Goal: Transaction & Acquisition: Book appointment/travel/reservation

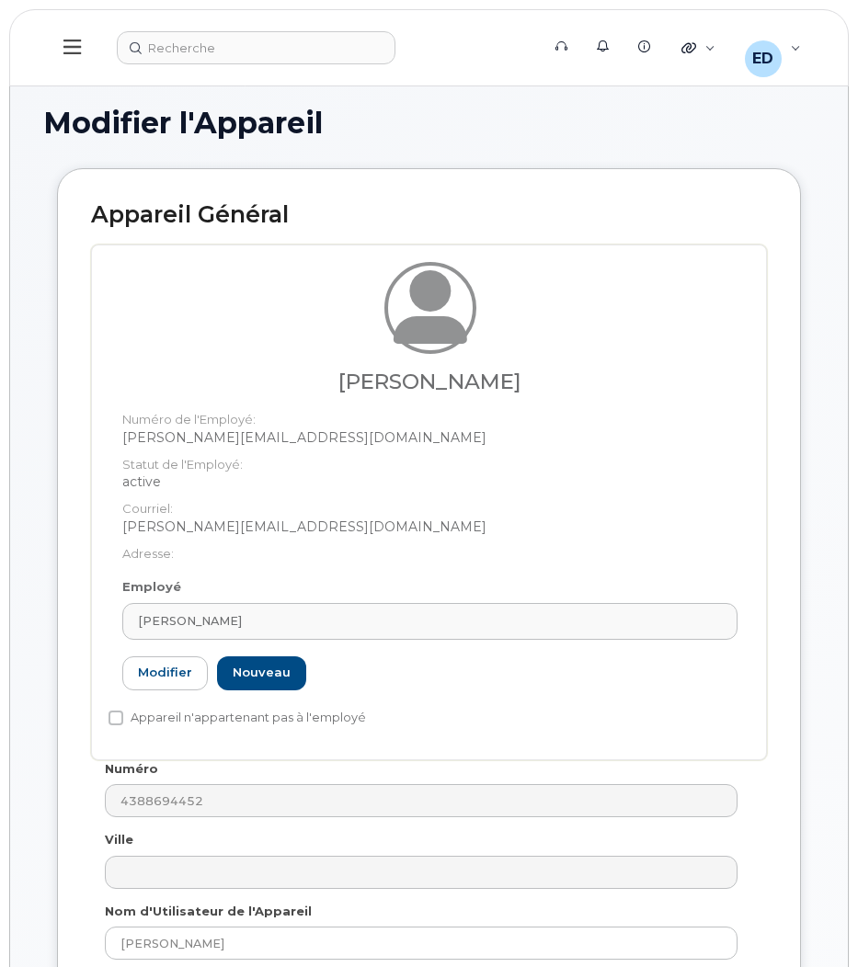
select select "22916206"
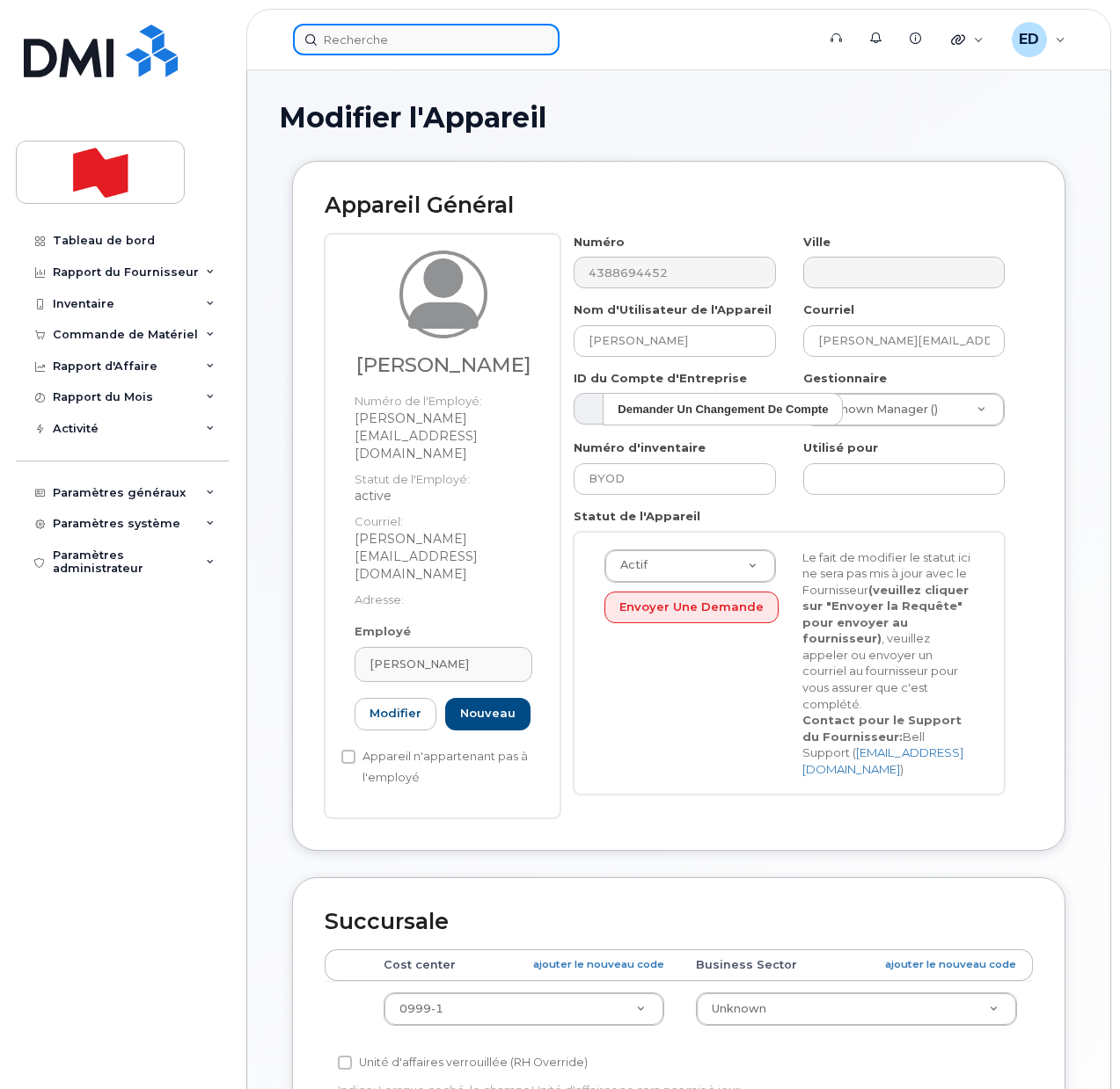
drag, startPoint x: 395, startPoint y: 38, endPoint x: 413, endPoint y: 38, distance: 18.0
click at [395, 38] on input at bounding box center [426, 39] width 267 height 32
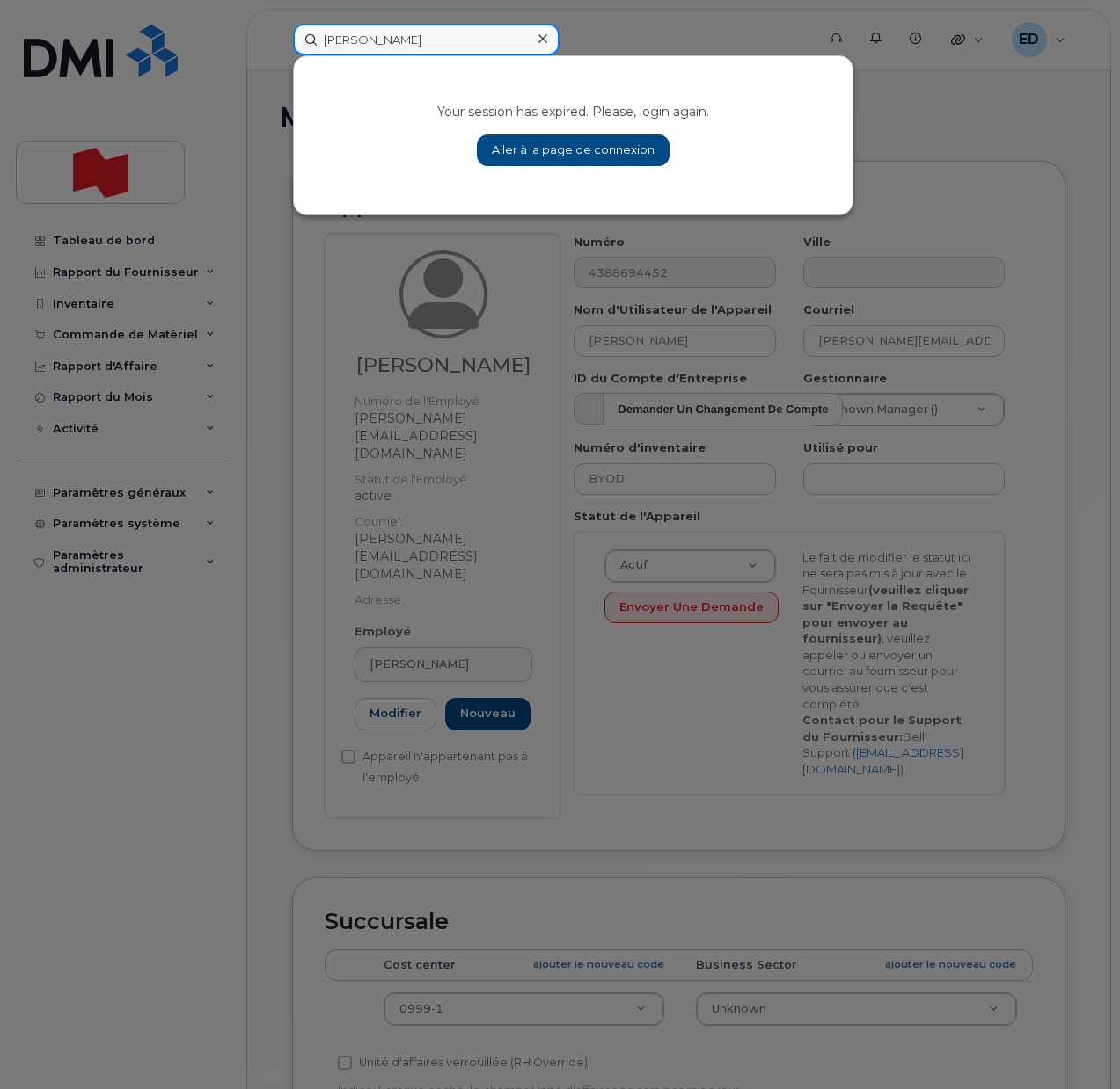
drag, startPoint x: 366, startPoint y: 41, endPoint x: 276, endPoint y: 50, distance: 90.4
click at [279, 45] on div "sara Your session has expired. Please, login again. Aller à la page de connexion" at bounding box center [549, 39] width 539 height 32
paste input "Rachel Wang"
type input "Rachel Wang"
click at [604, 41] on div at bounding box center [560, 544] width 1120 height 1089
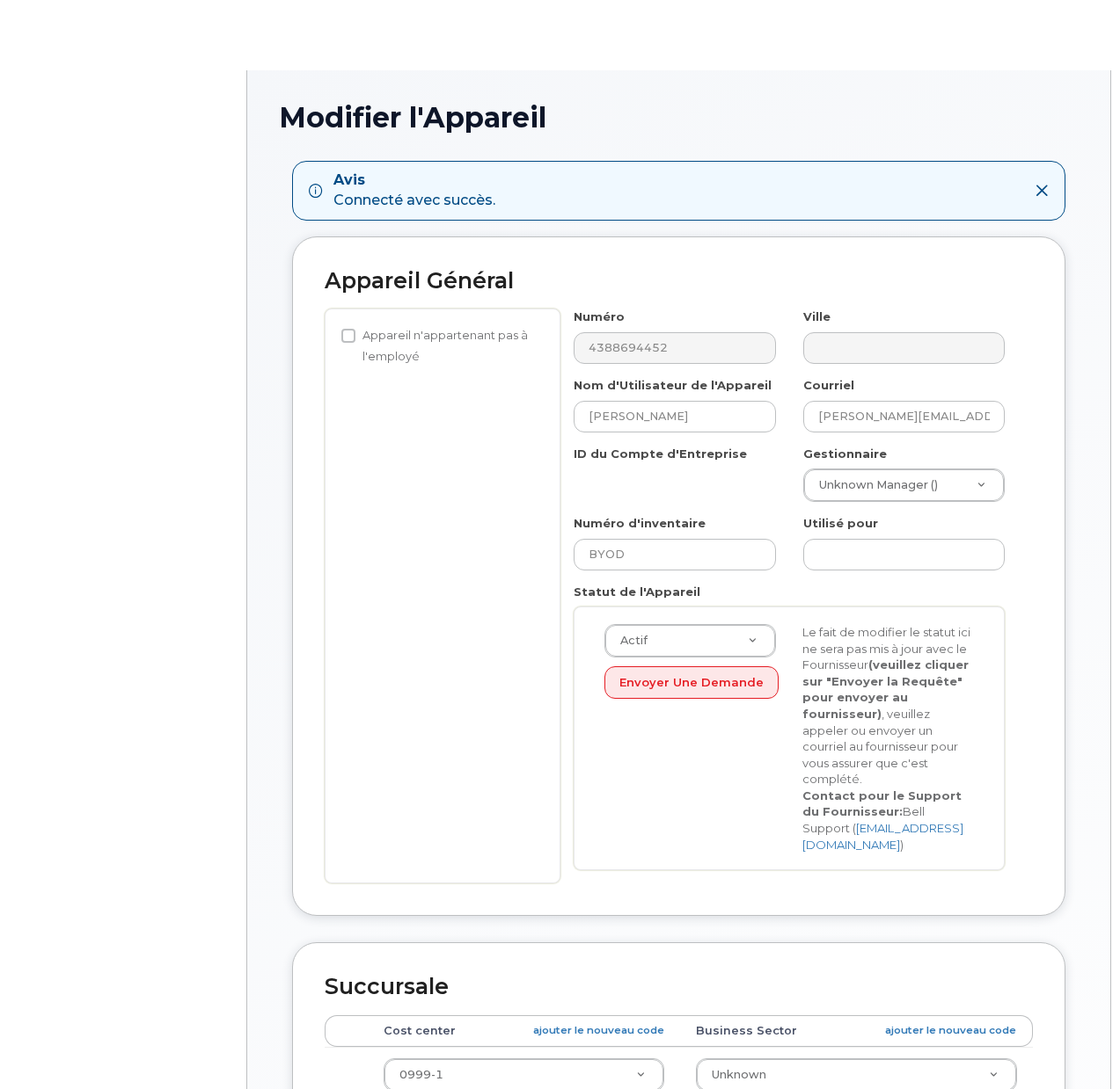
select select "22916206"
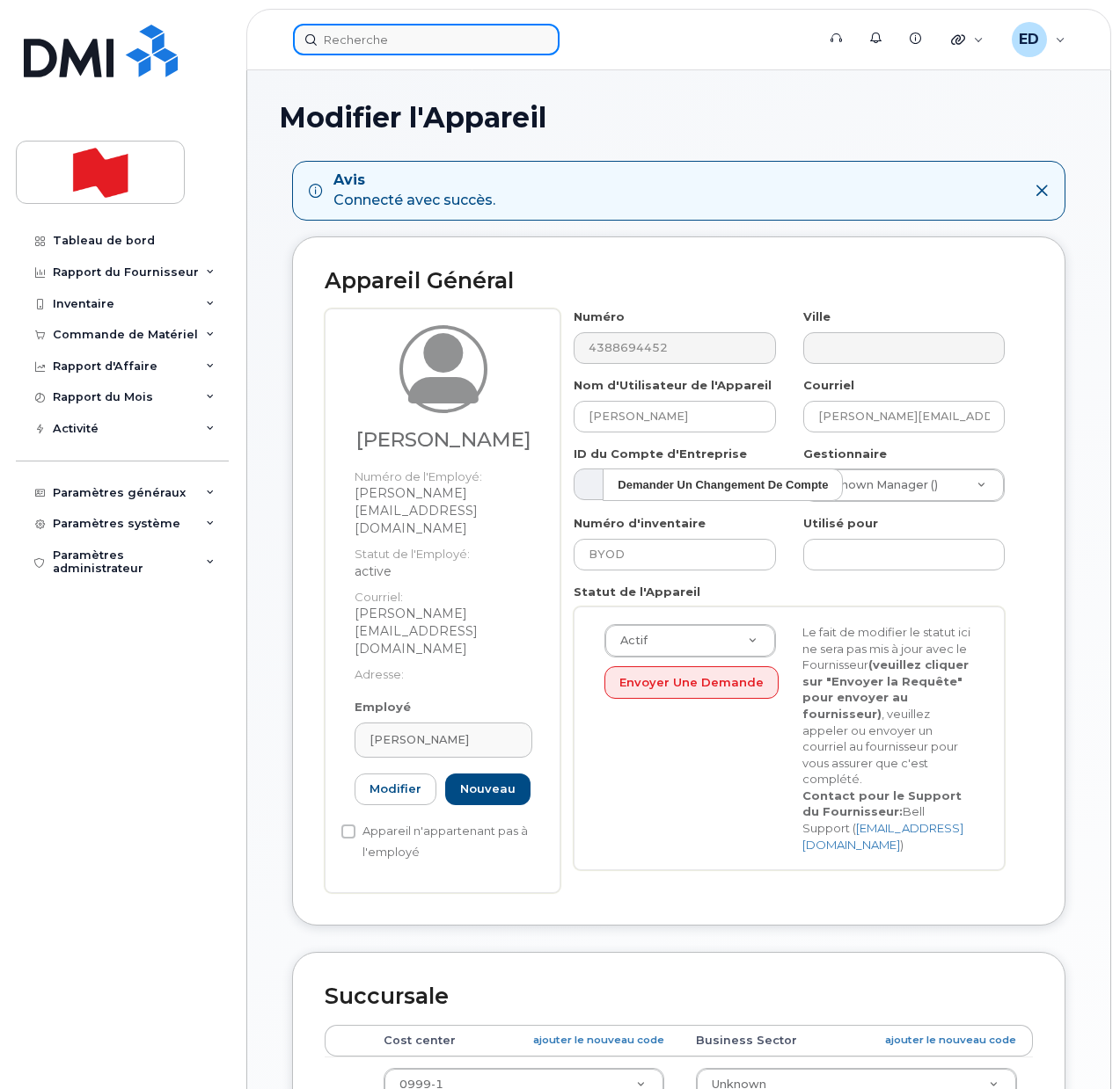
click at [406, 36] on input at bounding box center [426, 39] width 267 height 32
paste input "[PERSON_NAME]"
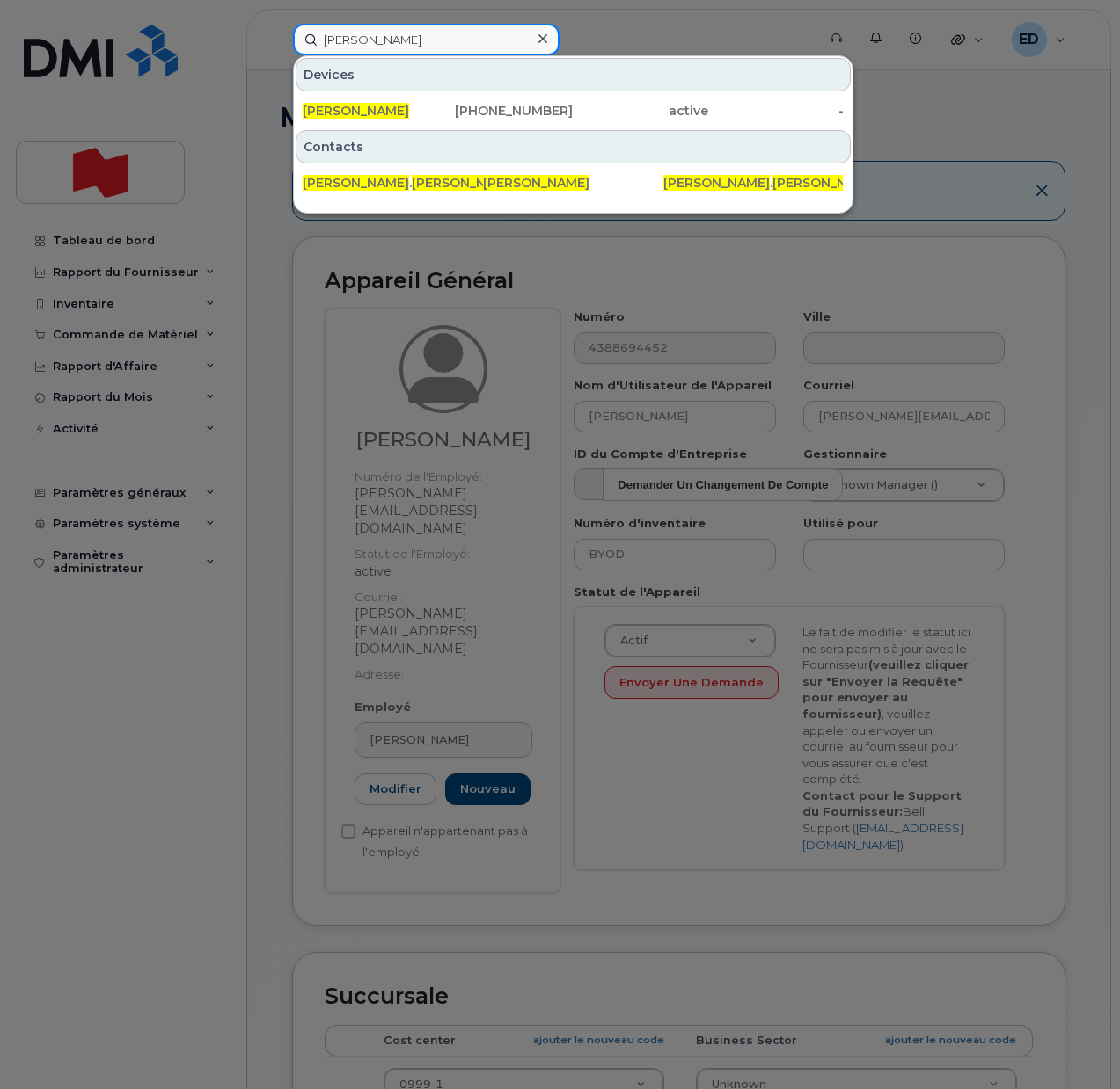
drag, startPoint x: 417, startPoint y: 42, endPoint x: 323, endPoint y: 49, distance: 94.3
click at [300, 45] on input "[PERSON_NAME]" at bounding box center [426, 39] width 267 height 32
paste input "Sarah Han"
click at [1080, 308] on div at bounding box center [560, 544] width 1120 height 1089
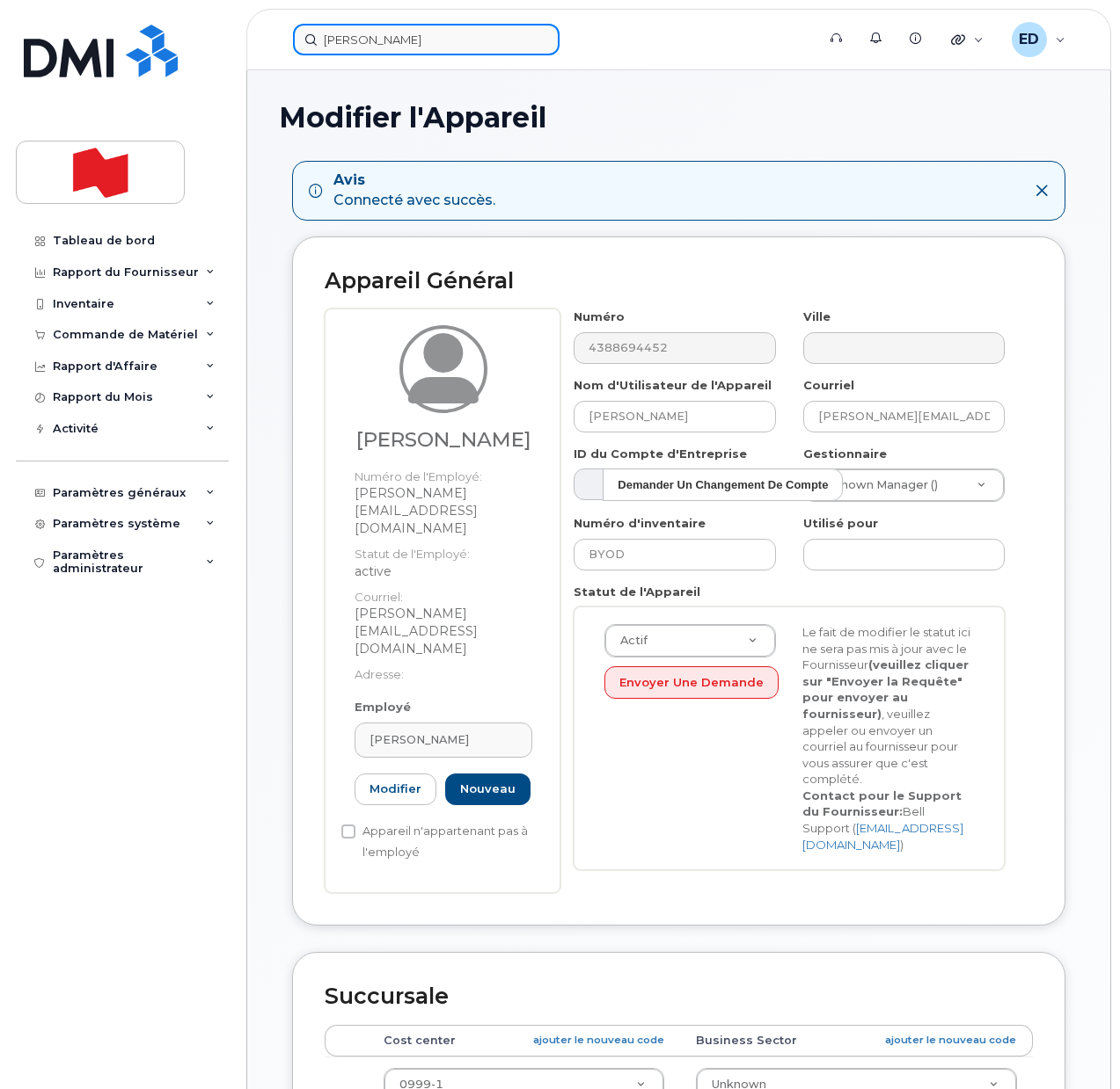
click at [377, 39] on input "Sarah Han" at bounding box center [426, 39] width 267 height 32
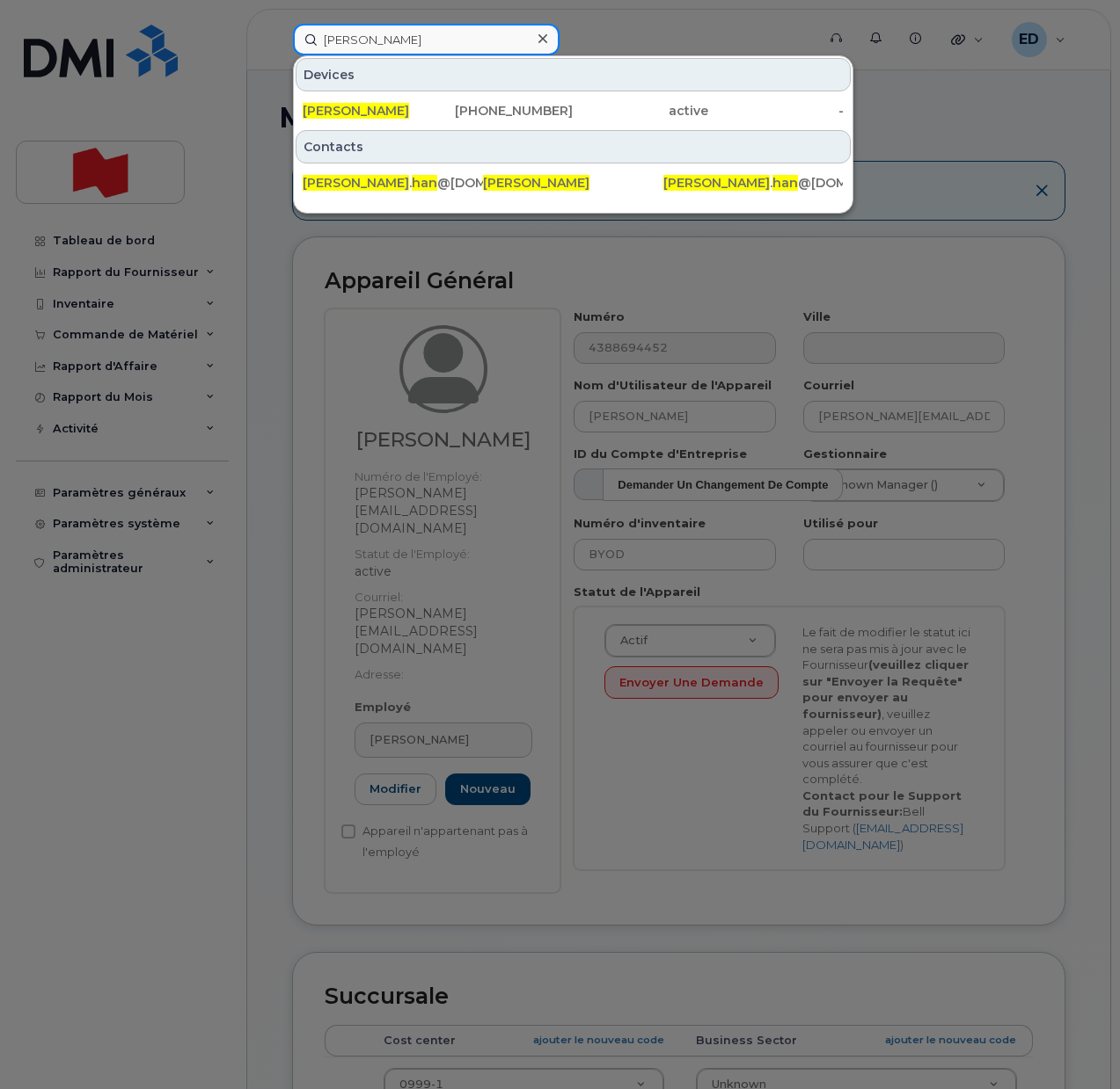
drag, startPoint x: 416, startPoint y: 36, endPoint x: 324, endPoint y: 36, distance: 92.0
click at [324, 36] on input "[PERSON_NAME]" at bounding box center [426, 39] width 267 height 32
paste input "Tiange Gao"
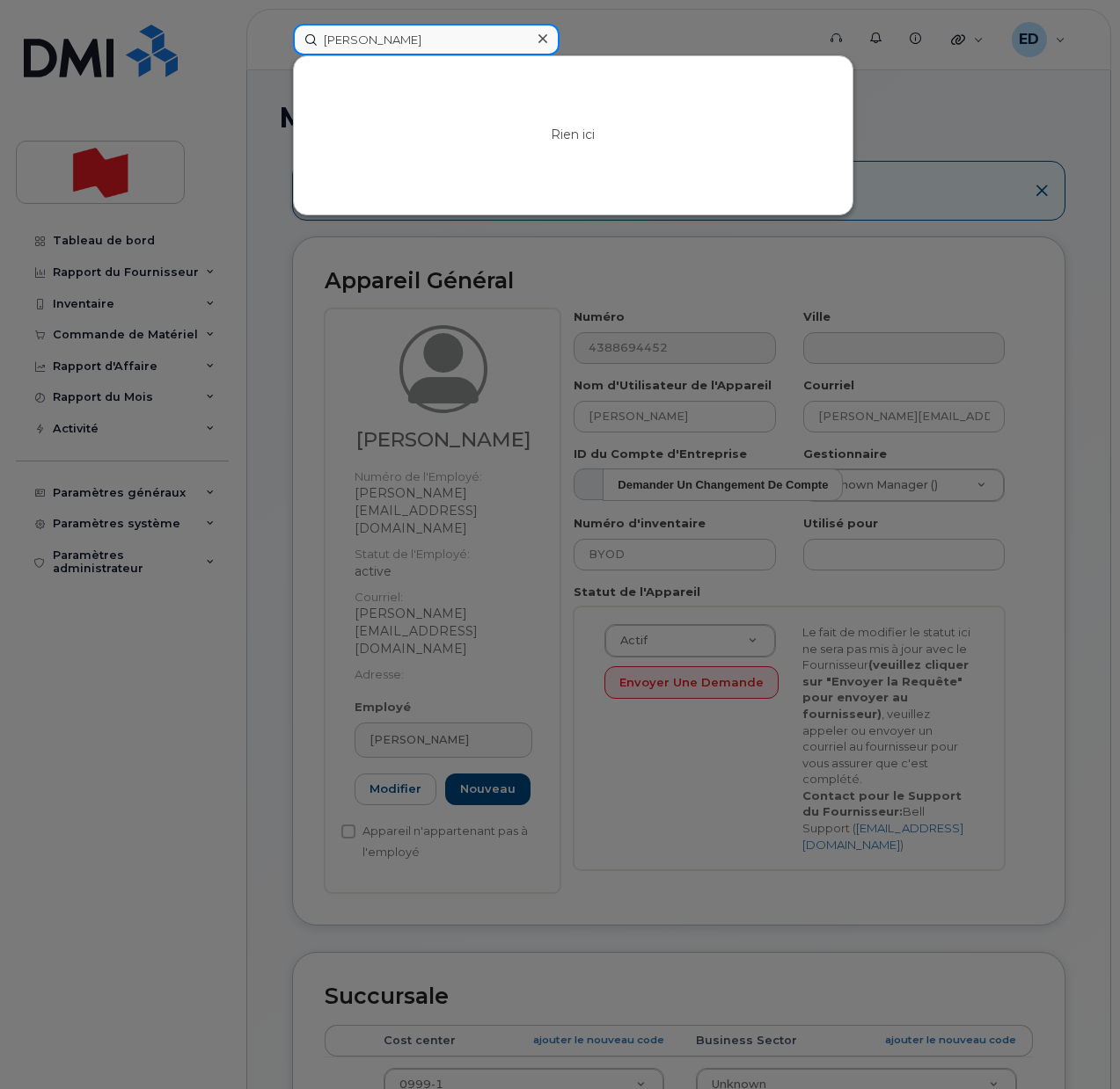
drag, startPoint x: 415, startPoint y: 40, endPoint x: 323, endPoint y: 49, distance: 92.4
click at [323, 49] on input "Tiange Gao" at bounding box center [426, 39] width 267 height 32
type input "Tiange Gao"
click at [541, 39] on icon at bounding box center [542, 38] width 9 height 9
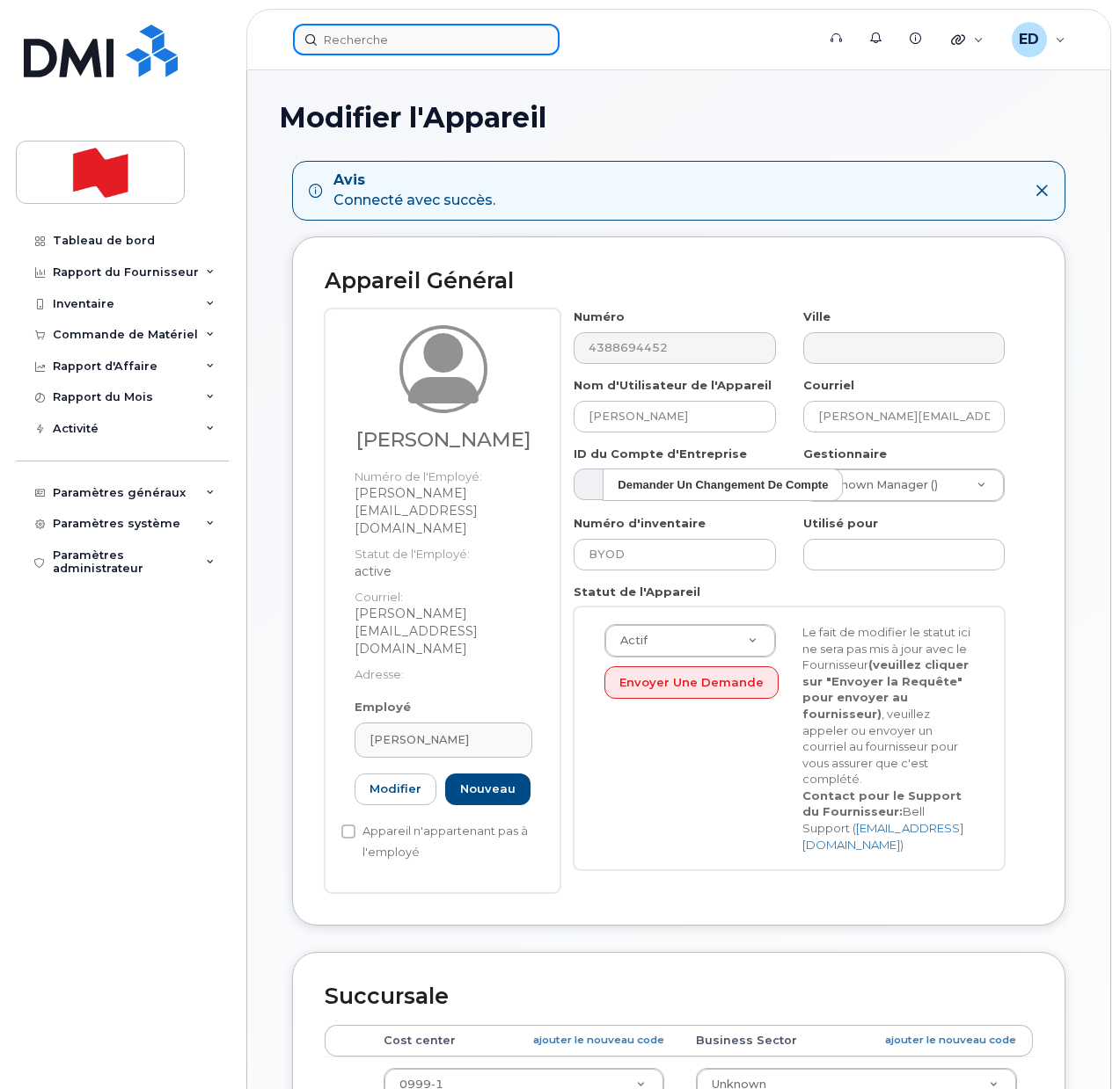
click at [487, 38] on input at bounding box center [426, 39] width 267 height 32
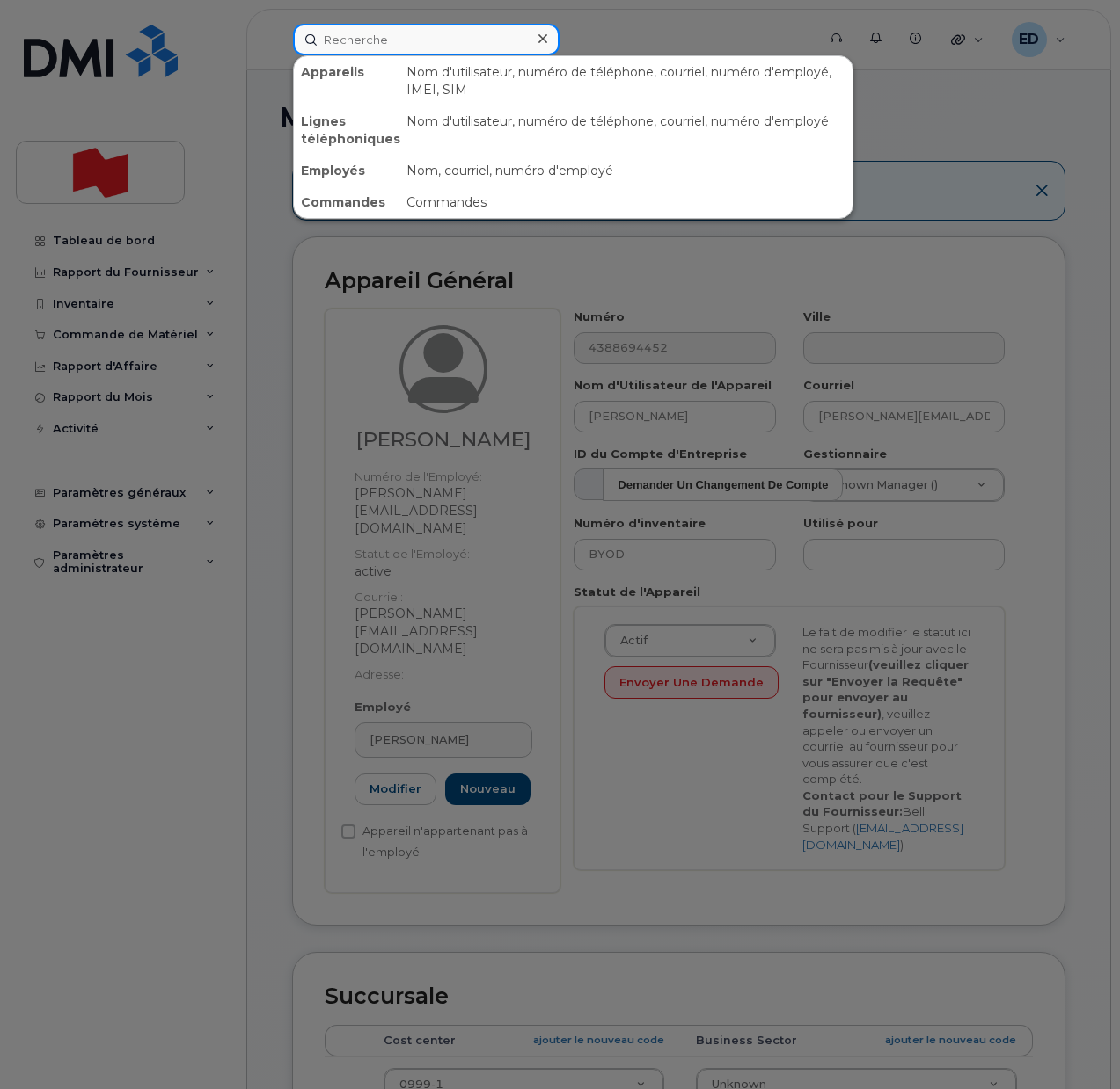
paste input "Gao"
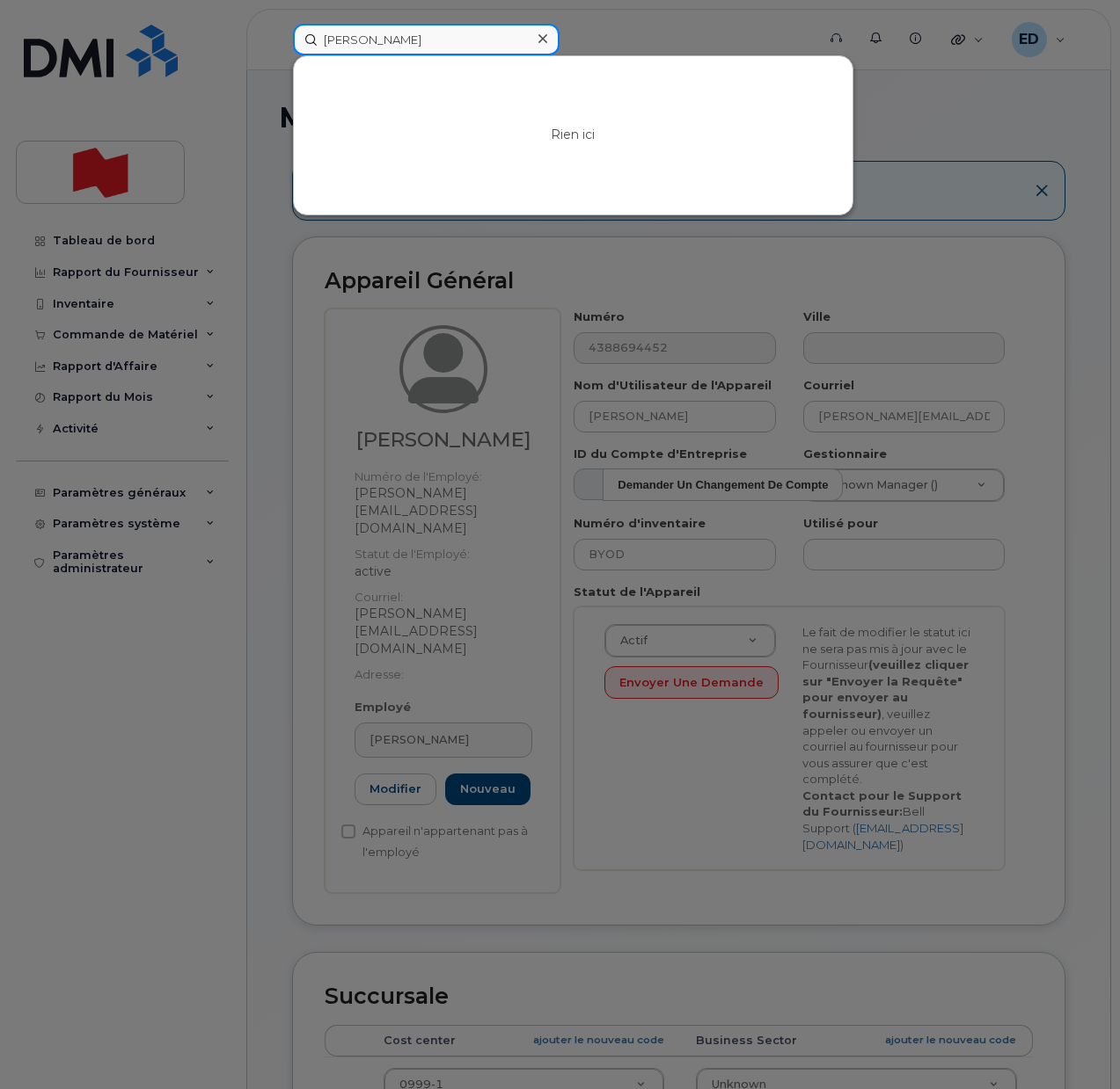
type input "Gao"
click at [547, 37] on div at bounding box center [542, 39] width 26 height 26
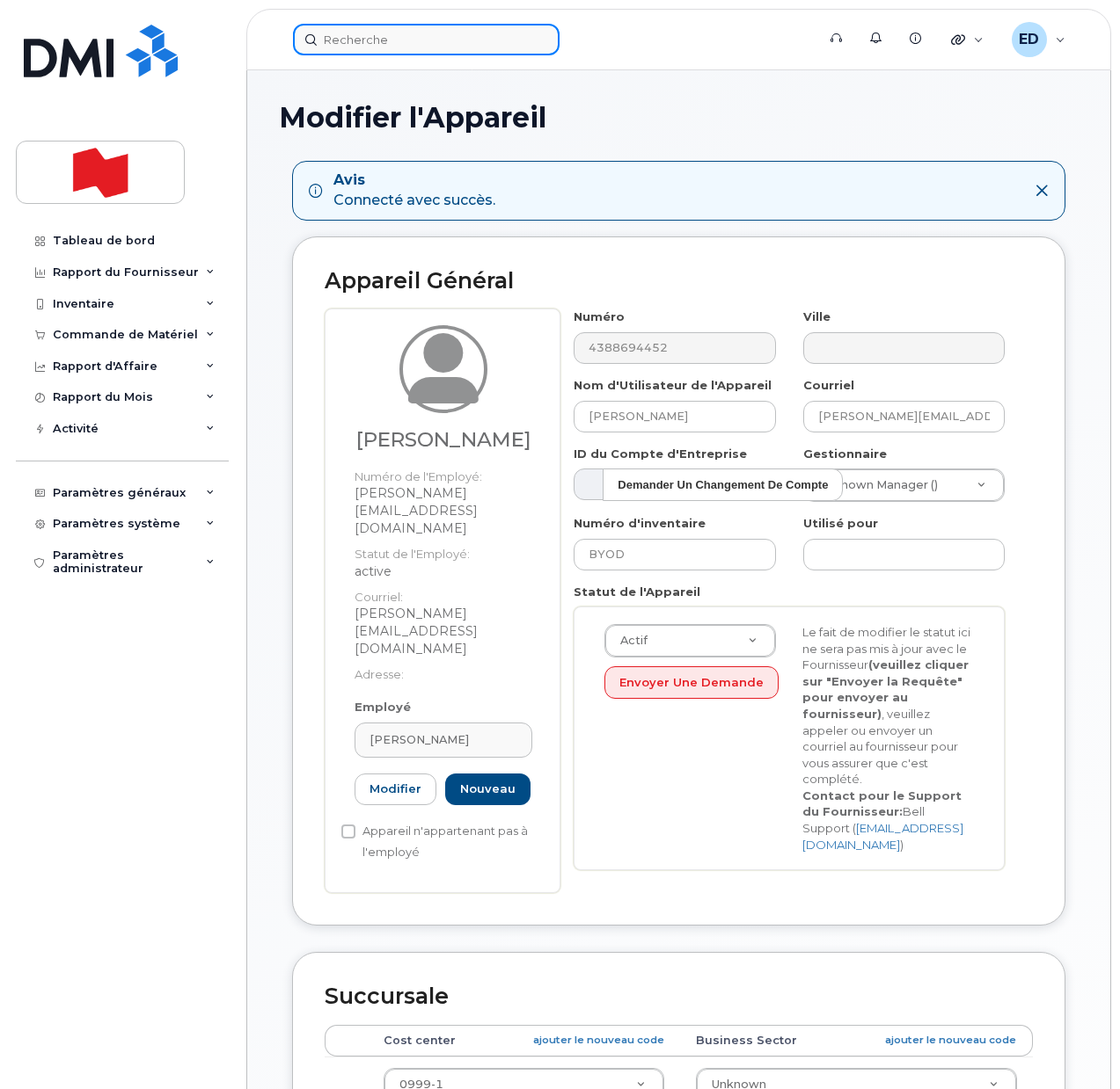
click at [375, 49] on input at bounding box center [426, 39] width 267 height 32
paste input "4384704808"
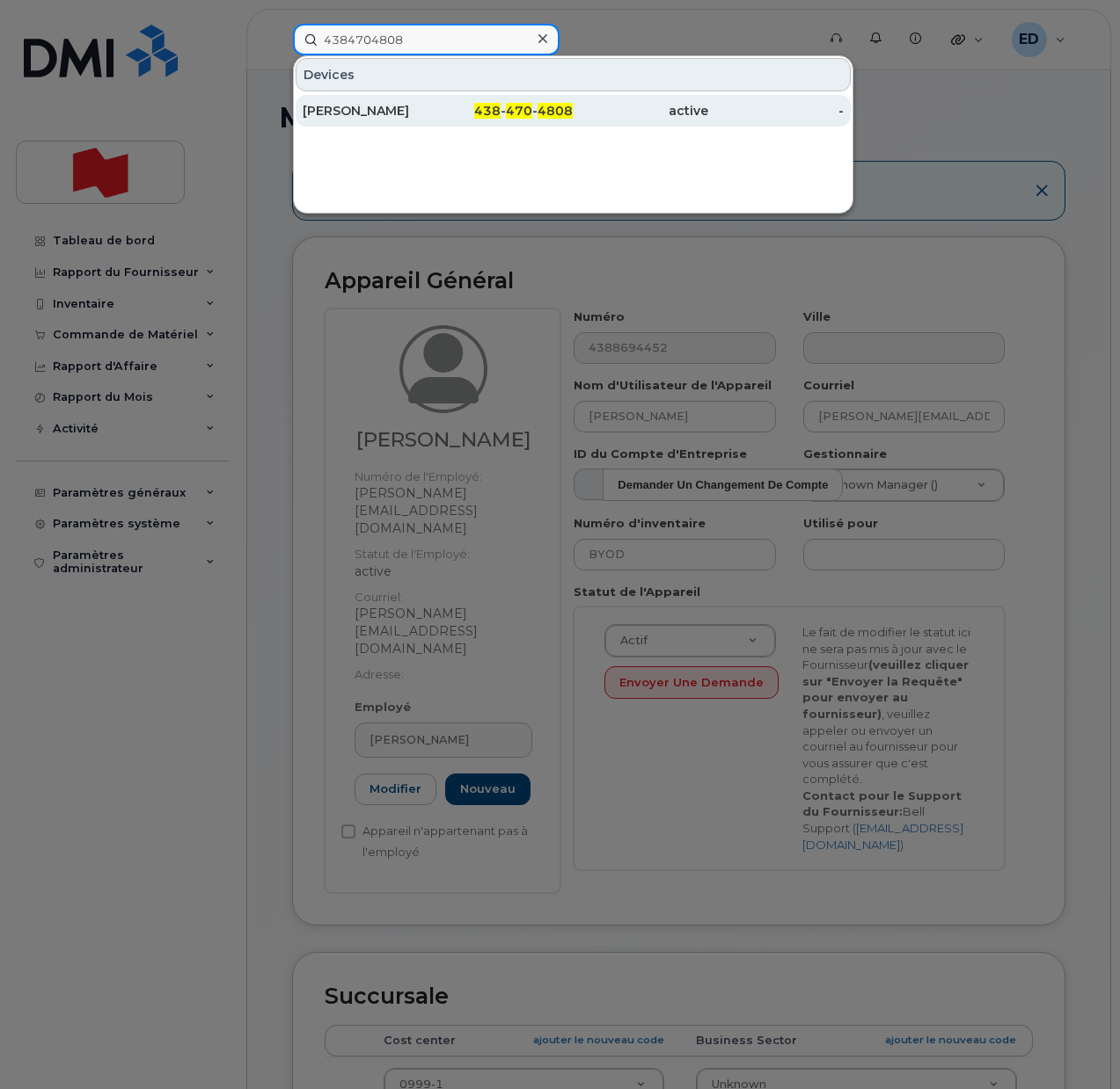
type input "4384704808"
click at [356, 111] on div "Tammy Mailloux" at bounding box center [370, 111] width 136 height 17
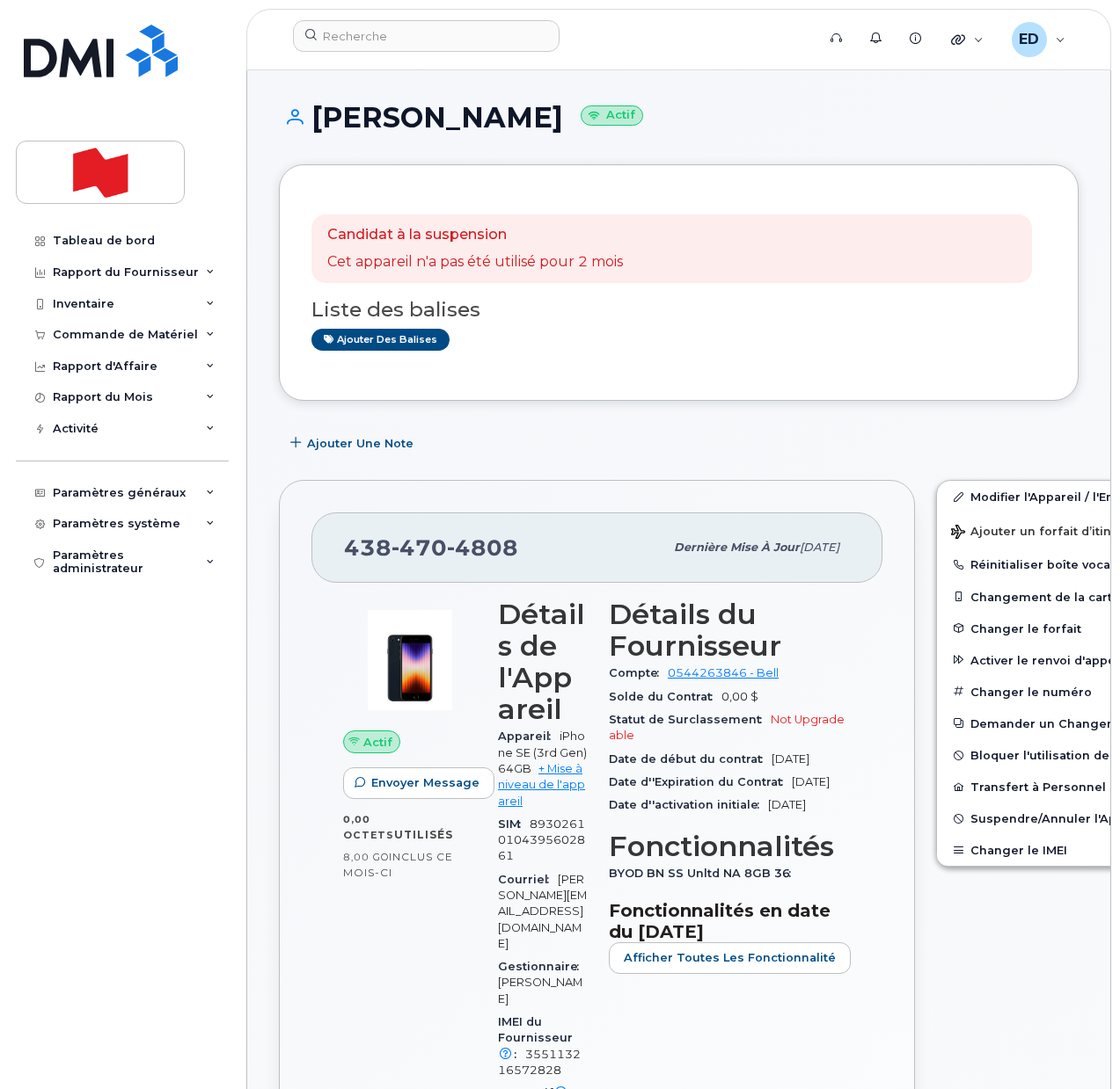
drag, startPoint x: 110, startPoint y: 687, endPoint x: 118, endPoint y: 703, distance: 17.9
click at [113, 687] on div "Tableau de bord Rapport du Fournisseur Facturation mensuelle Quotidiennes des D…" at bounding box center [124, 643] width 217 height 838
click at [440, 33] on input at bounding box center [426, 35] width 267 height 32
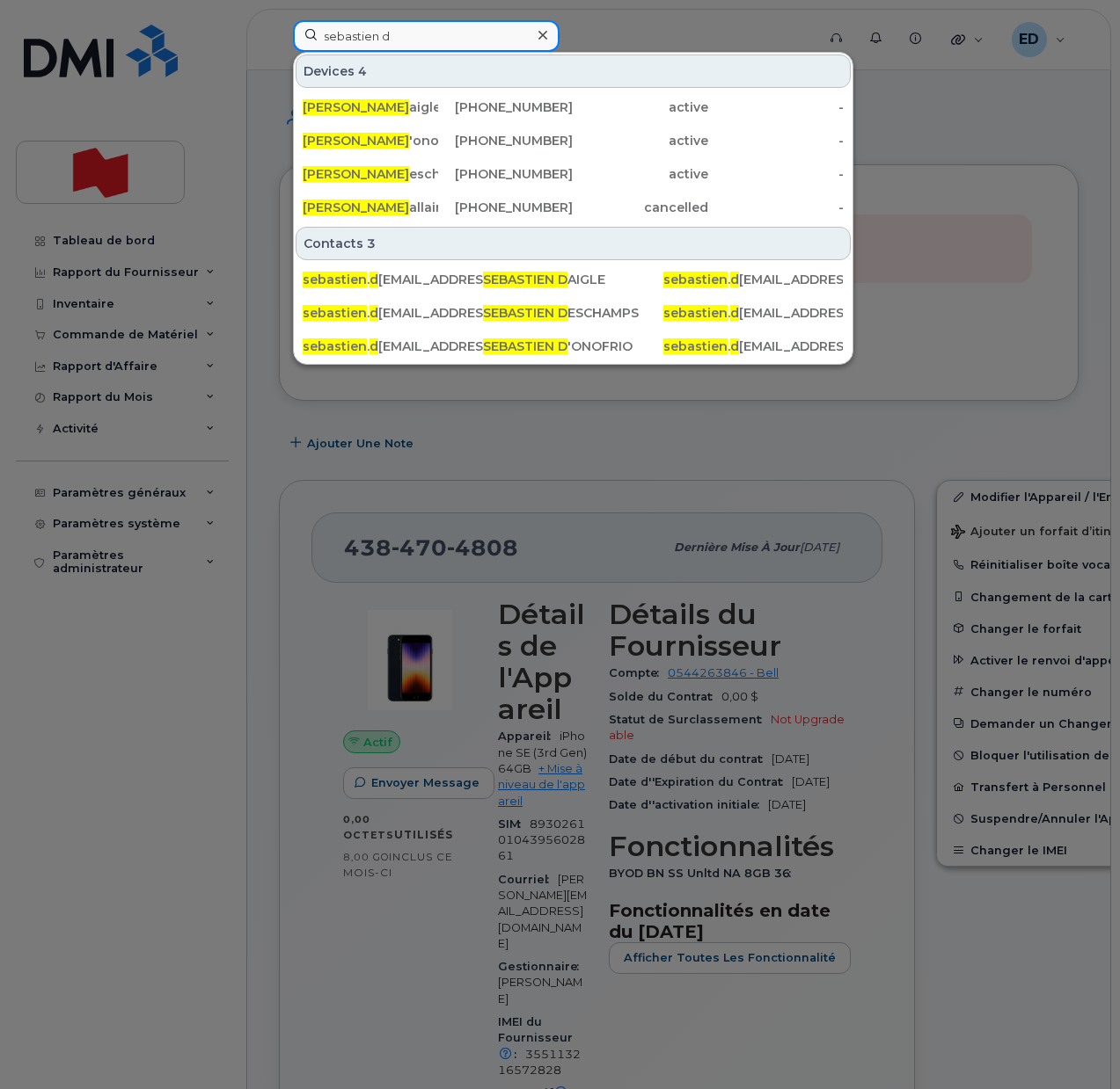
click at [467, 36] on input "sebastien d" at bounding box center [426, 35] width 267 height 32
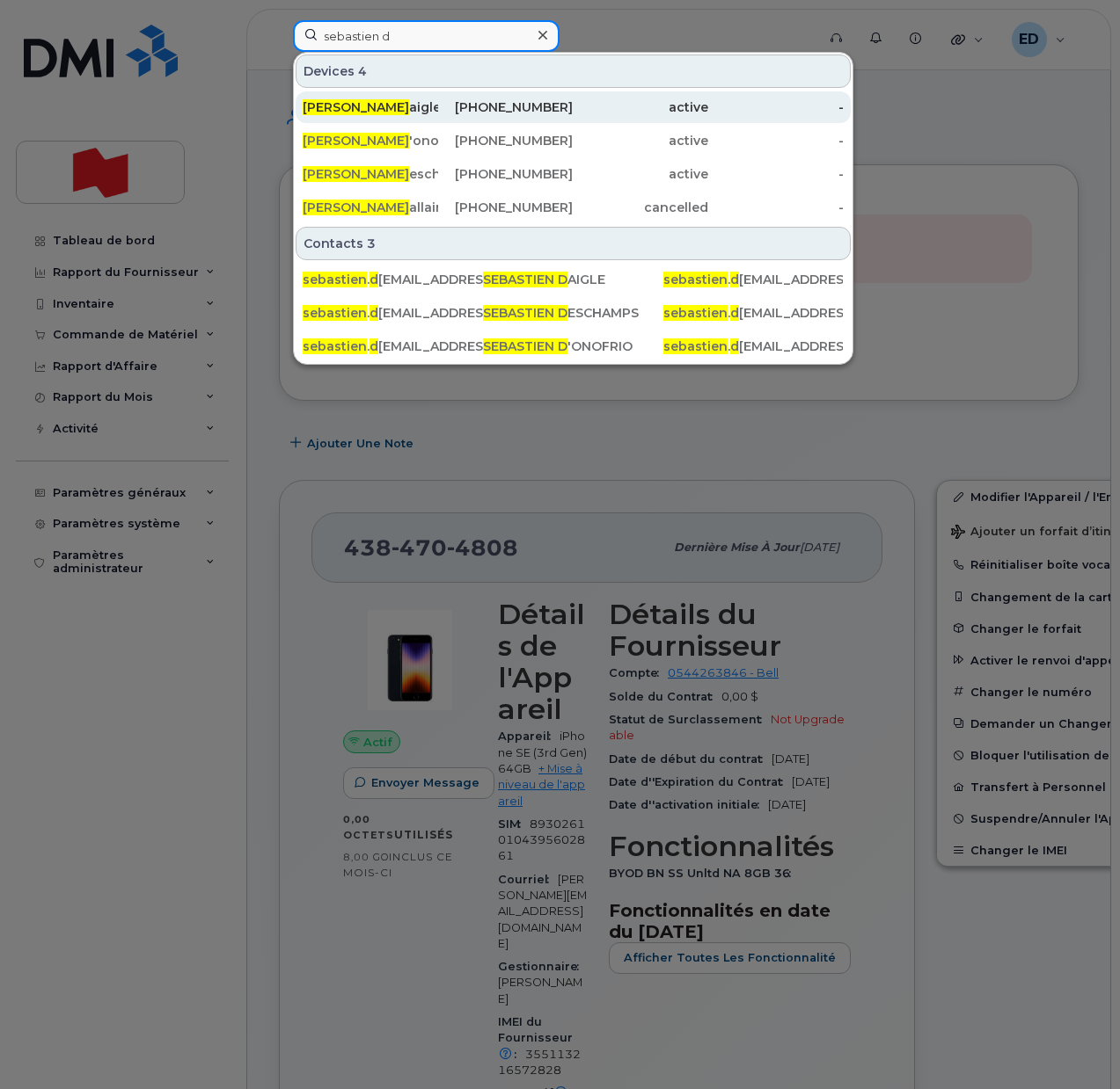
type input "sebastien d"
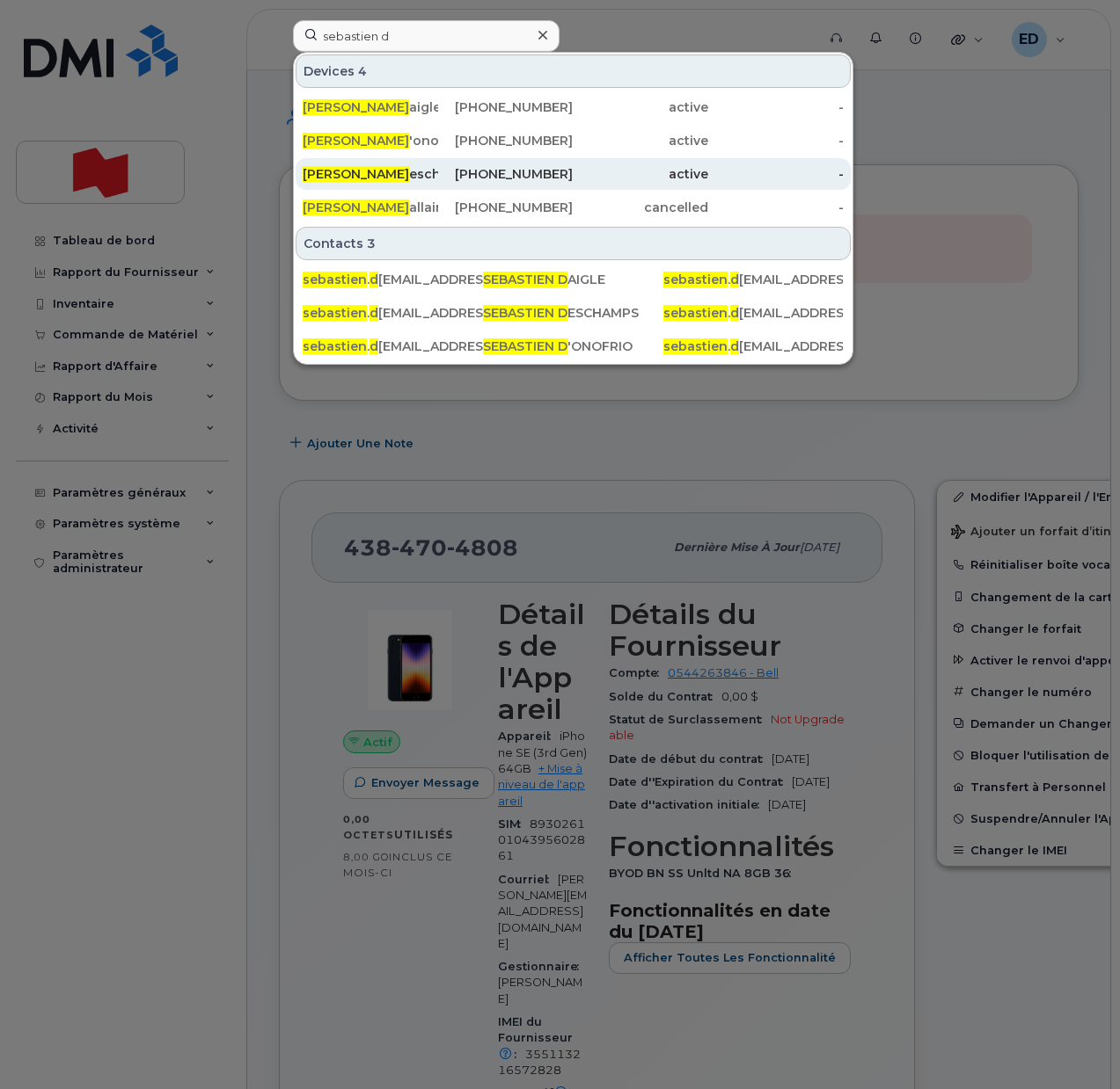
drag, startPoint x: 413, startPoint y: 107, endPoint x: 462, endPoint y: 175, distance: 83.8
click at [411, 105] on div "Sebastien D aigle" at bounding box center [370, 107] width 136 height 17
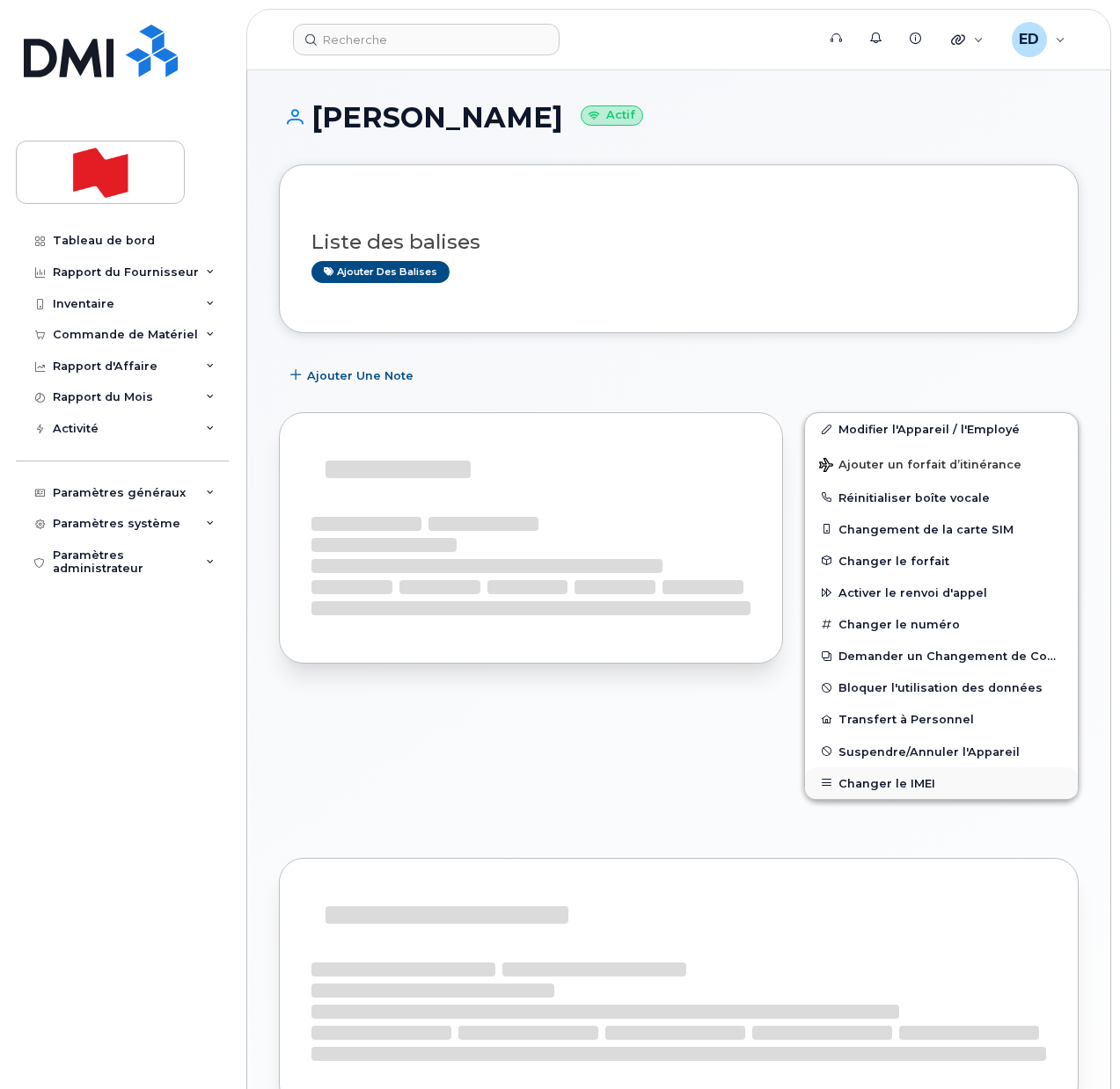
click at [901, 786] on button "Changer le IMEI" at bounding box center [940, 783] width 273 height 32
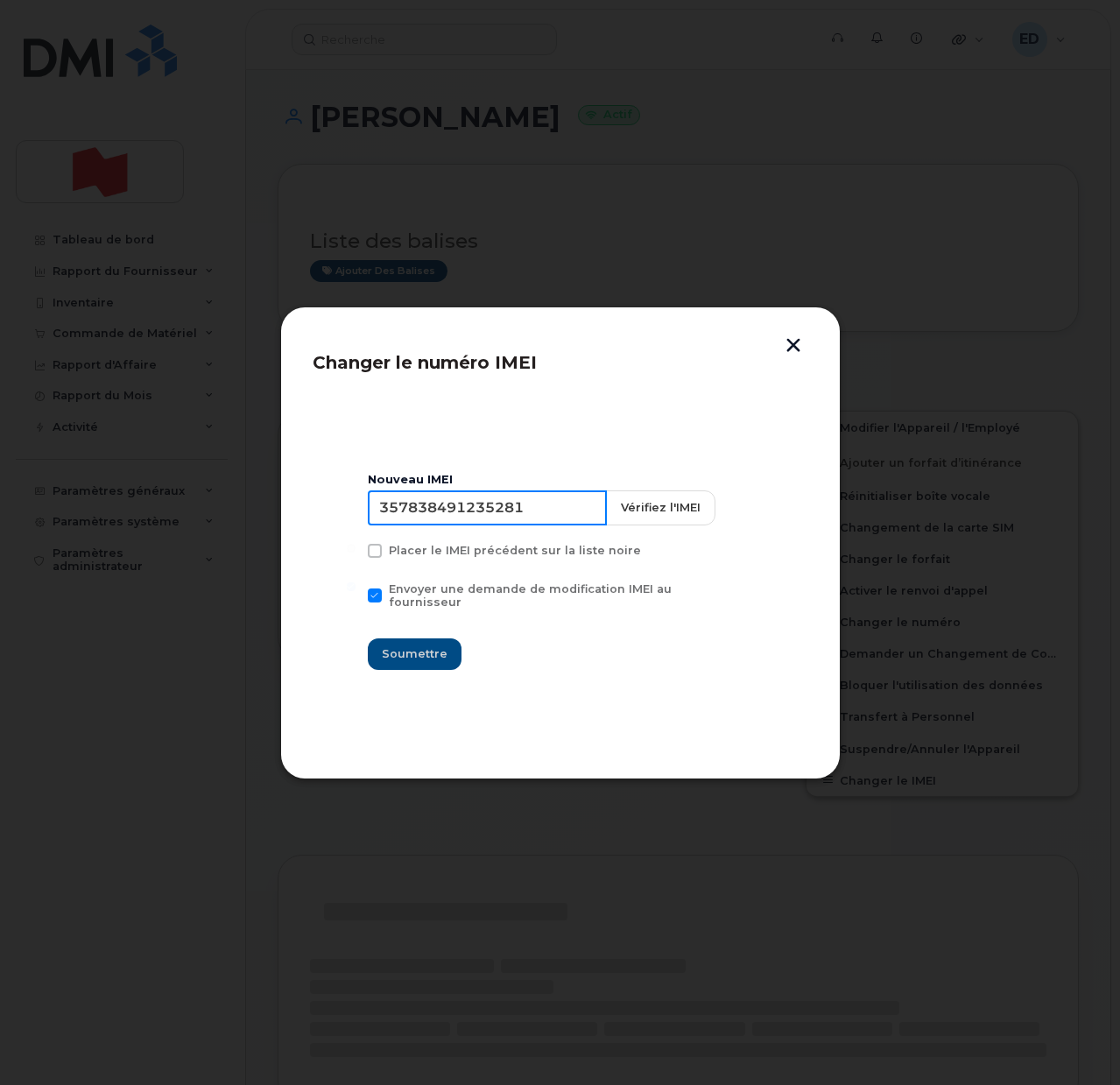
click at [441, 523] on input "357838491235281" at bounding box center [487, 508] width 239 height 35
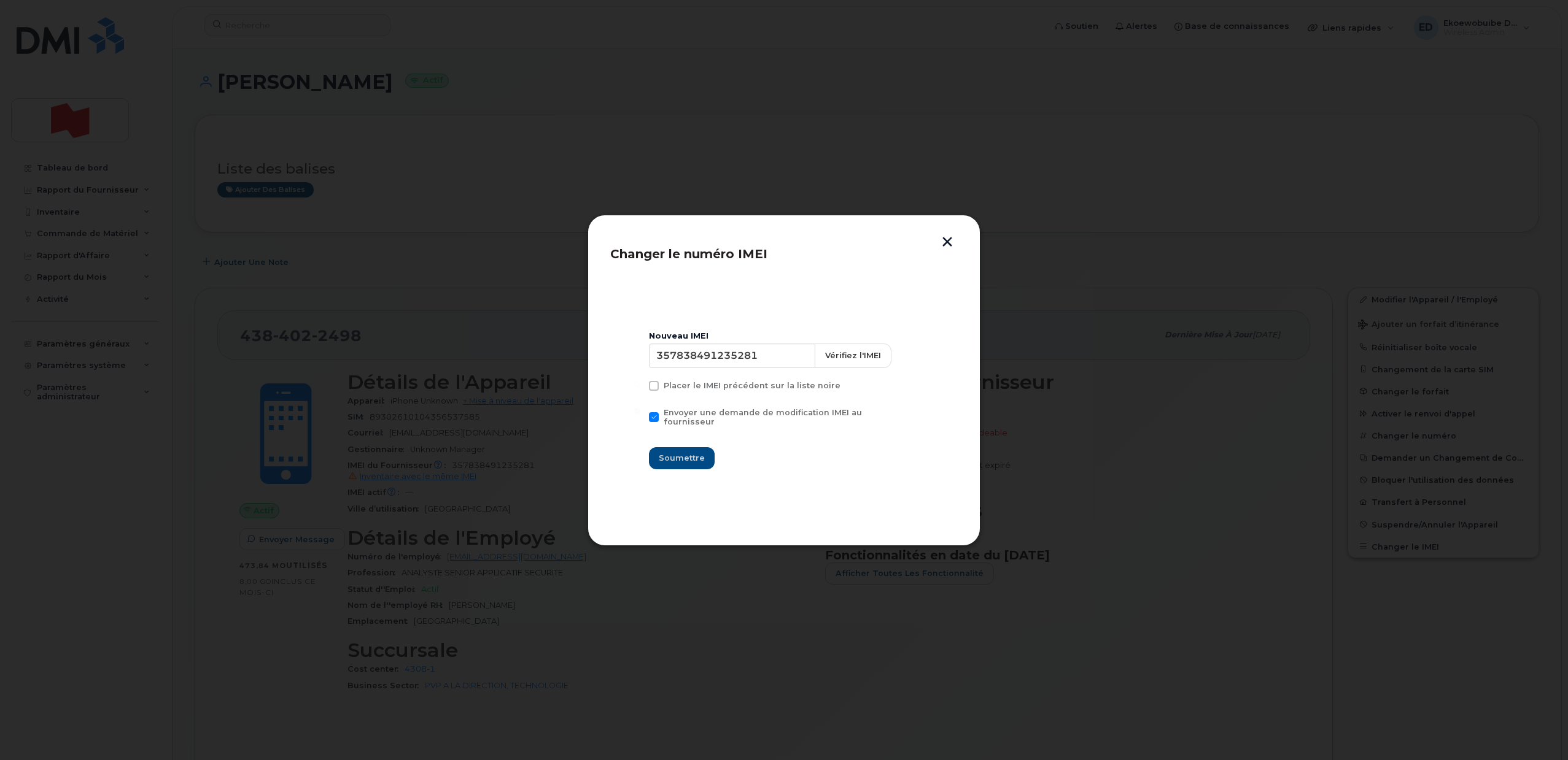
click at [781, 241] on button "button" at bounding box center [947, 243] width 19 height 13
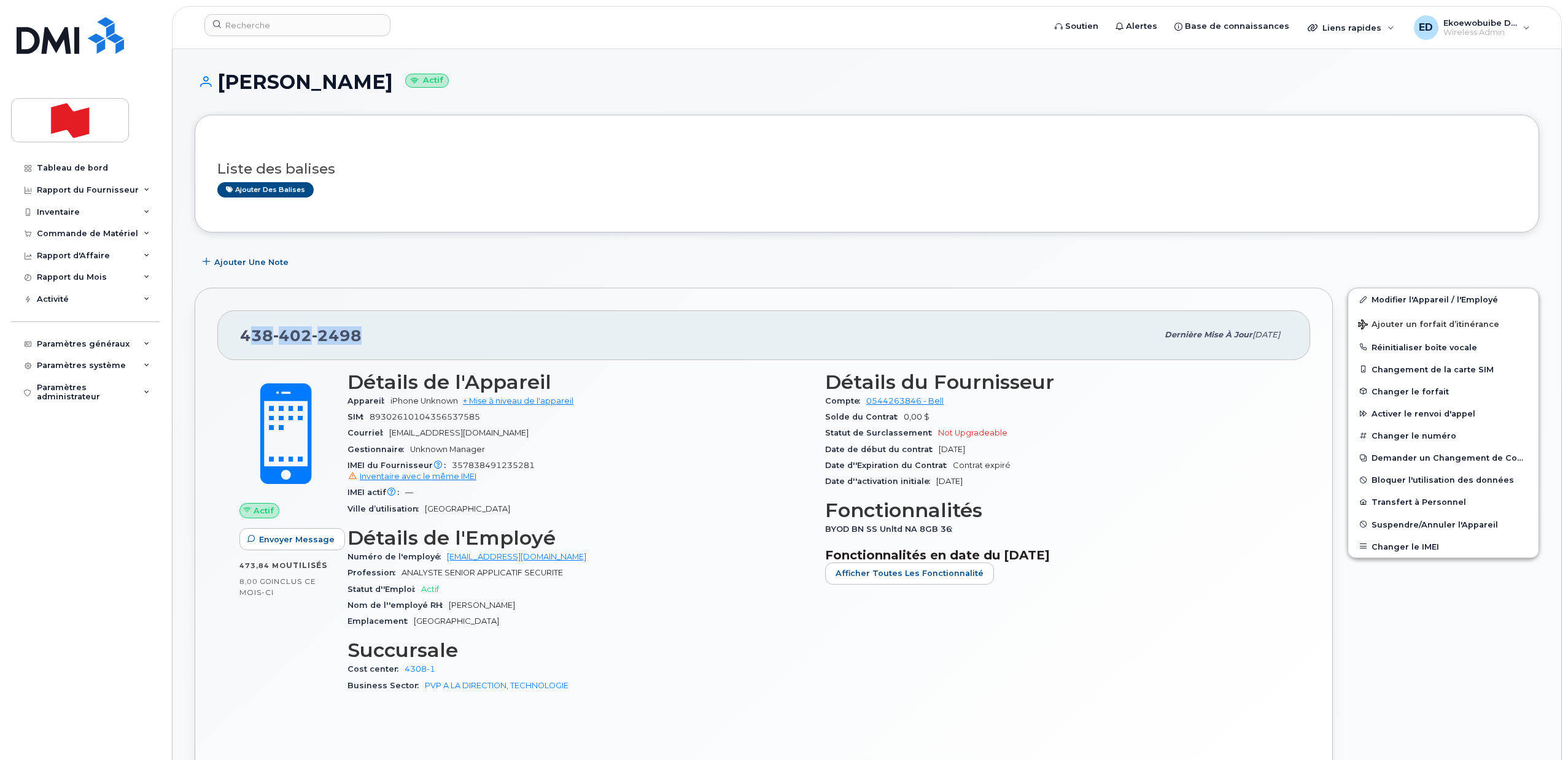
drag, startPoint x: 392, startPoint y: 336, endPoint x: 251, endPoint y: 347, distance: 141.4
click at [251, 347] on div "438 402 2498" at bounding box center [699, 335] width 917 height 26
click at [781, 544] on button "Changer le IMEI" at bounding box center [1443, 546] width 190 height 22
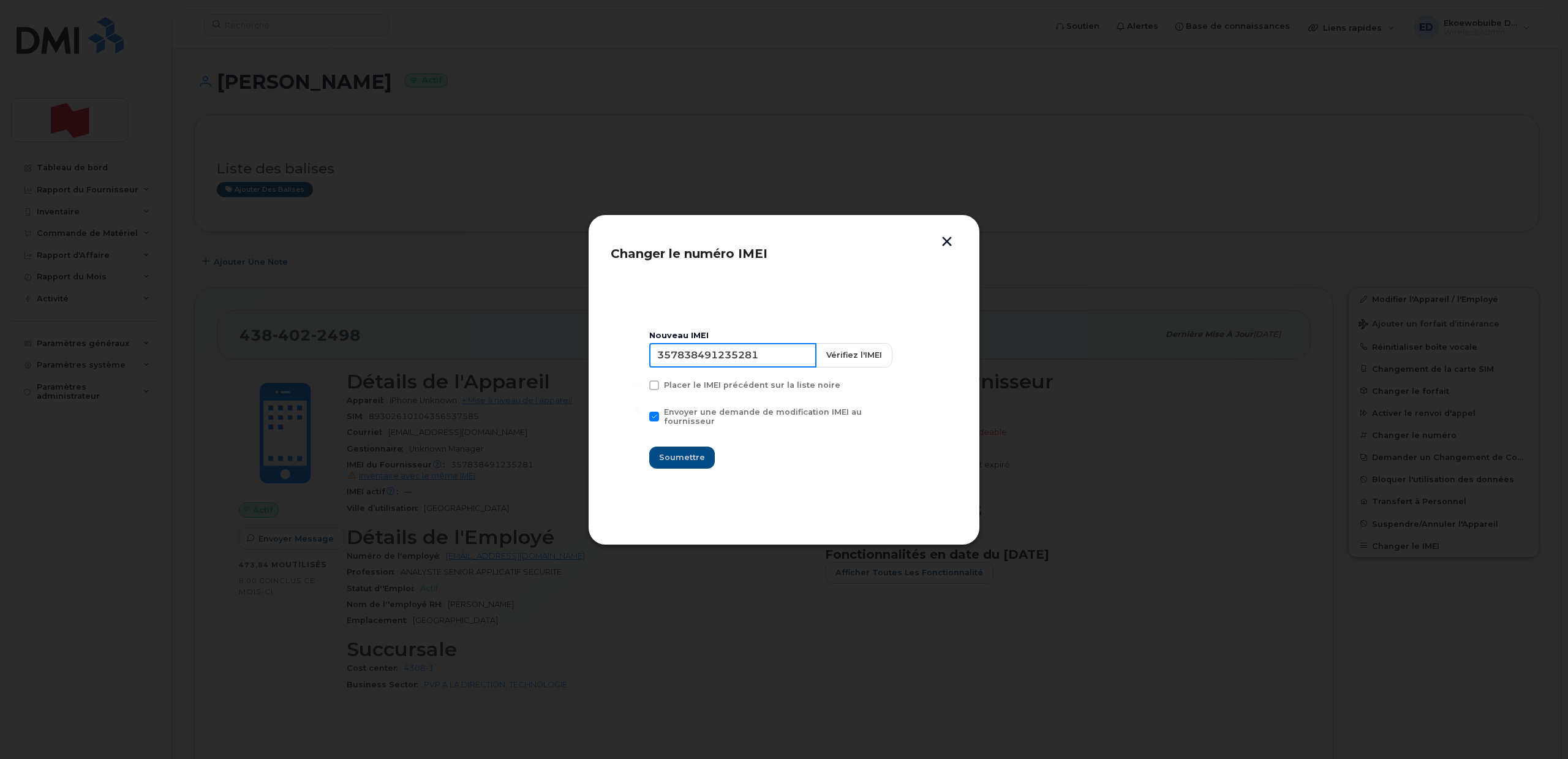
click at [720, 359] on input "357838491235281" at bounding box center [733, 355] width 167 height 25
click at [717, 356] on input "357838491235281" at bounding box center [733, 355] width 167 height 25
click at [779, 360] on input "357838491235281" at bounding box center [733, 355] width 167 height 25
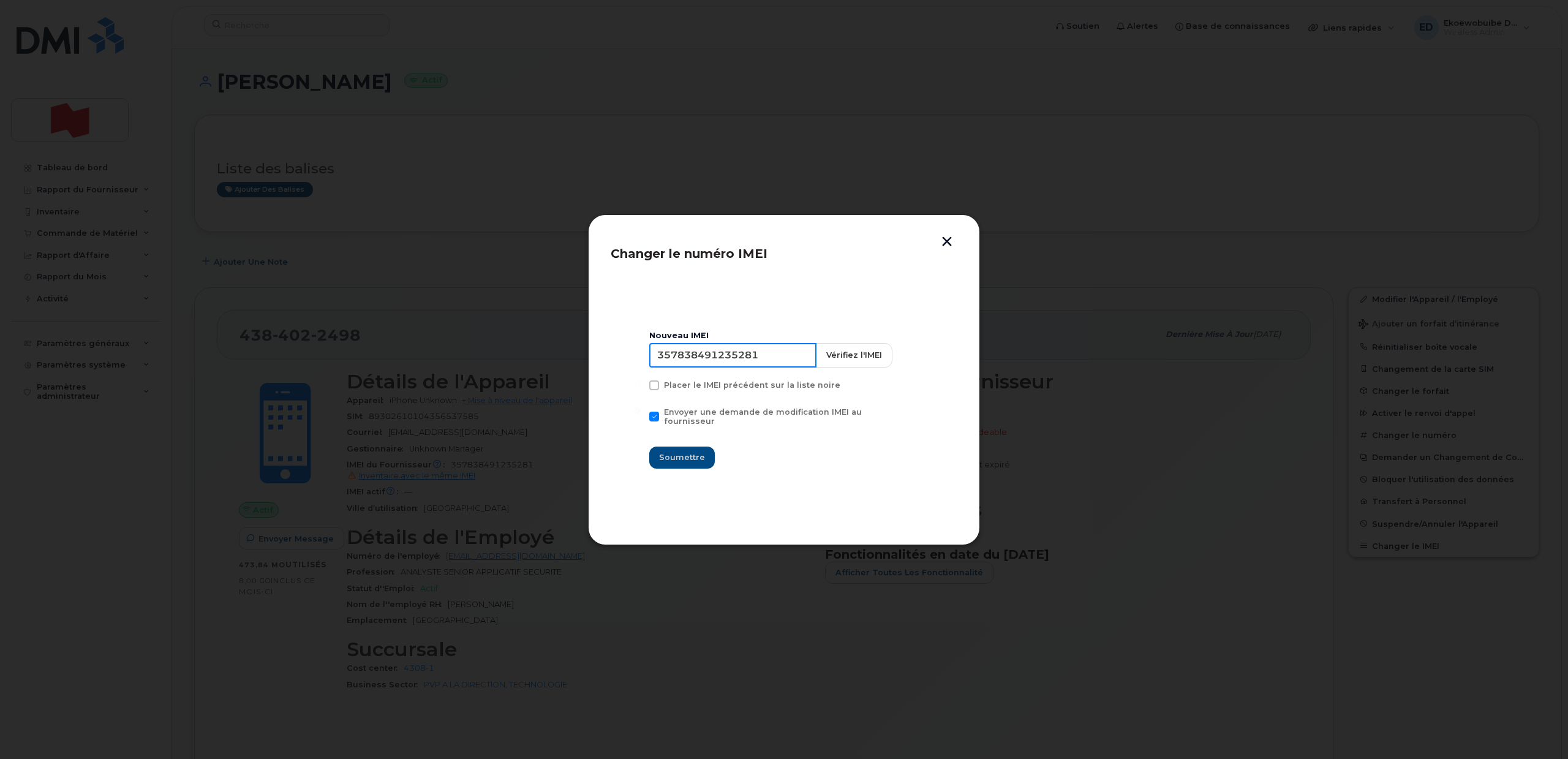
drag, startPoint x: 785, startPoint y: 361, endPoint x: 623, endPoint y: 360, distance: 162.0
click at [623, 361] on section "Nouveau IMEI 357838491235281 Vérifiez l'IMEI Placer le IMEI précédent sur la li…" at bounding box center [784, 400] width 346 height 245
paste input "528391874160"
type input "357528391874160"
click at [688, 453] on span "Soumettre" at bounding box center [681, 457] width 46 height 11
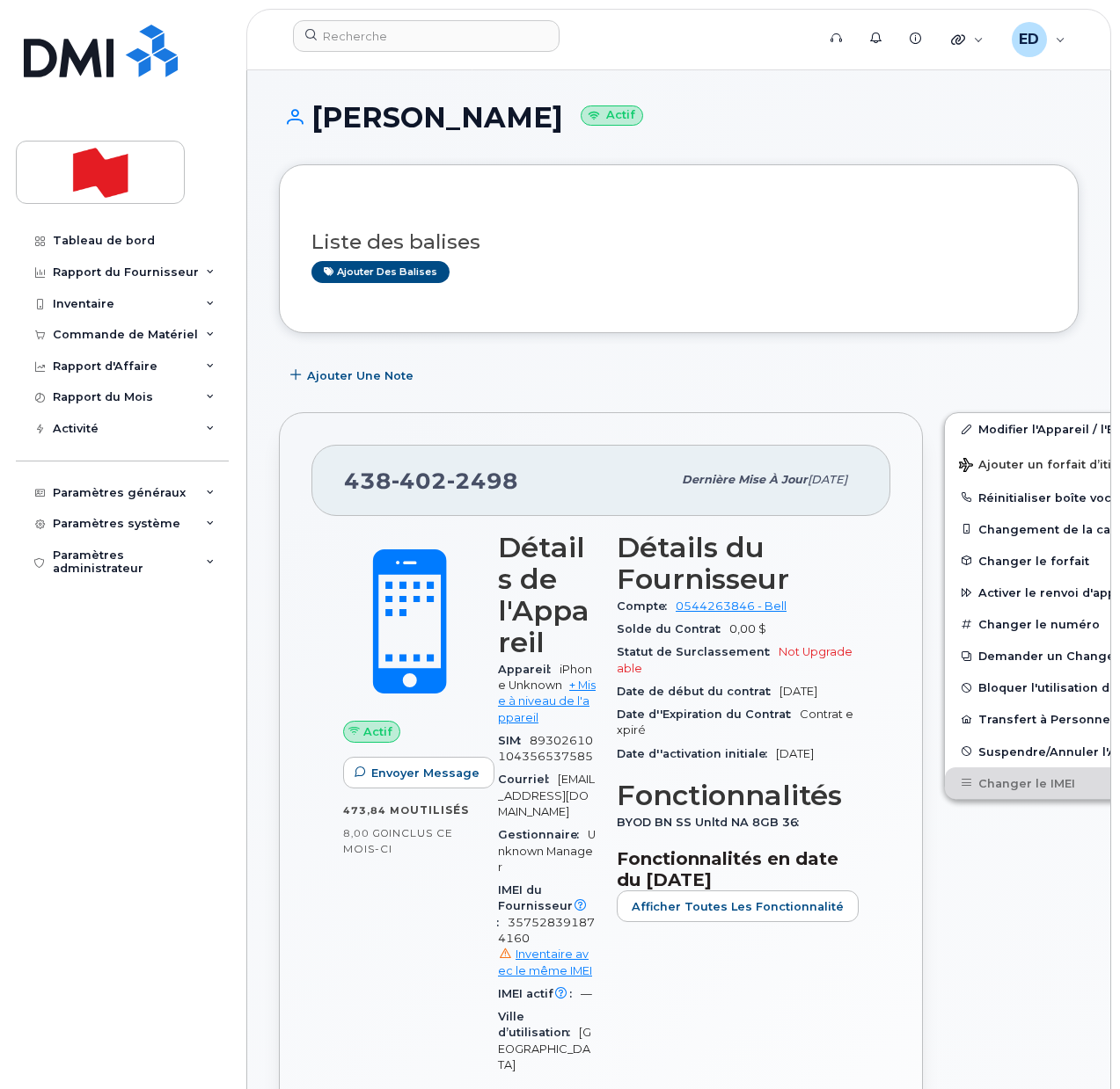
drag, startPoint x: 105, startPoint y: 770, endPoint x: 115, endPoint y: 777, distance: 12.2
click at [111, 771] on div "Tableau de bord Rapport du Fournisseur Facturation mensuelle Quotidiennes des D…" at bounding box center [124, 643] width 217 height 838
drag, startPoint x: 141, startPoint y: 803, endPoint x: 103, endPoint y: 821, distance: 42.0
click at [140, 803] on div "Tableau de bord Rapport du Fournisseur Facturation mensuelle Quotidiennes des D…" at bounding box center [124, 643] width 217 height 838
click at [366, 34] on input at bounding box center [426, 35] width 267 height 32
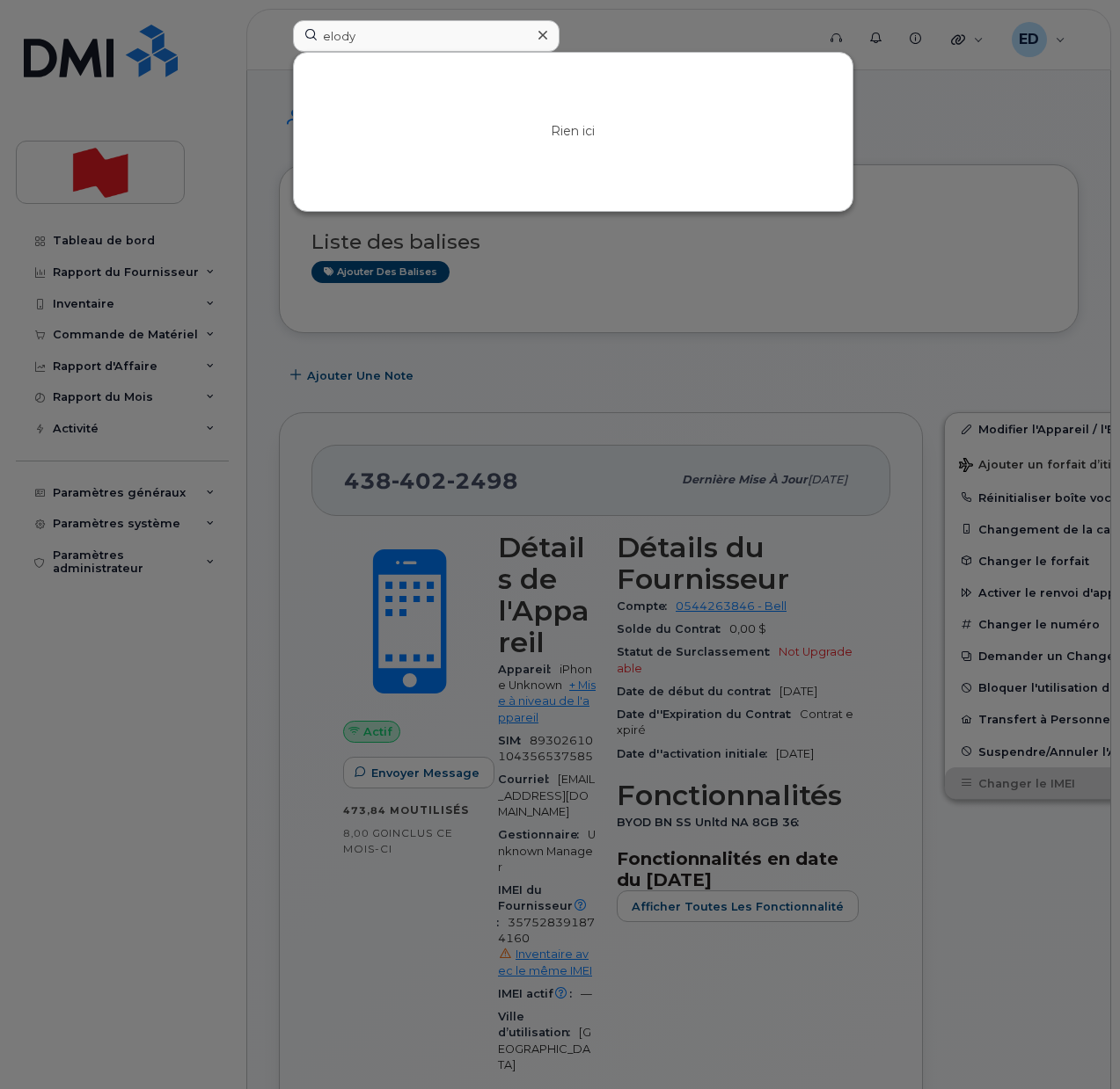
click at [687, 272] on div at bounding box center [560, 544] width 1120 height 1089
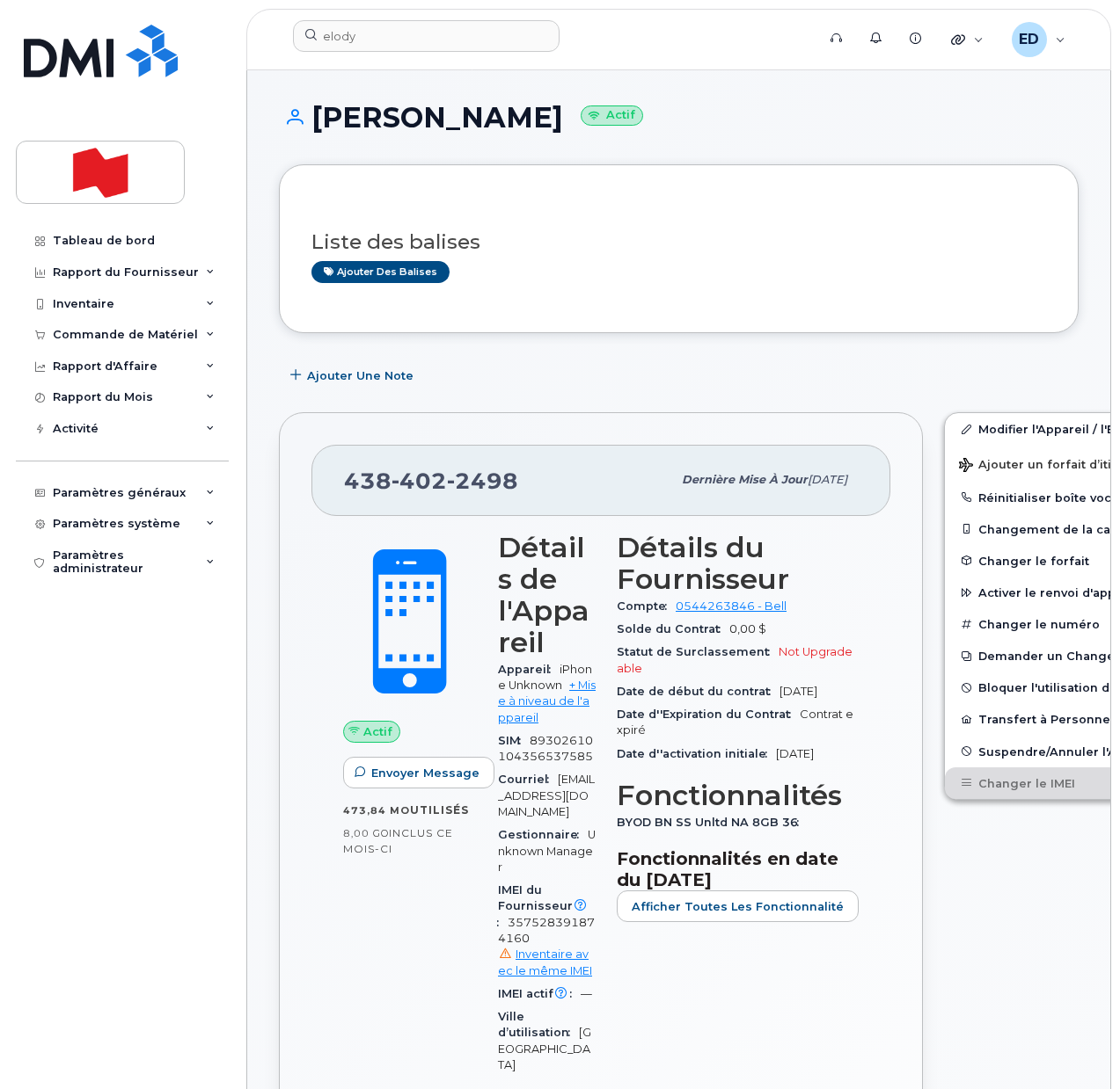
click at [779, 234] on h3 "Liste des balises" at bounding box center [679, 242] width 735 height 22
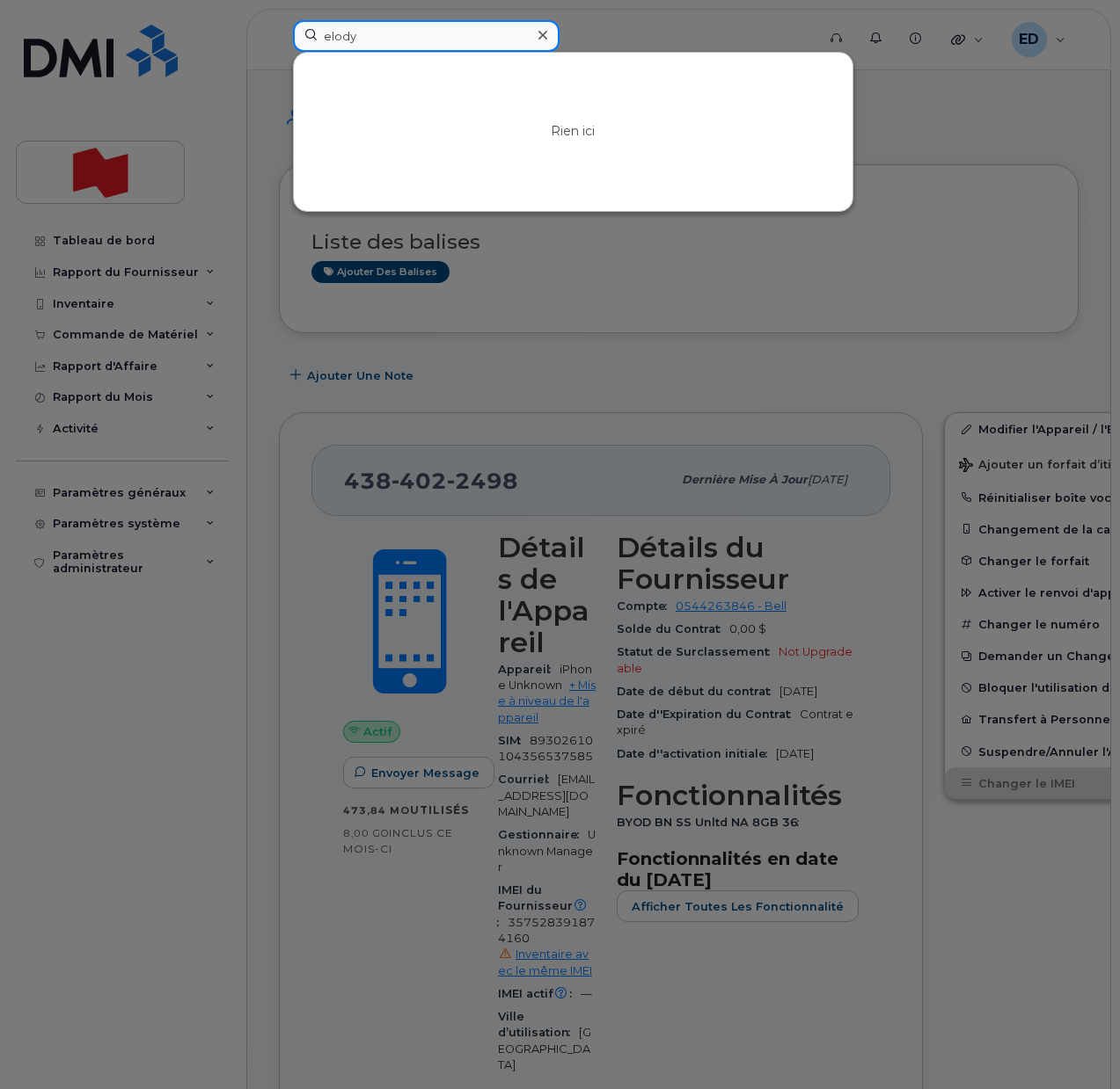
drag, startPoint x: 399, startPoint y: 39, endPoint x: 305, endPoint y: 44, distance: 94.1
click at [305, 44] on input "elody" at bounding box center [426, 35] width 267 height 32
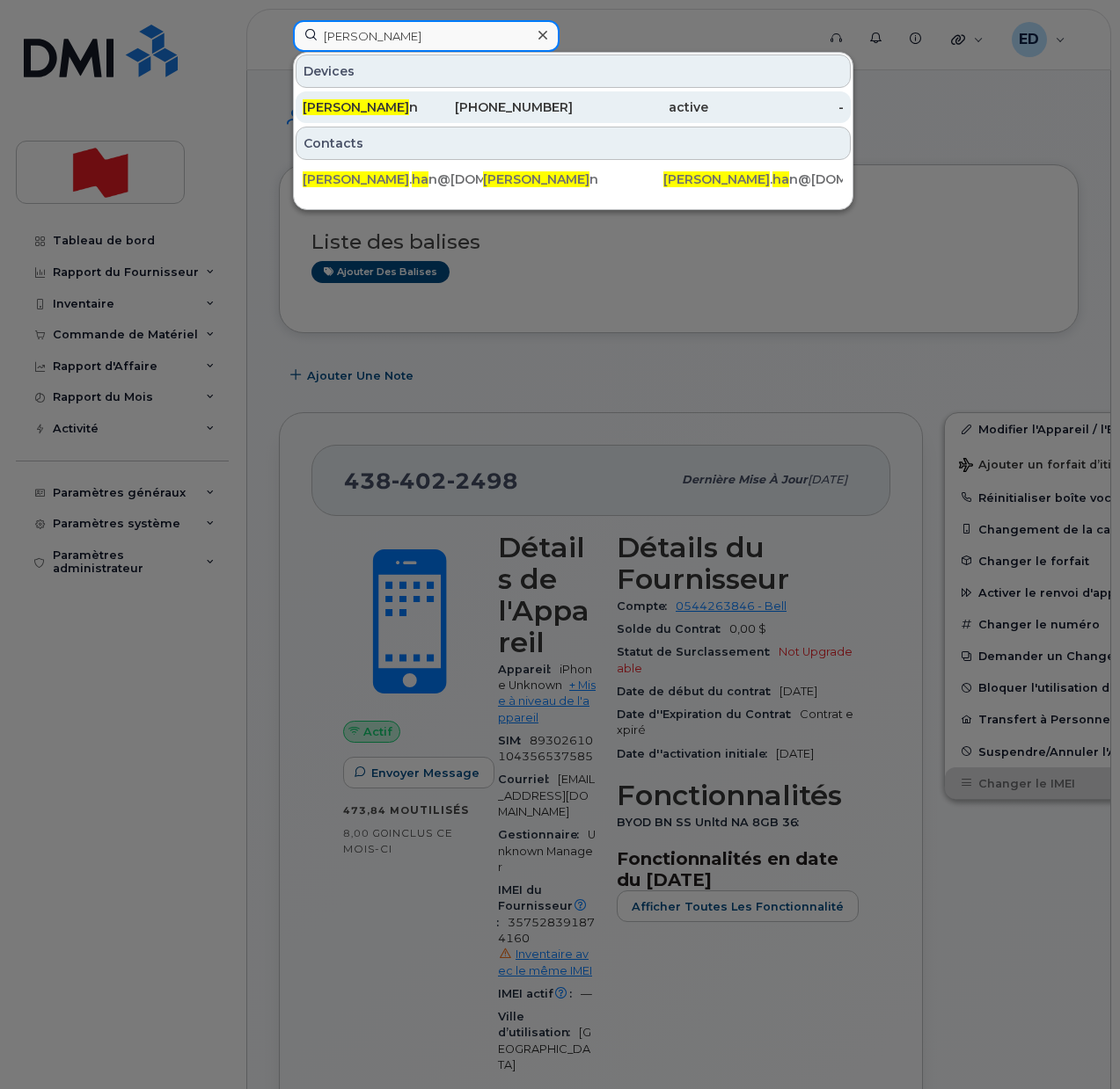
type input "sarah ha"
click at [362, 106] on div "Sarah Ha n" at bounding box center [370, 107] width 136 height 17
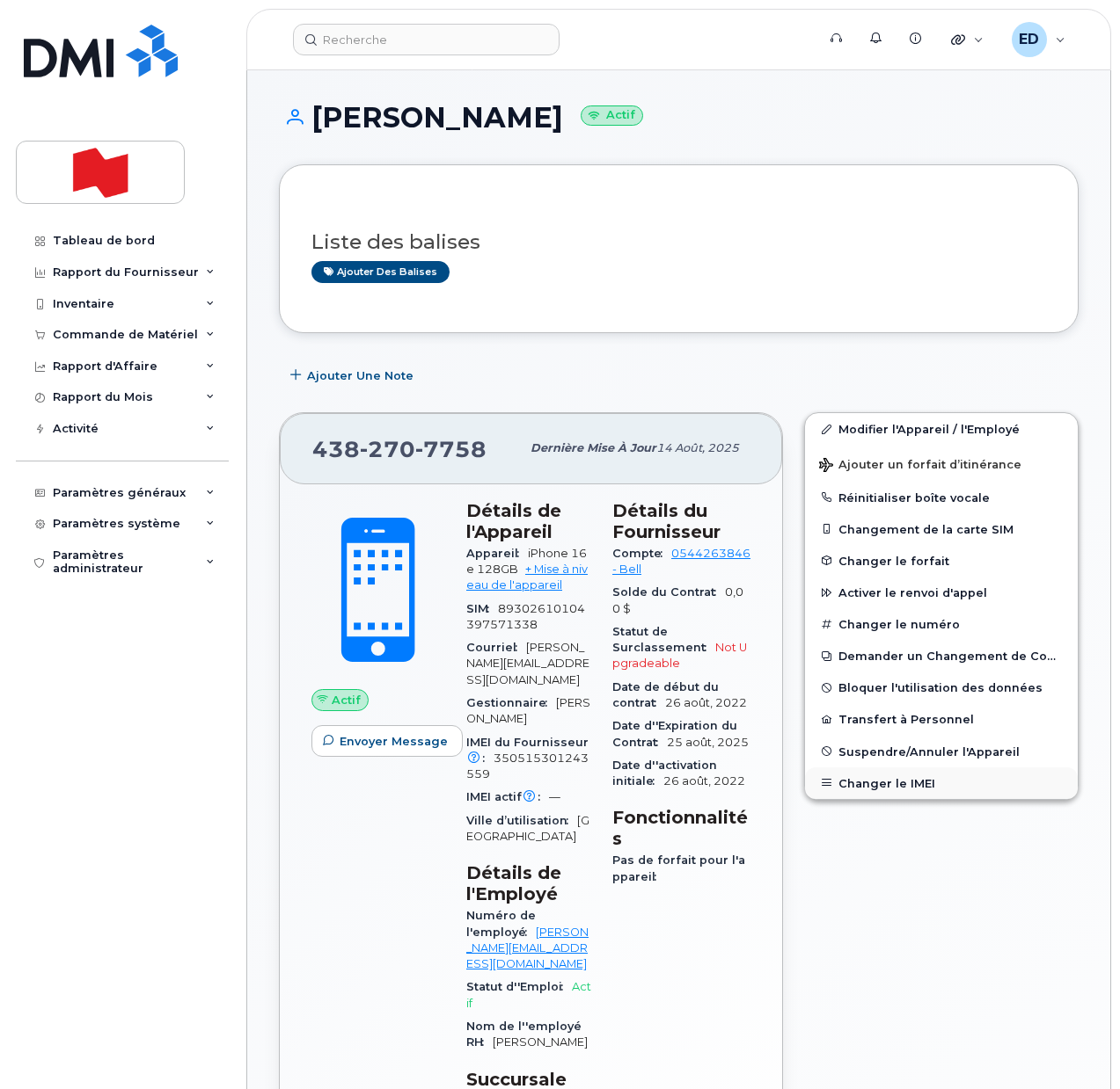
click at [881, 781] on button "Changer le IMEI" at bounding box center [940, 783] width 273 height 32
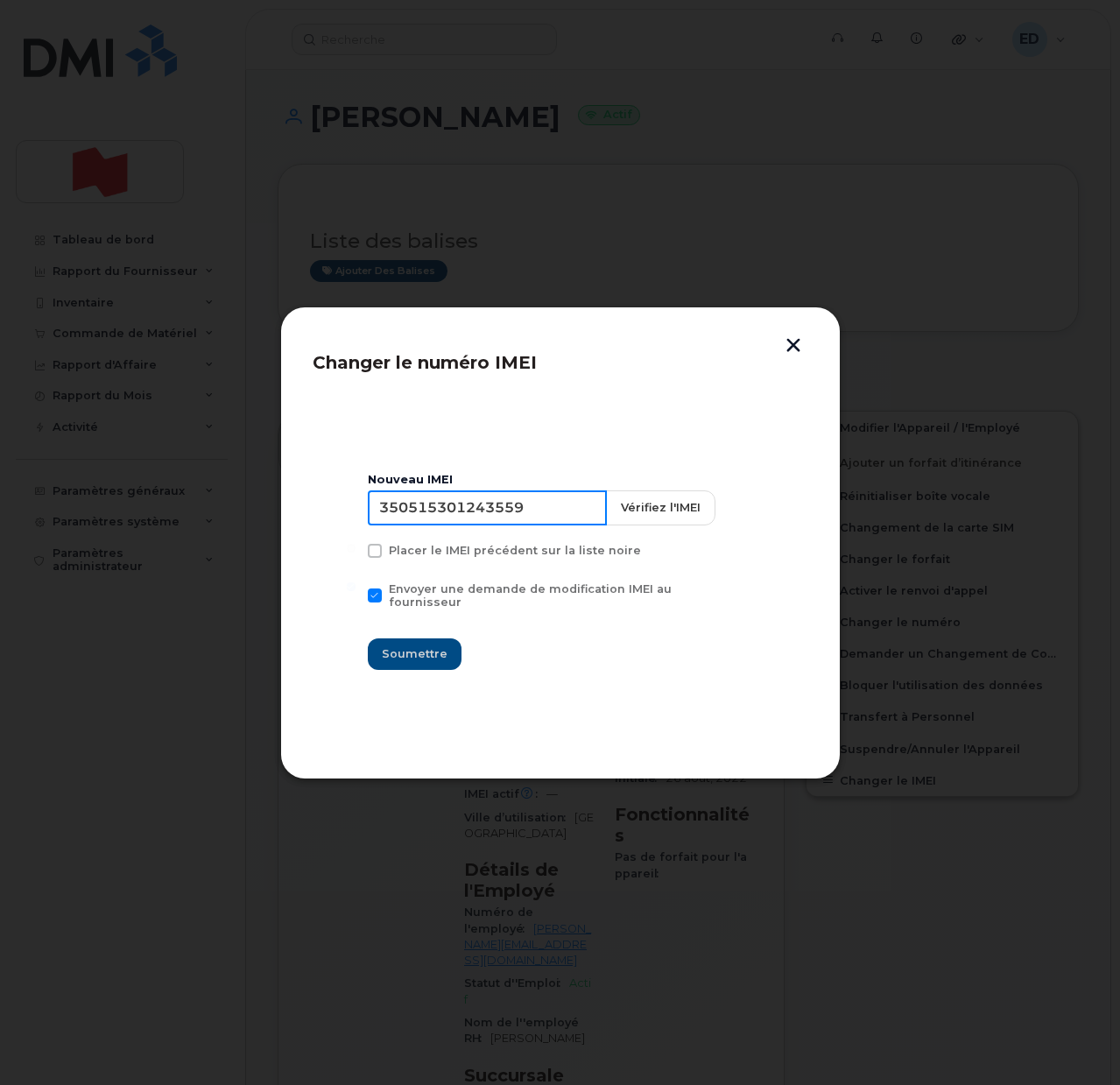
click at [471, 511] on input "350515301243559" at bounding box center [487, 508] width 239 height 35
type input "353927601365445"
click at [430, 646] on span "Soumettre" at bounding box center [414, 653] width 66 height 16
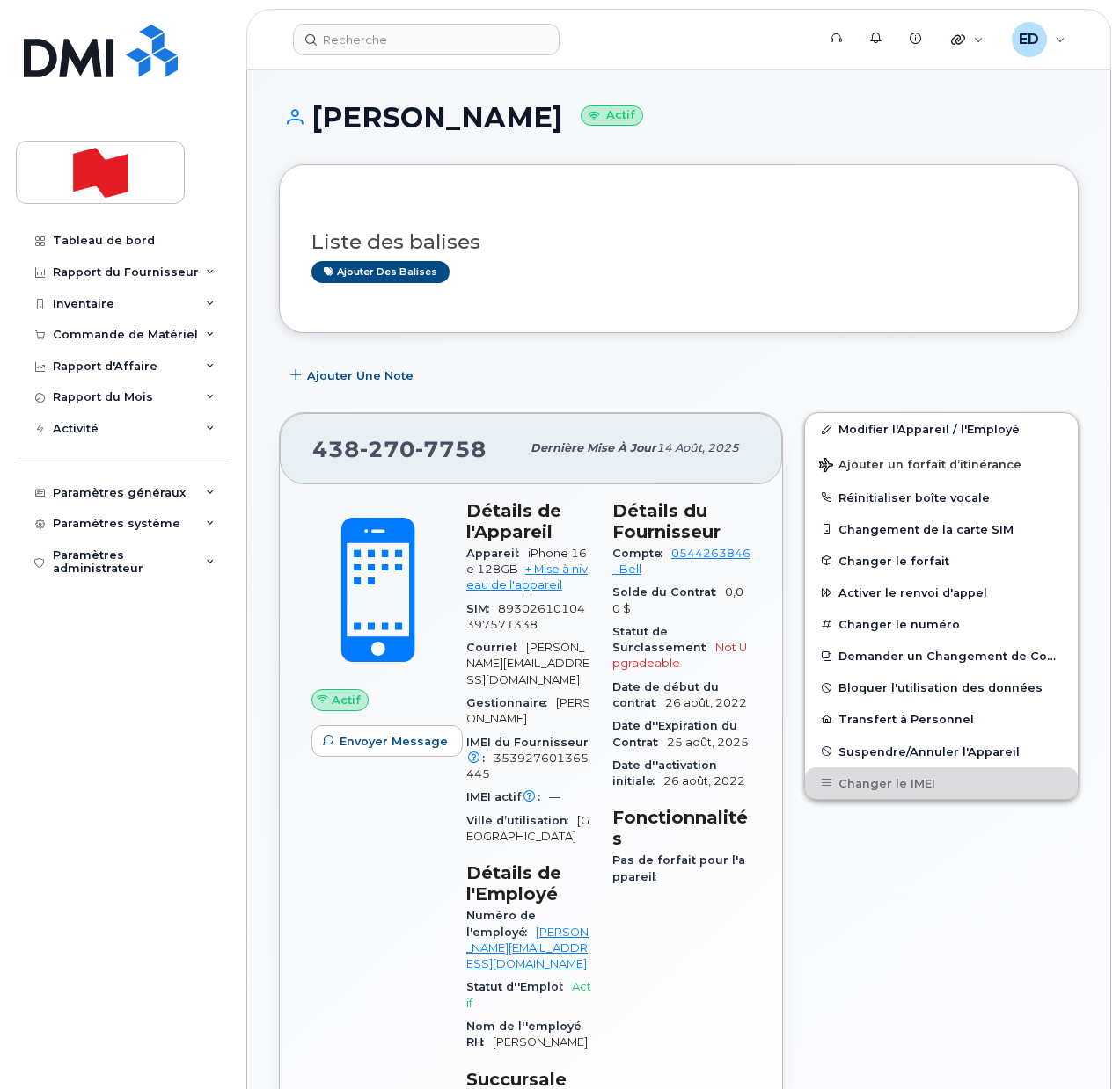
click at [935, 899] on div "Modifier l'Appareil / l'Employé Ajouter un forfait d’itinérance Réinitialiser b…" at bounding box center [940, 837] width 296 height 870
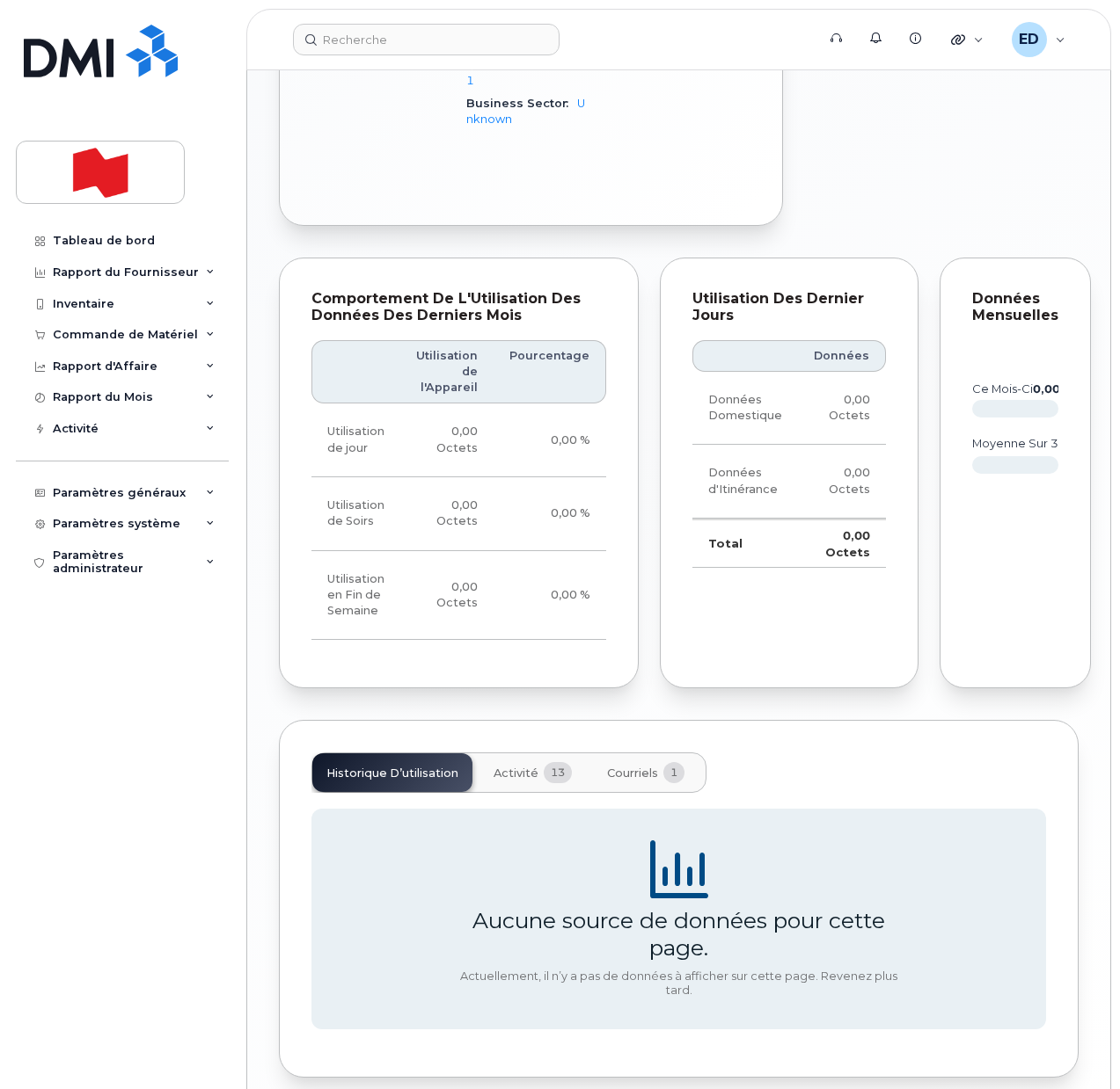
scroll to position [1062, 0]
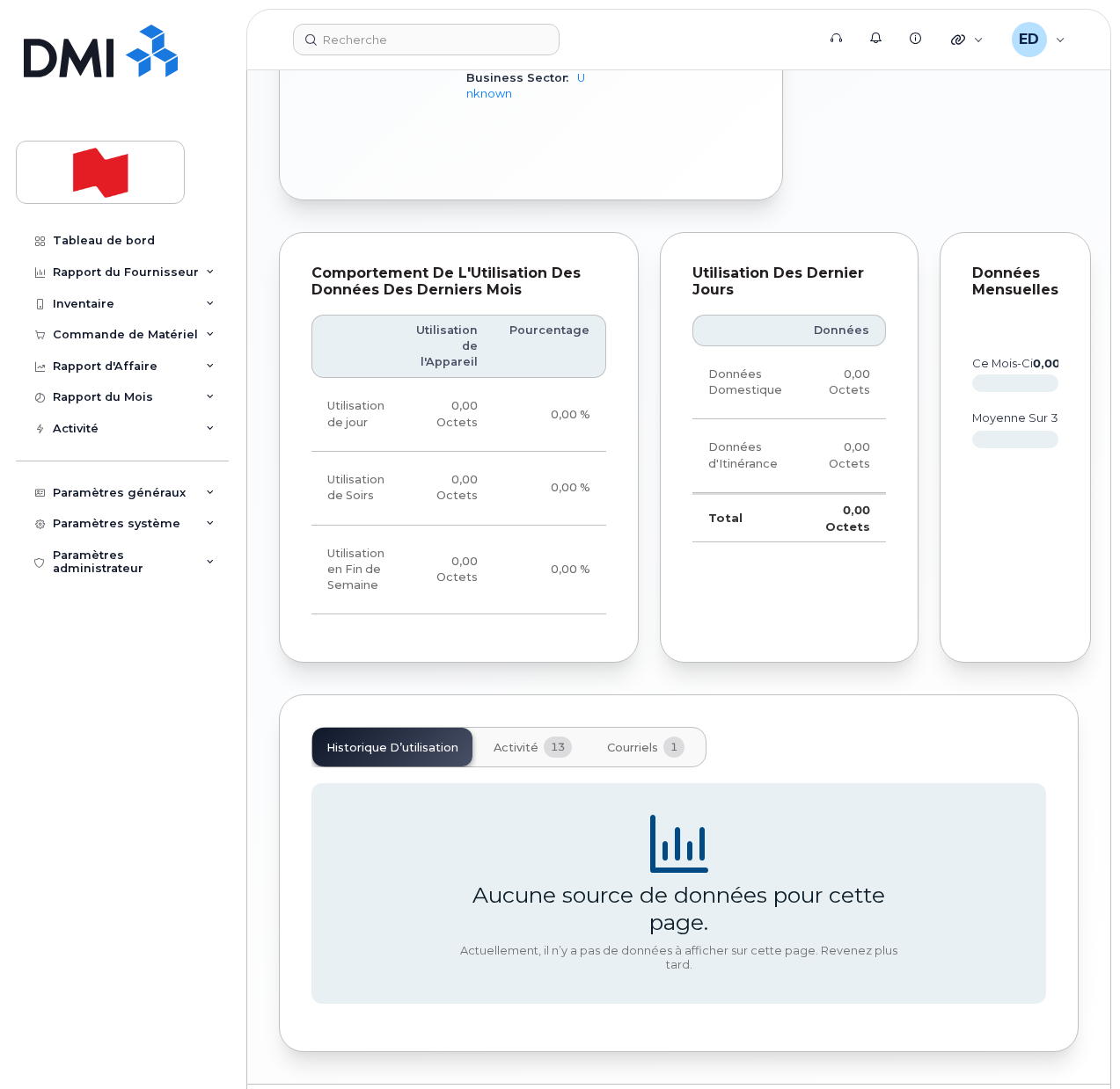
click at [514, 741] on span "Activité" at bounding box center [516, 748] width 45 height 14
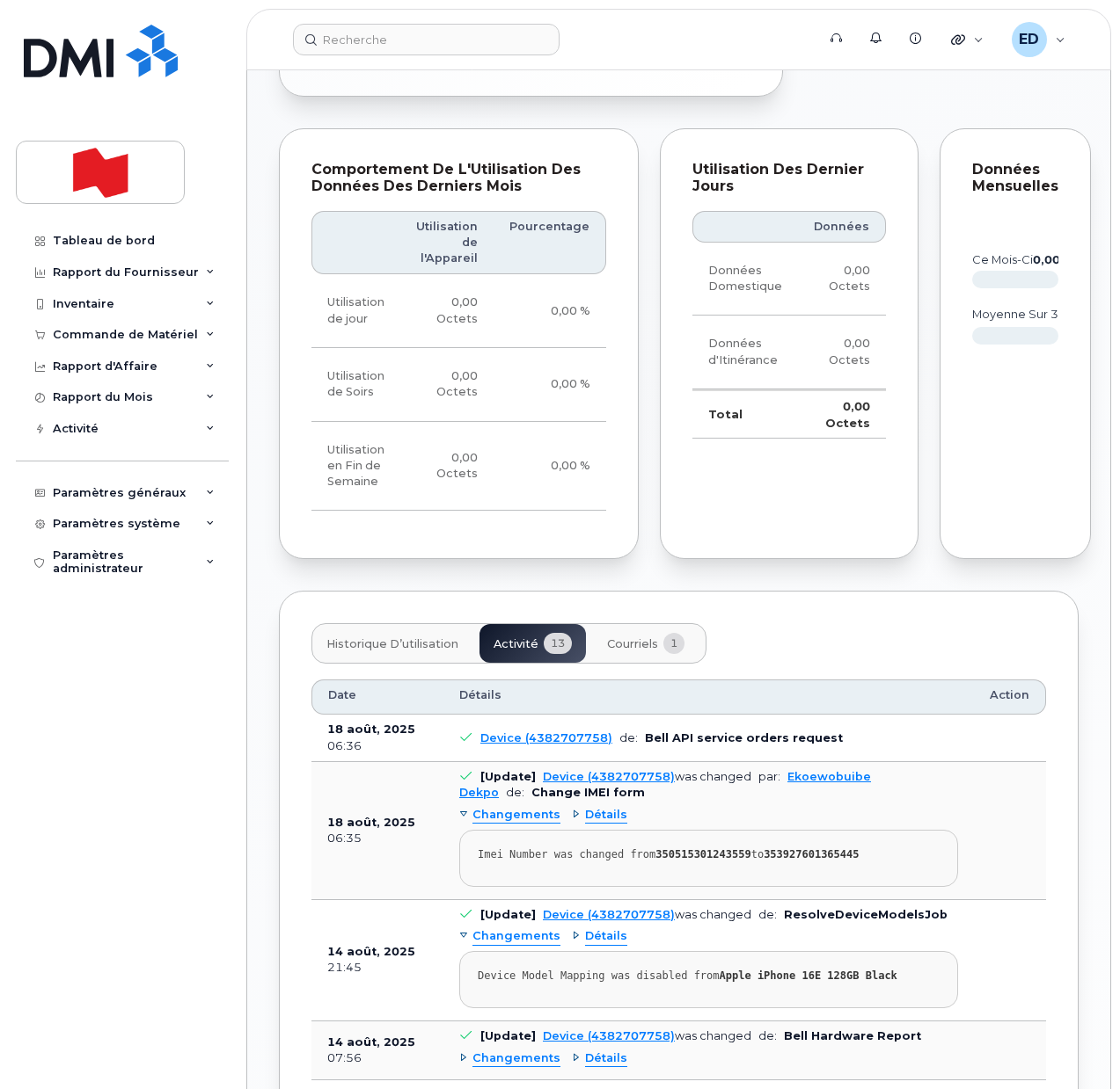
scroll to position [1282, 0]
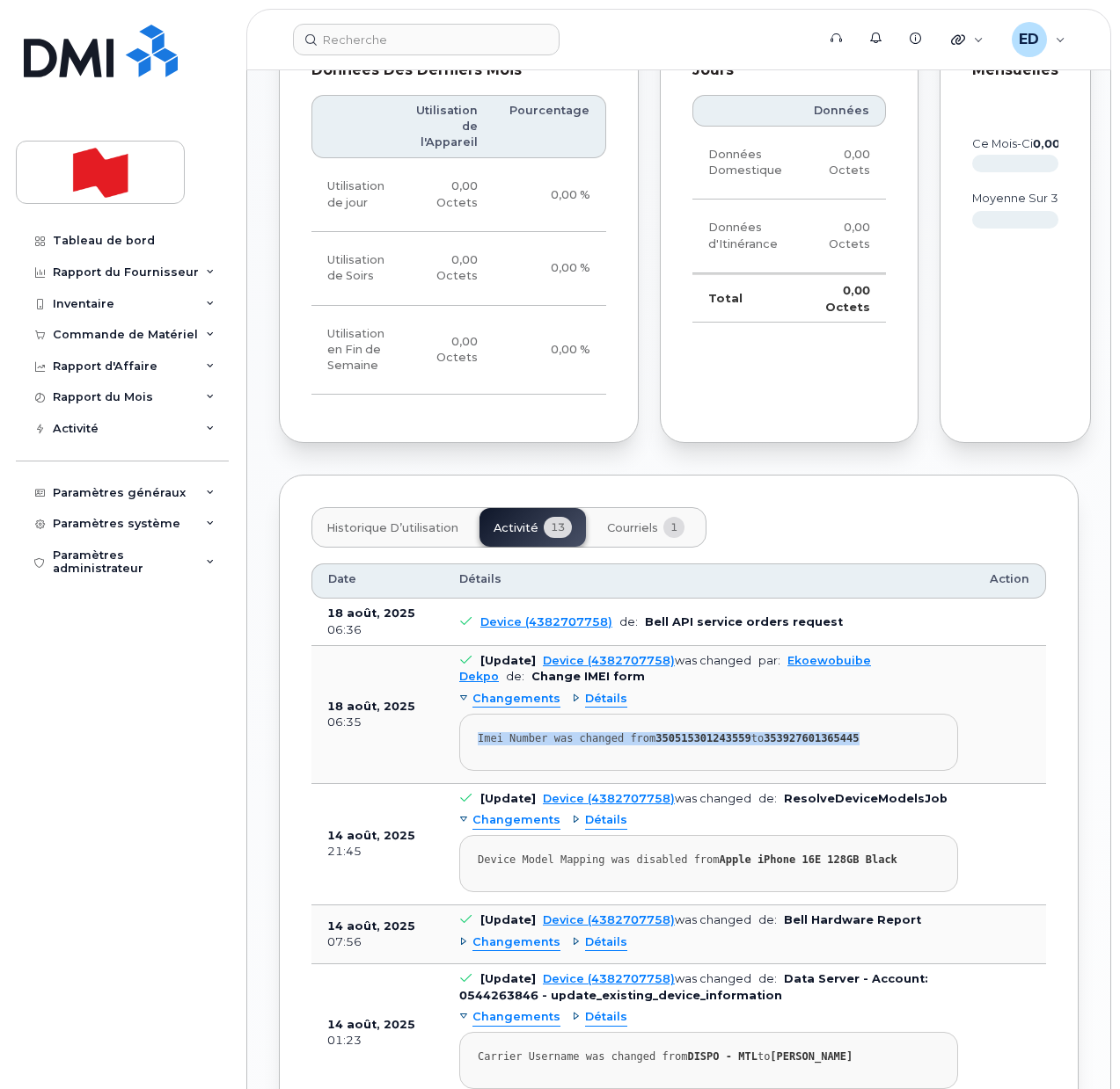
drag, startPoint x: 866, startPoint y: 683, endPoint x: 456, endPoint y: 695, distance: 410.2
click at [456, 695] on td "[Update] Device (4382707758) was changed par: Ekoewobuibe Dekpo de: Change IMEI…" at bounding box center [708, 715] width 531 height 138
copy div "Imei Number was changed from 350515301243559 to 353927601365445"
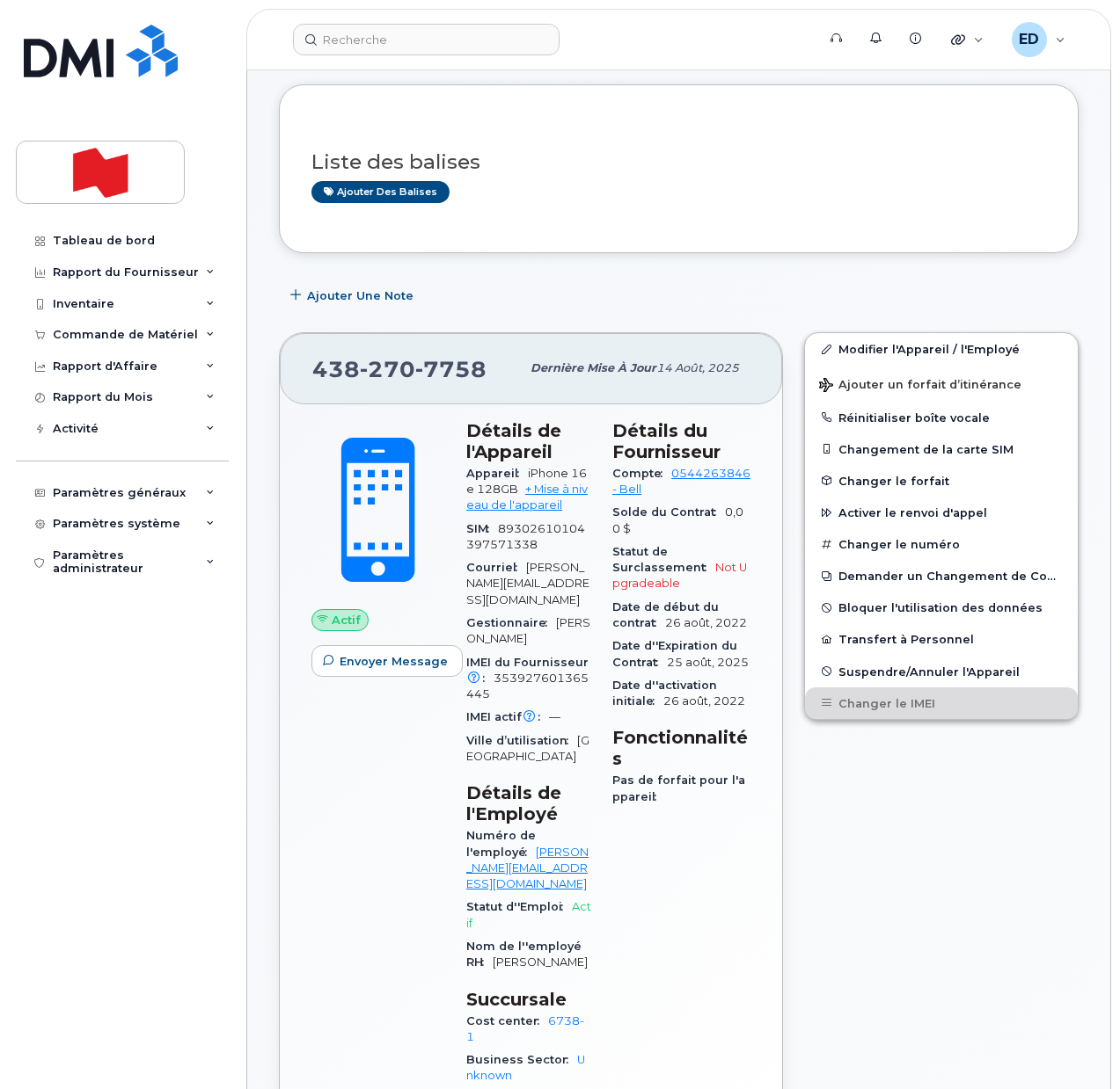
scroll to position [0, 0]
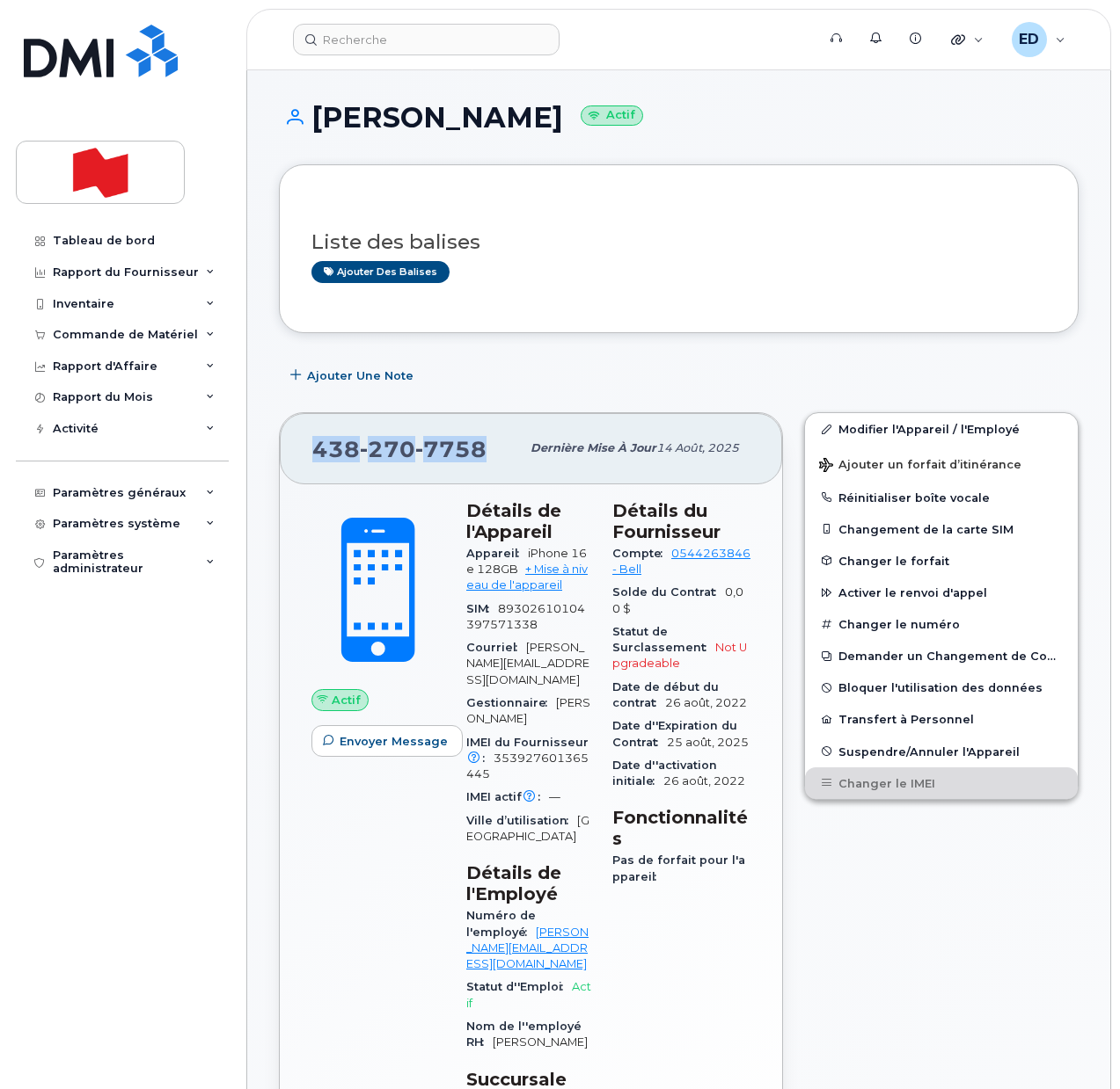
drag, startPoint x: 484, startPoint y: 443, endPoint x: 306, endPoint y: 437, distance: 178.1
click at [306, 437] on div "438 270 7758 Dernière mise à jour 14 août, 2025" at bounding box center [530, 448] width 502 height 71
copy span "438 270 7758"
click at [364, 30] on input at bounding box center [426, 39] width 267 height 32
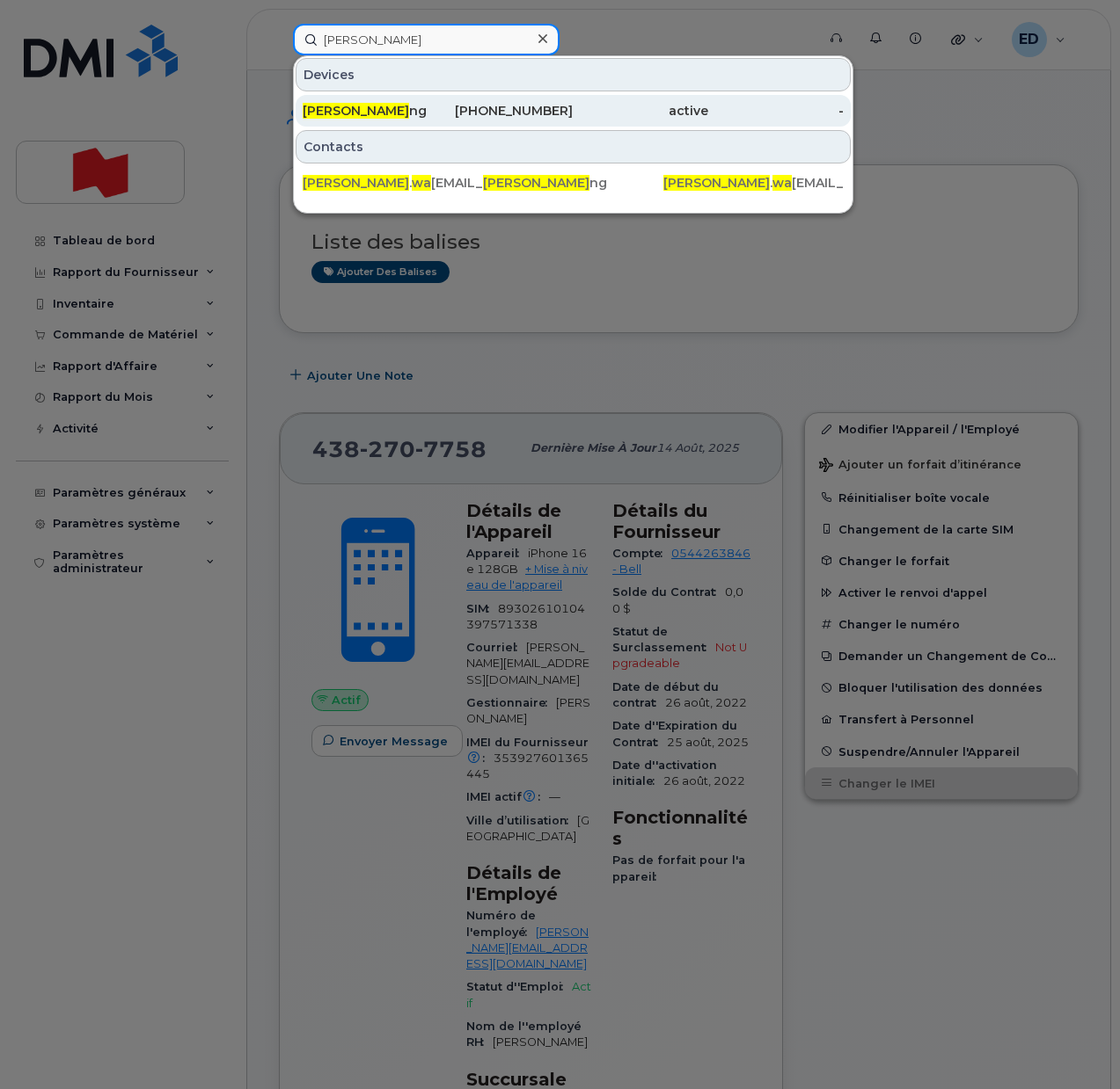
type input "rachel wa"
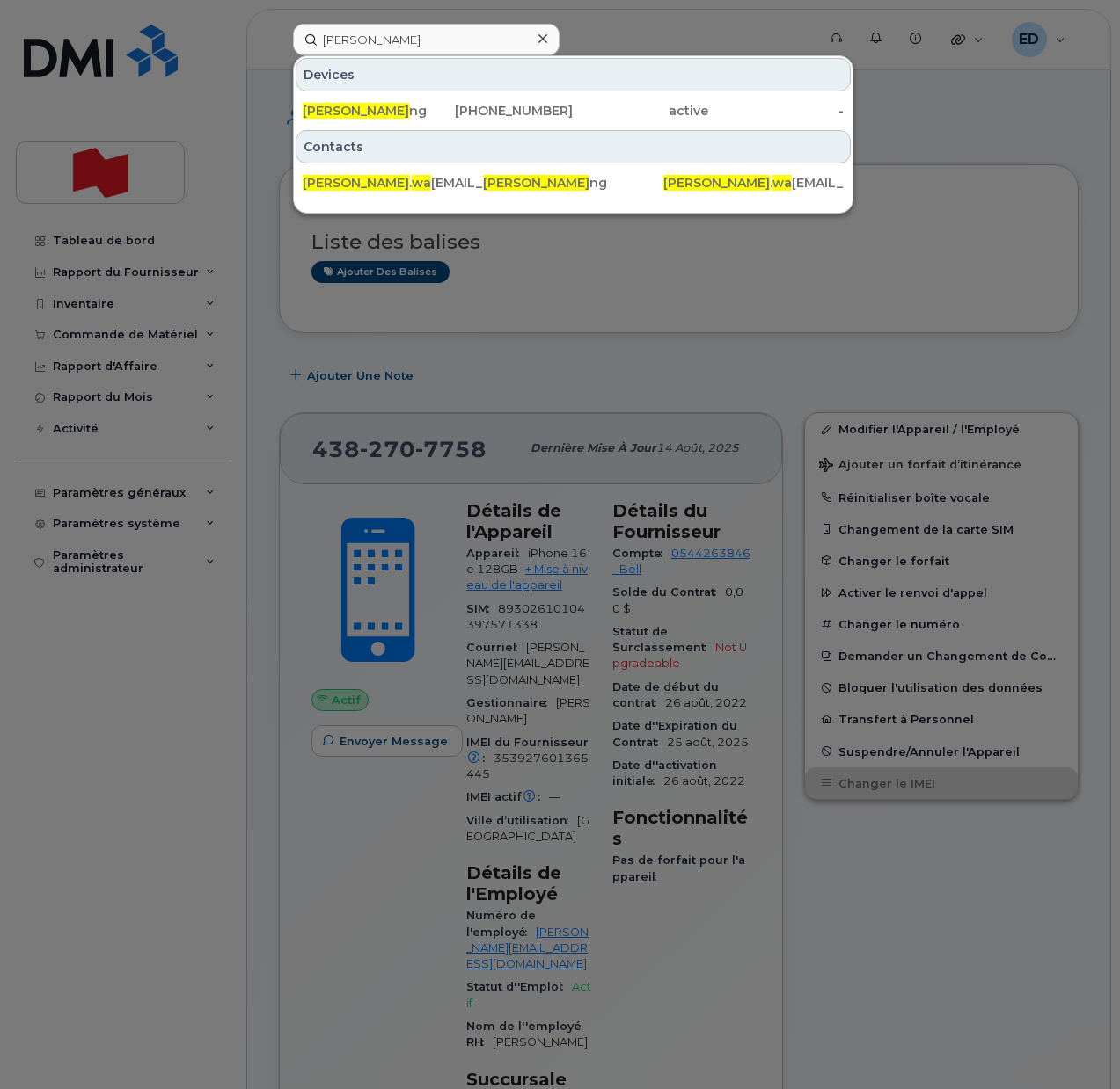
drag, startPoint x: 389, startPoint y: 107, endPoint x: 415, endPoint y: 135, distance: 38.2
click at [389, 106] on div "Rachel Wa ng" at bounding box center [370, 111] width 136 height 17
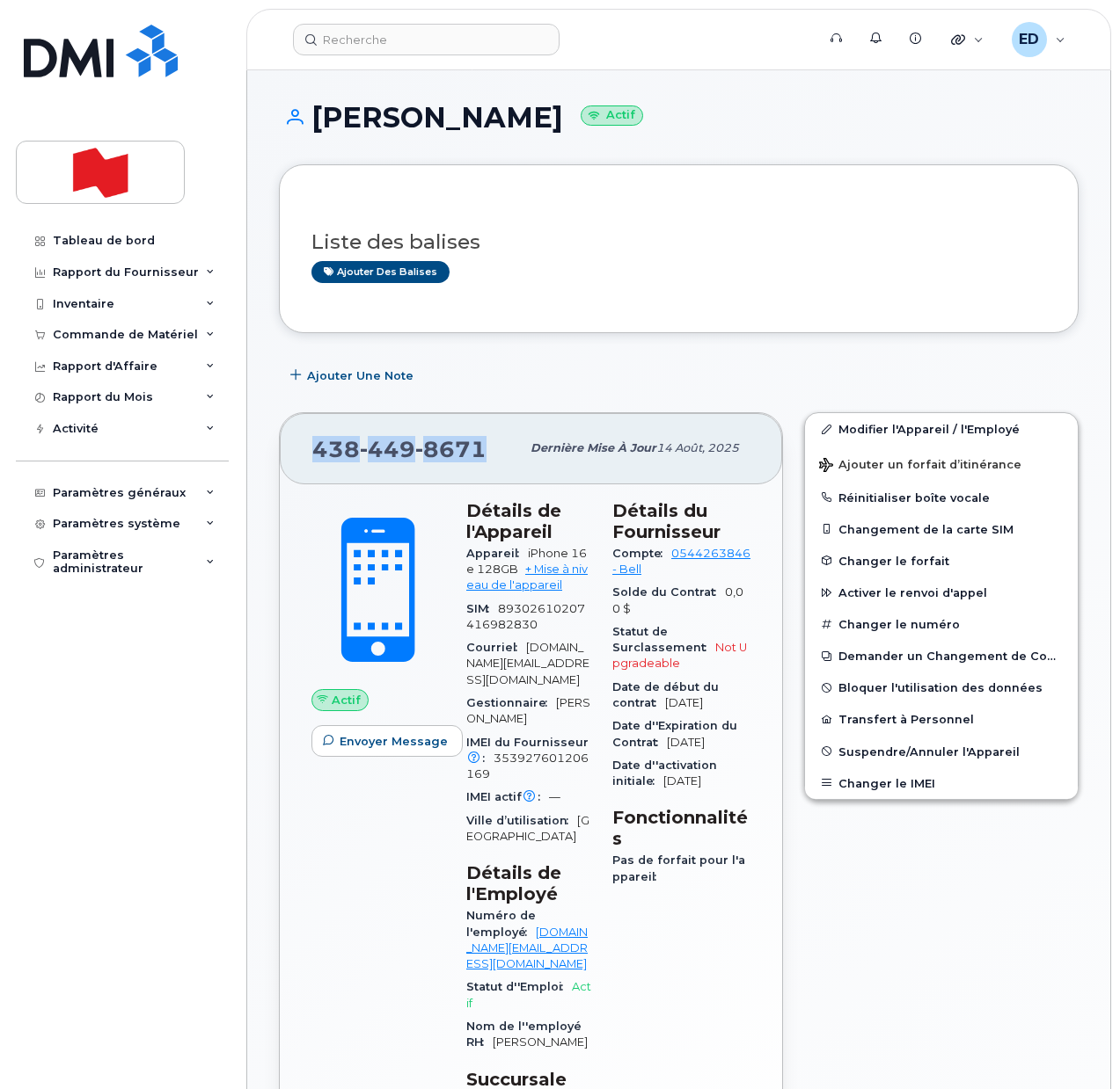
drag, startPoint x: 491, startPoint y: 449, endPoint x: 316, endPoint y: 450, distance: 175.0
click at [316, 450] on div "[PHONE_NUMBER]" at bounding box center [415, 448] width 208 height 37
click at [857, 787] on button "Changer le IMEI" at bounding box center [940, 783] width 273 height 32
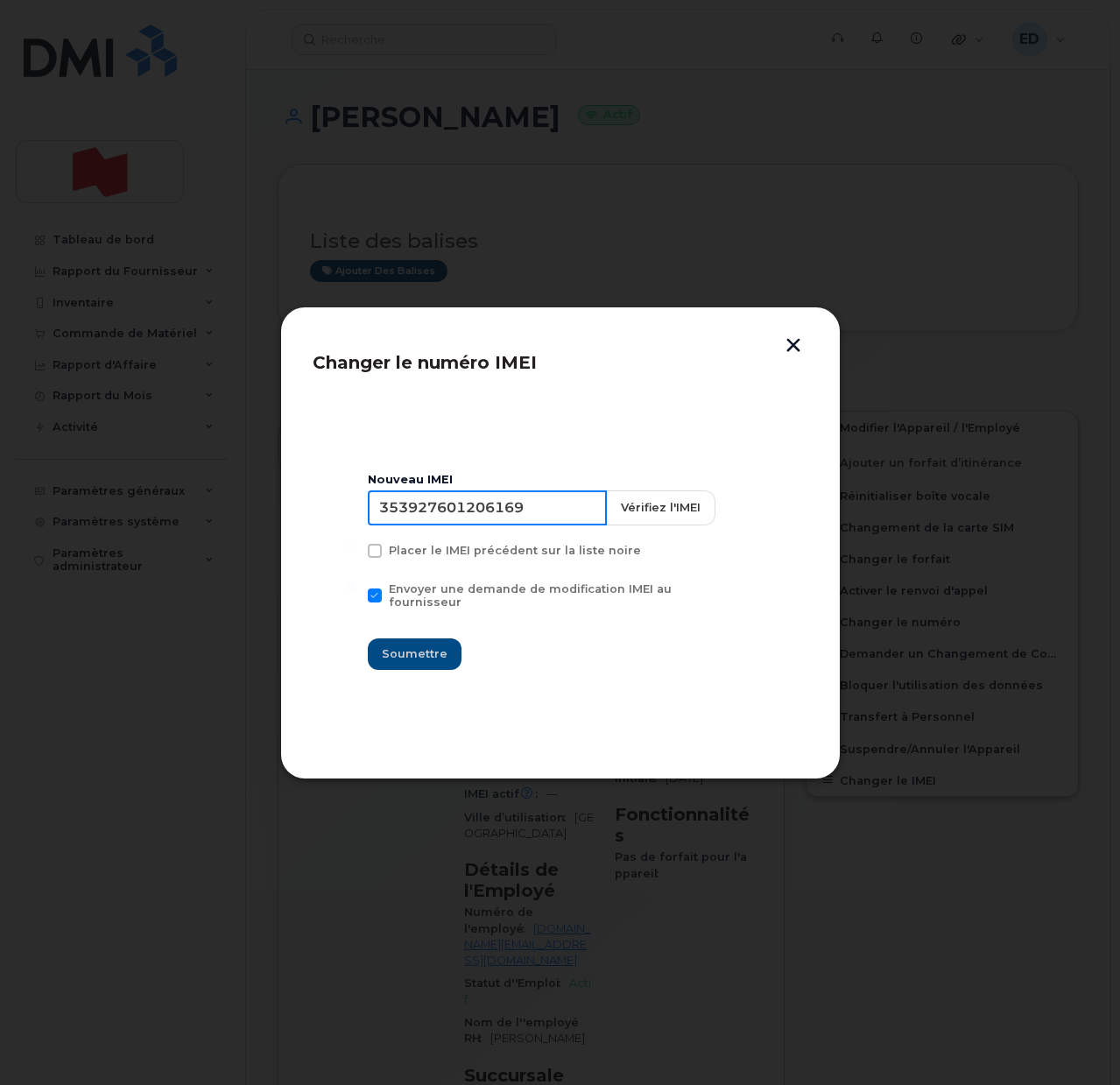
drag, startPoint x: 550, startPoint y: 516, endPoint x: 336, endPoint y: 514, distance: 214.0
click at [336, 514] on section "Nouveau IMEI [TECHNICAL_ID] [PERSON_NAME] l'IMEI Placer le IMEI précédent sur l…" at bounding box center [560, 573] width 495 height 351
type input "350515301451574"
click at [430, 648] on span "Soumettre" at bounding box center [414, 653] width 66 height 16
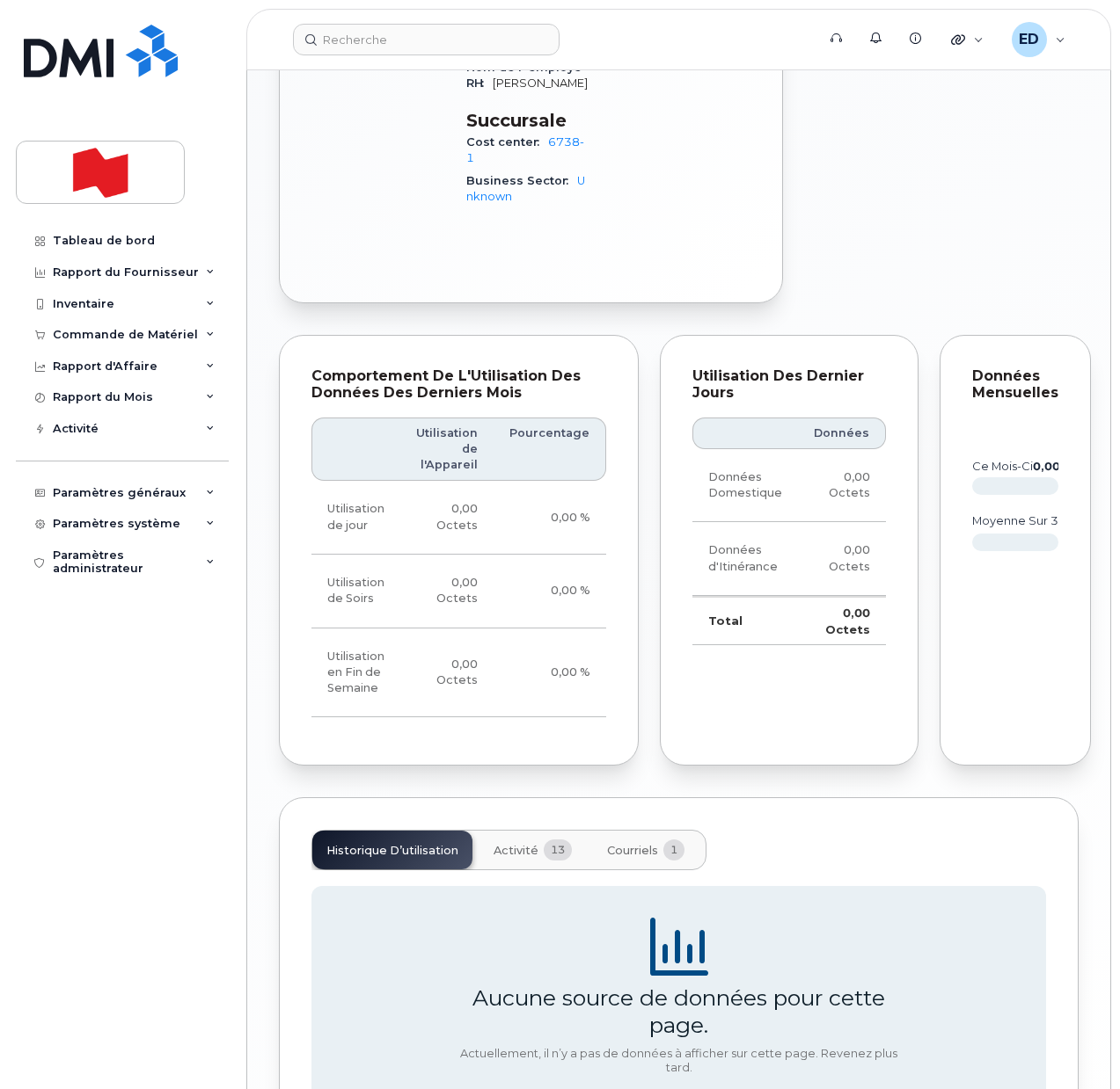
scroll to position [1062, 0]
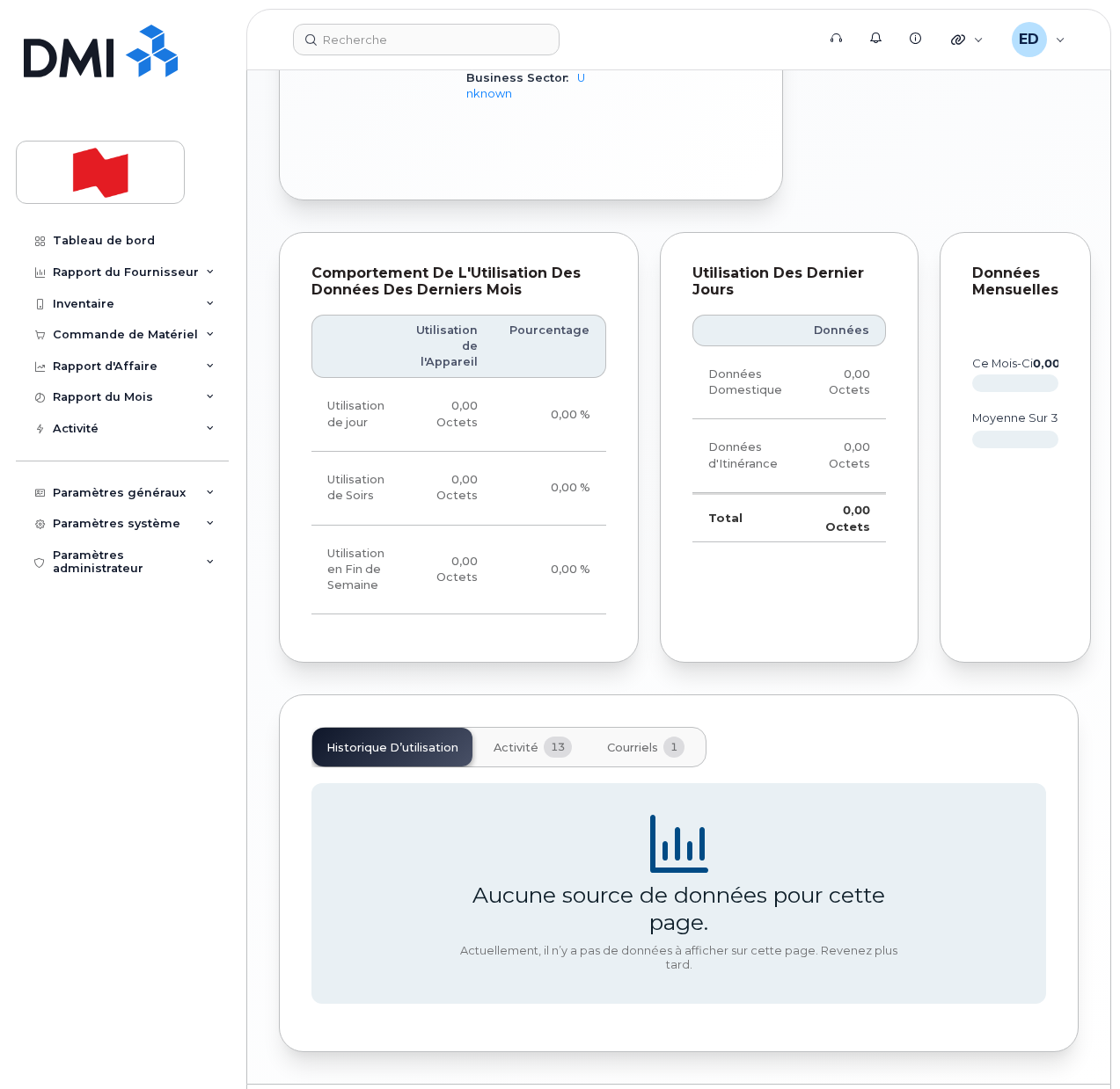
click at [507, 741] on span "Activité" at bounding box center [516, 748] width 45 height 14
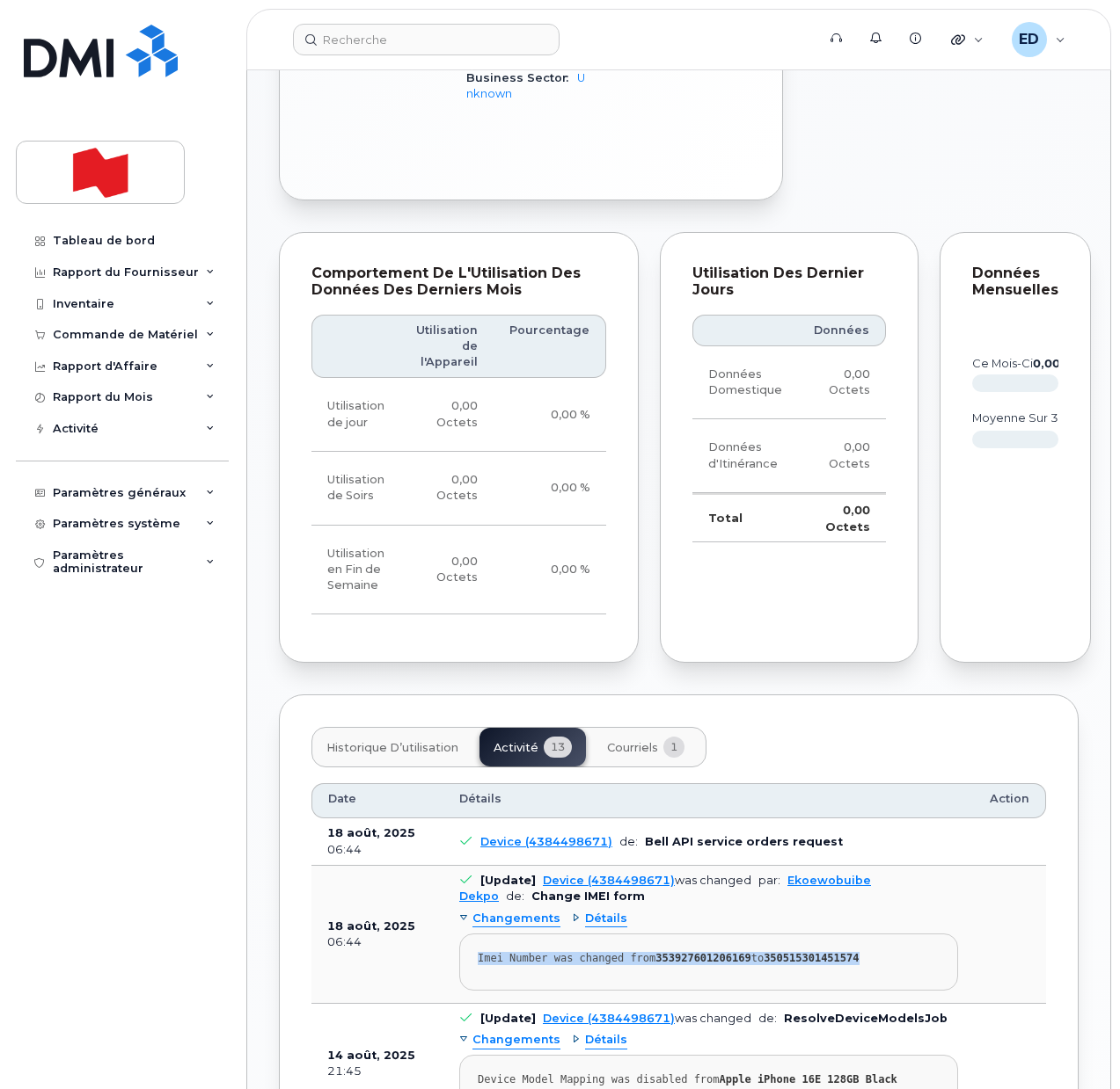
drag, startPoint x: 858, startPoint y: 892, endPoint x: 478, endPoint y: 906, distance: 380.3
click at [478, 934] on pre "Imei Number was changed from 353927601206169 to 350515301451574" at bounding box center [708, 963] width 498 height 57
copy div "Imei Number was changed from 353927601206169 to 350515301451574"
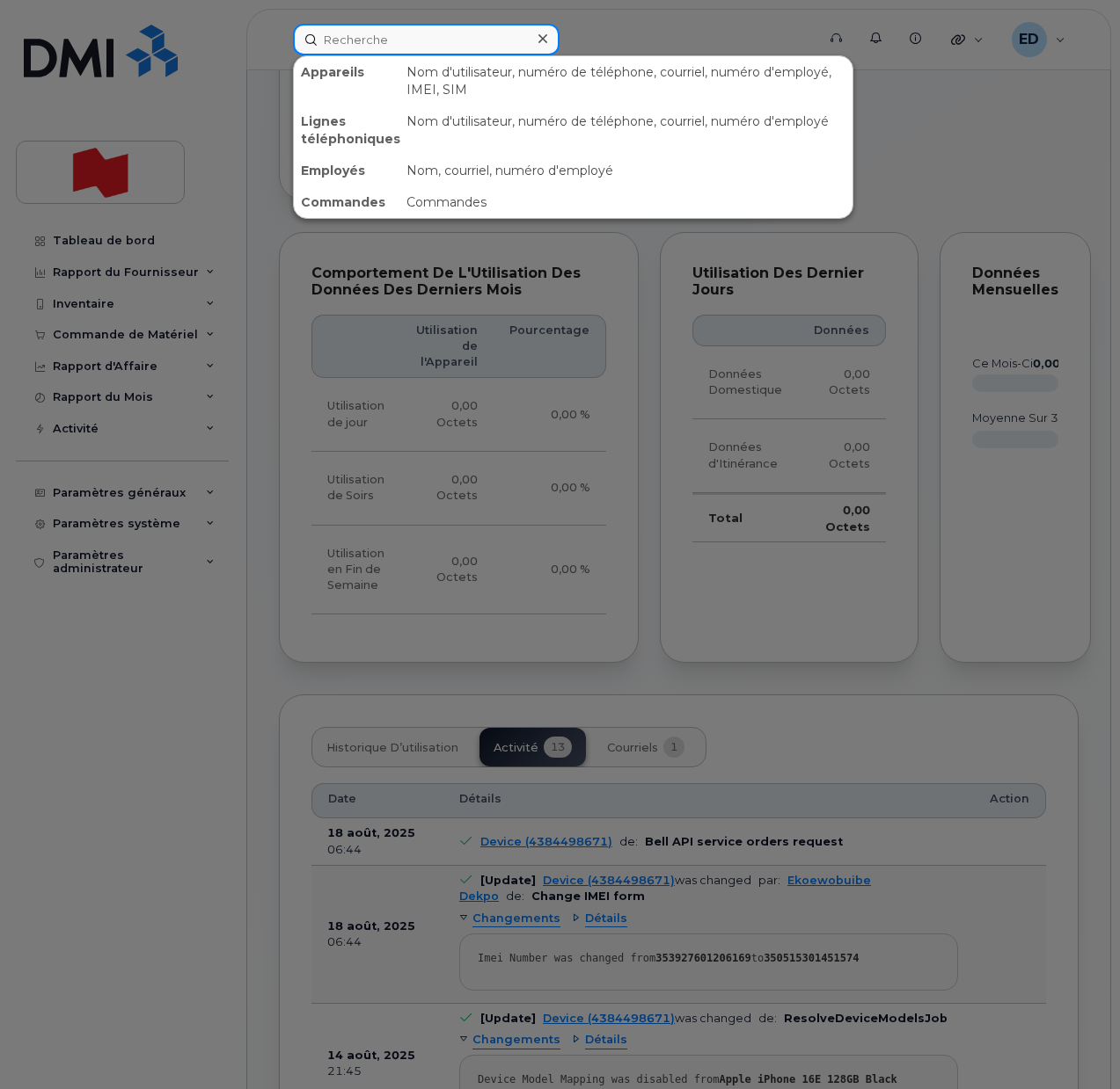
click at [362, 34] on input at bounding box center [426, 39] width 267 height 32
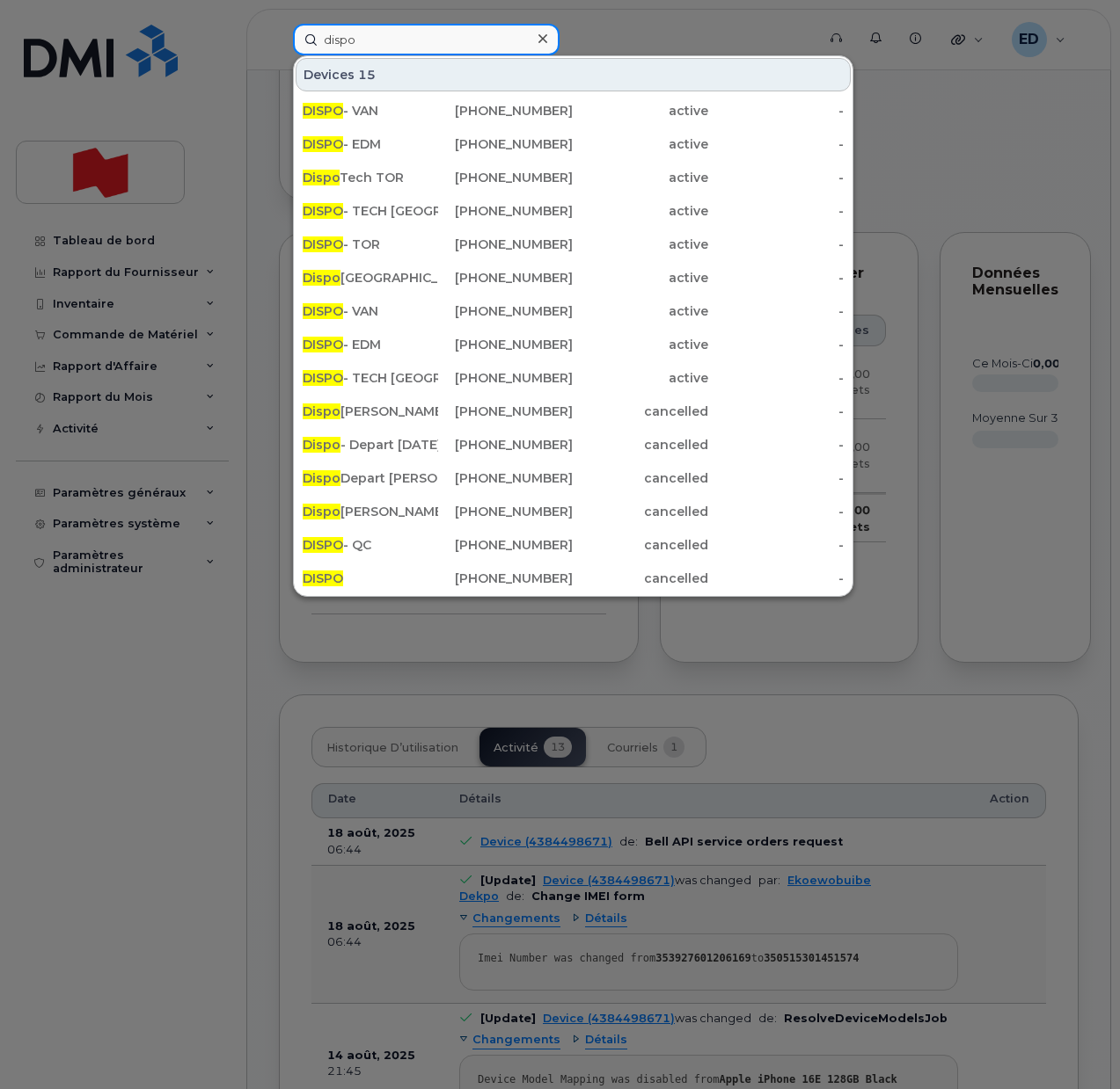
drag, startPoint x: 376, startPoint y: 35, endPoint x: 307, endPoint y: 40, distance: 69.2
click at [307, 40] on input "dispo" at bounding box center [426, 39] width 267 height 32
paste input "438-449-8671"
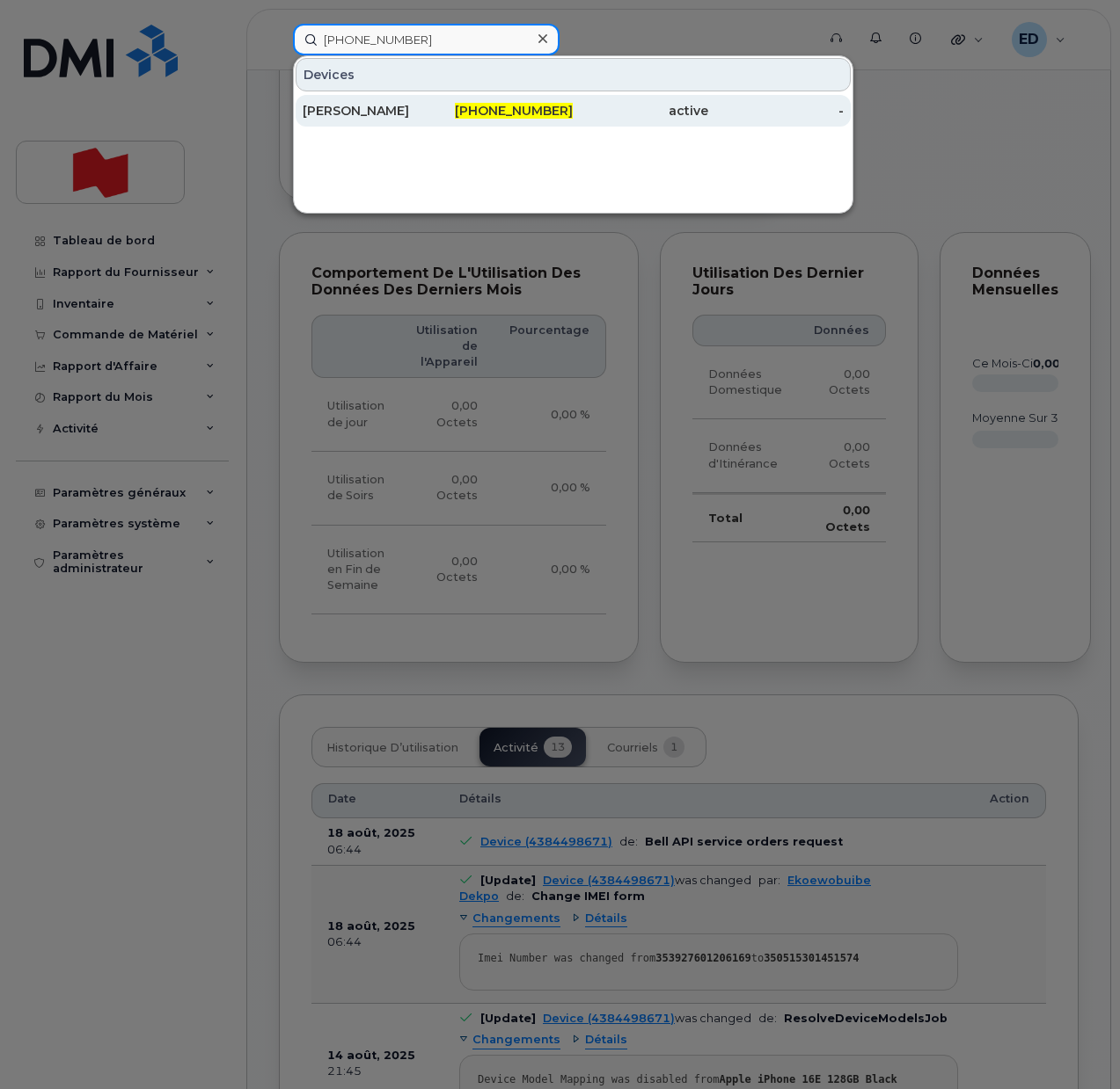
type input "438-449-8671"
click at [362, 115] on div "[PERSON_NAME]" at bounding box center [370, 111] width 136 height 17
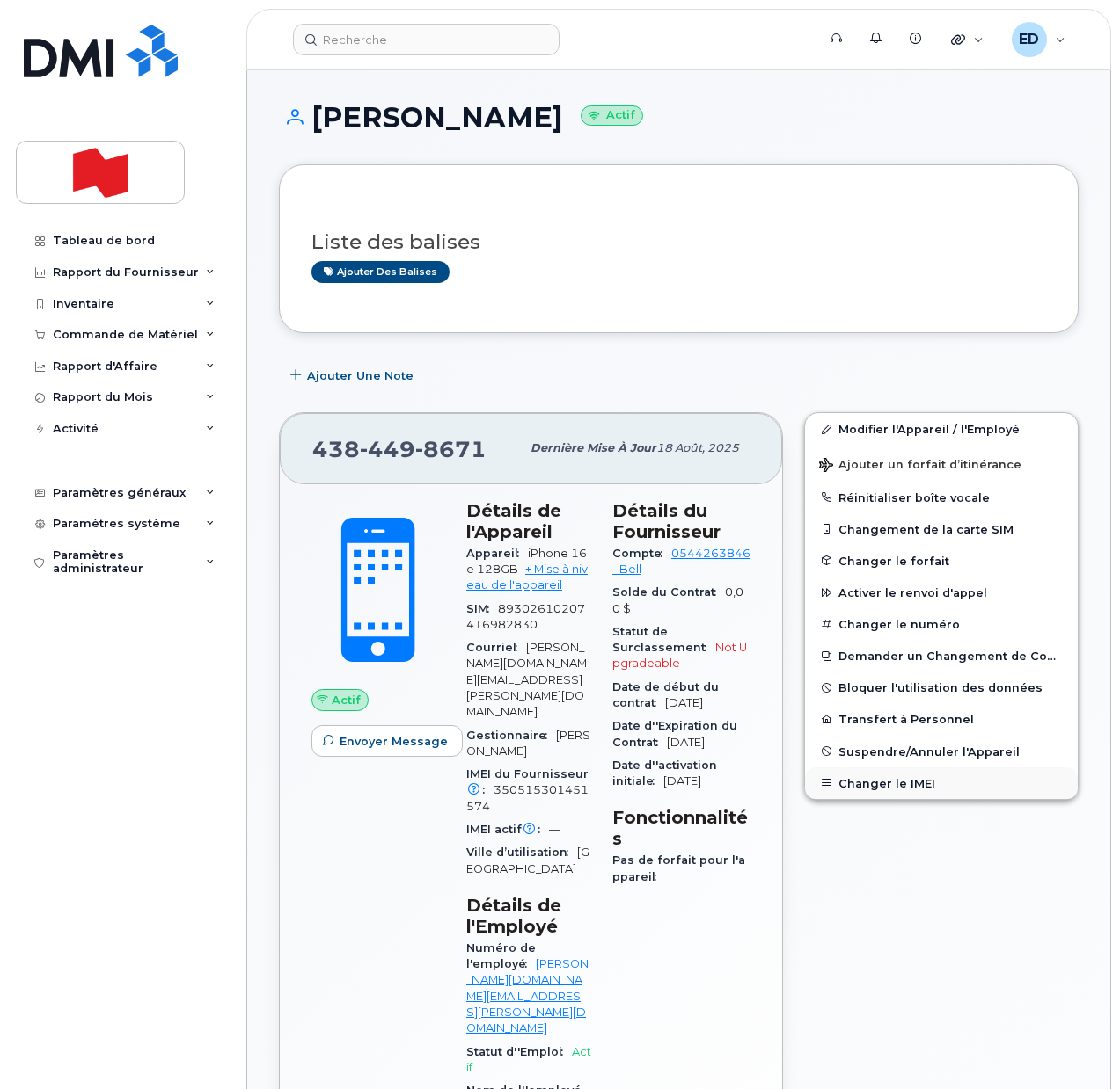
click at [904, 777] on button "Changer le IMEI" at bounding box center [940, 783] width 273 height 32
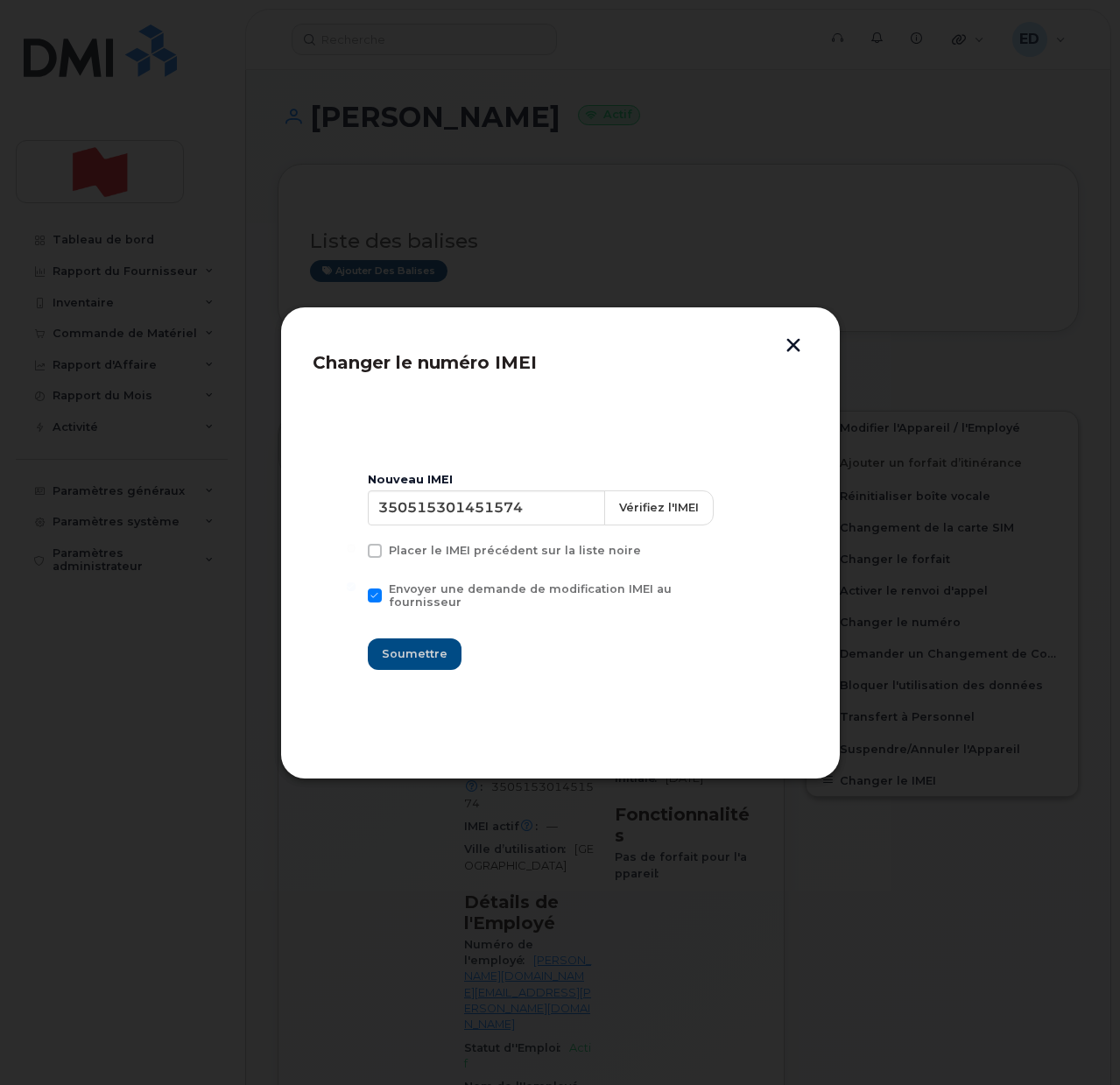
drag, startPoint x: 796, startPoint y: 344, endPoint x: 780, endPoint y: 291, distance: 55.4
click at [796, 343] on button "button" at bounding box center [793, 347] width 27 height 18
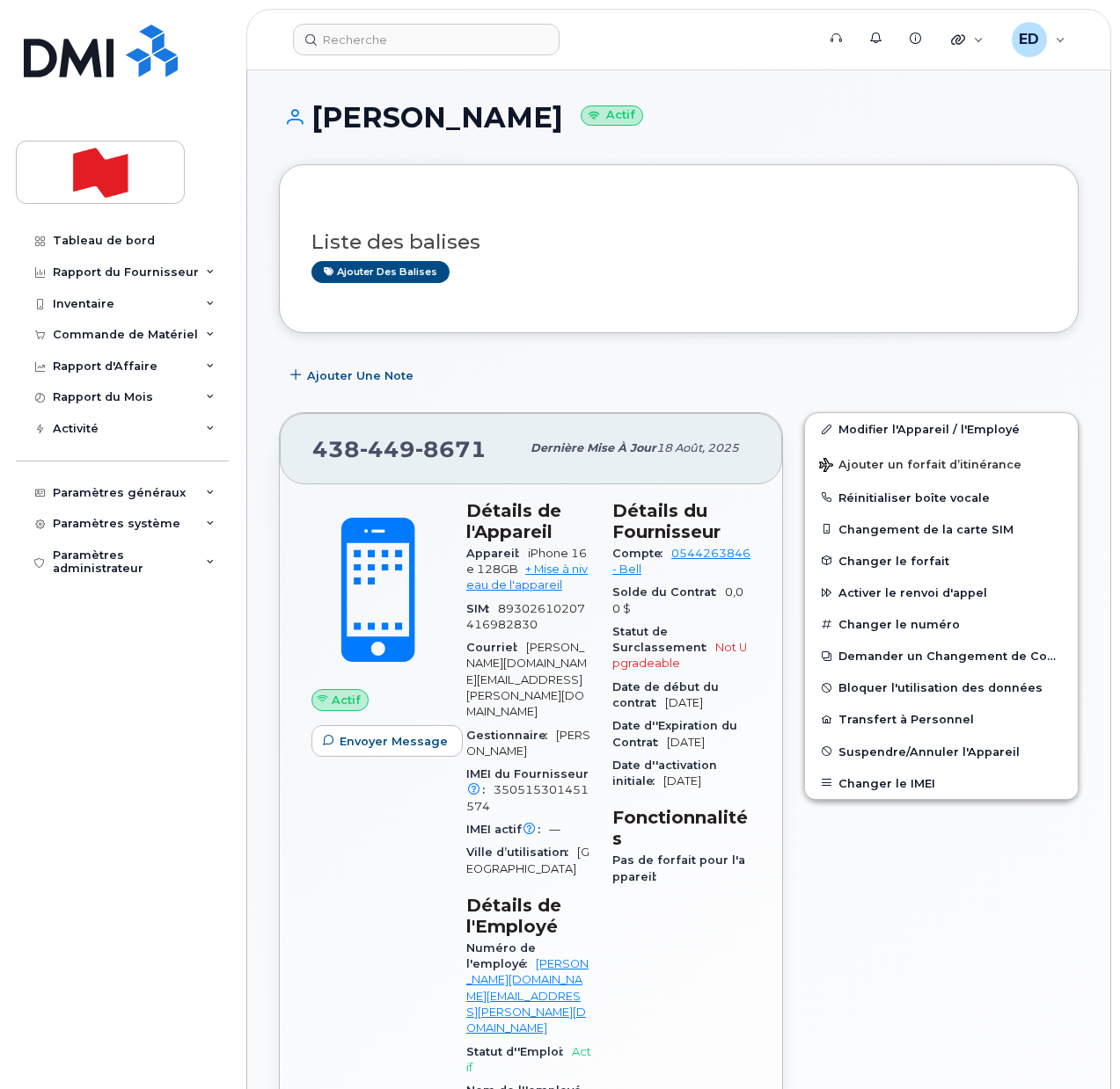
click at [769, 231] on h3 "Liste des balises" at bounding box center [679, 242] width 735 height 22
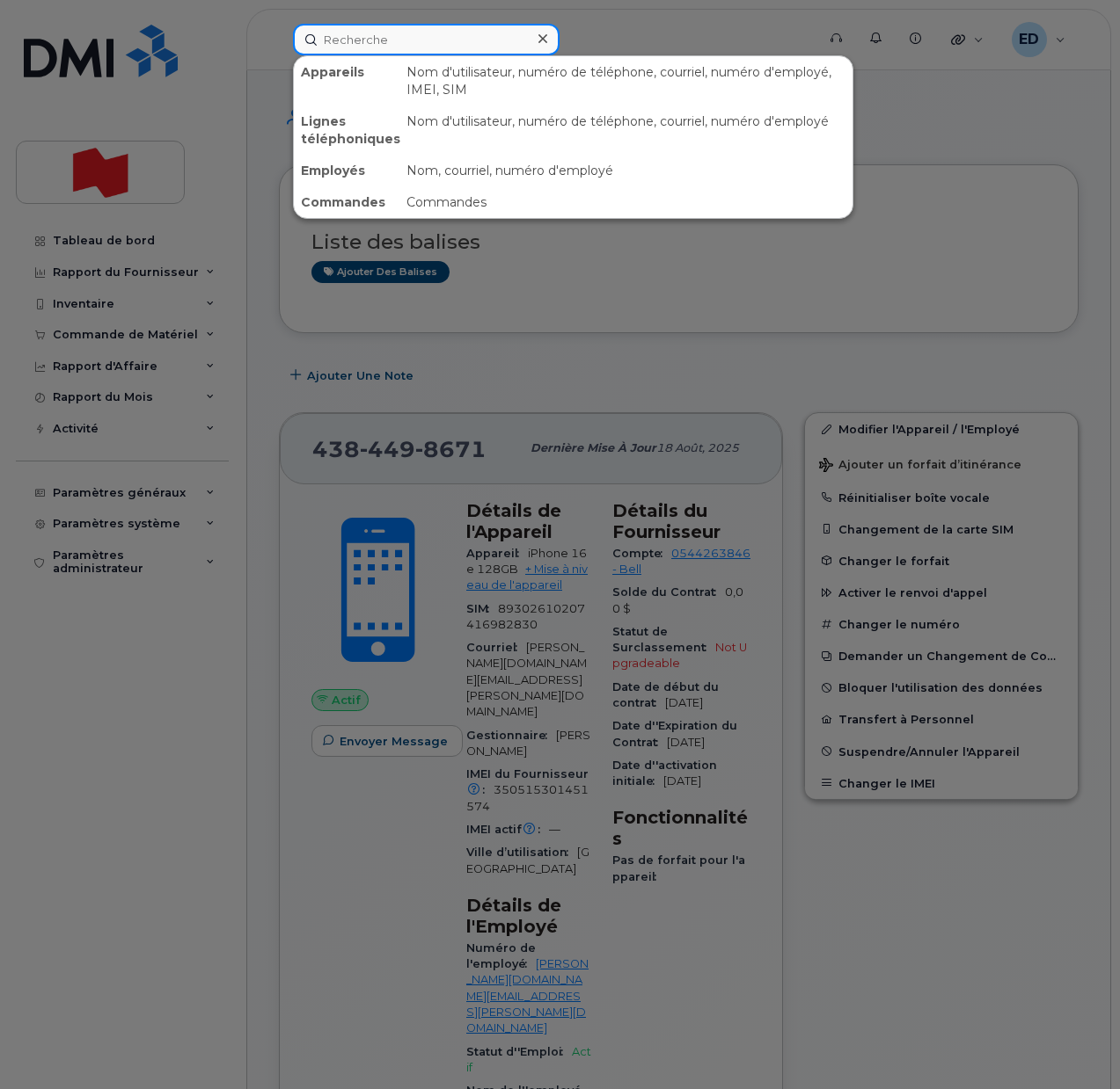
click at [399, 33] on input at bounding box center [426, 39] width 267 height 32
paste input "[PHONE_NUMBER]"
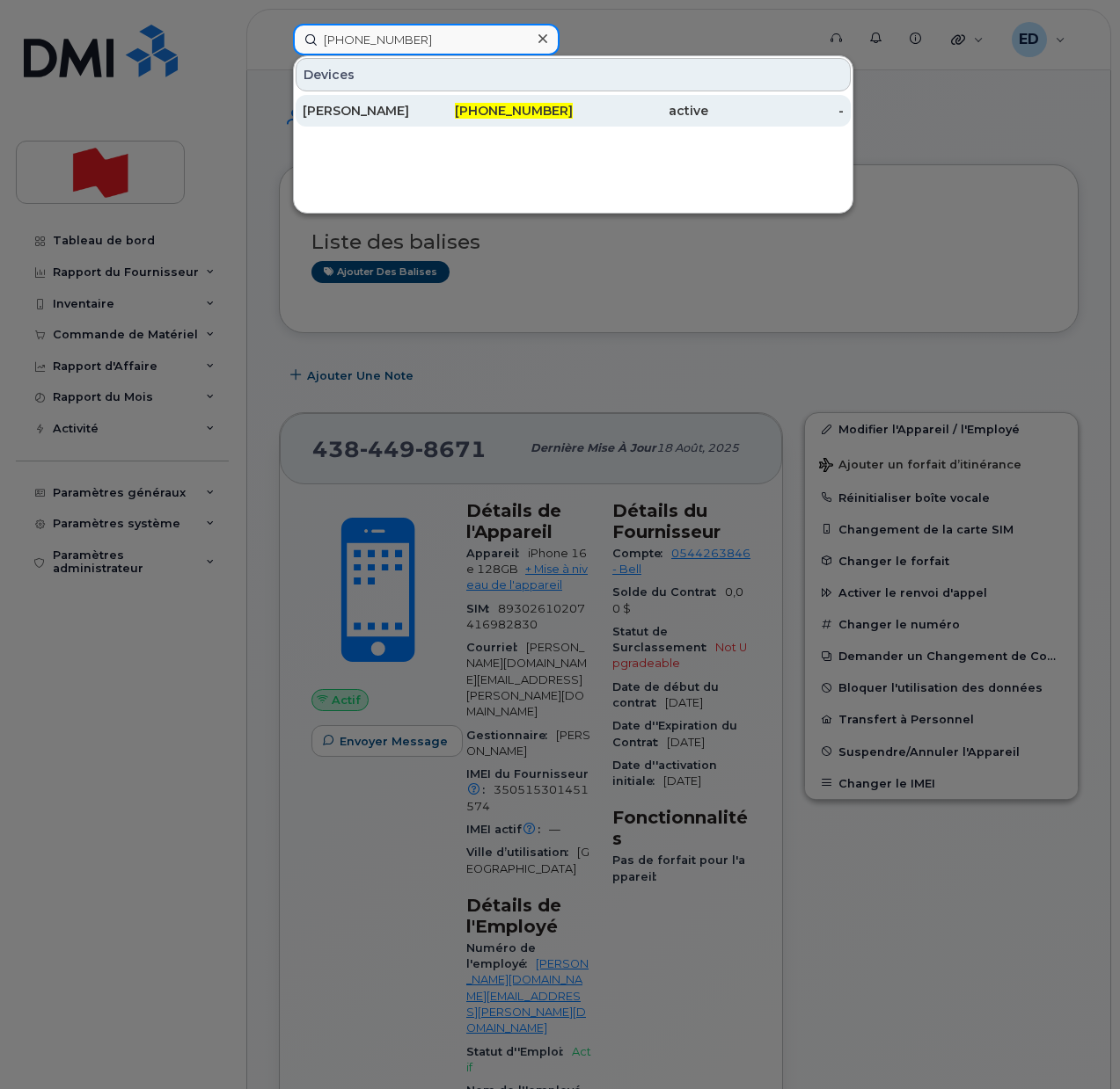
type input "[PHONE_NUMBER]"
click at [362, 104] on div "[PERSON_NAME]" at bounding box center [370, 111] width 136 height 17
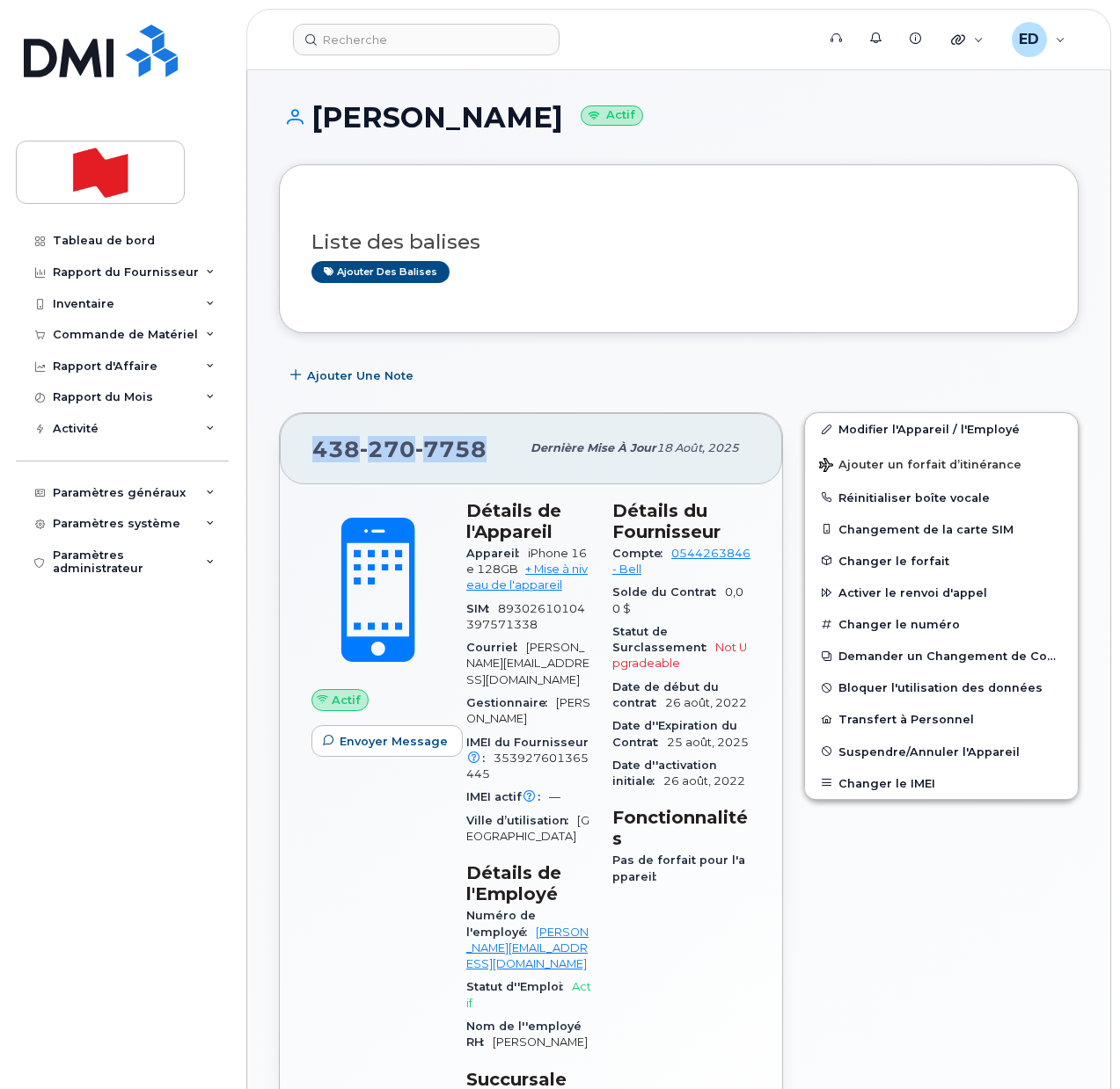
drag, startPoint x: 489, startPoint y: 456, endPoint x: 319, endPoint y: 460, distance: 170.0
click at [319, 460] on div "[PHONE_NUMBER]" at bounding box center [415, 448] width 208 height 37
copy span "[PHONE_NUMBER]"
click at [398, 48] on input at bounding box center [426, 39] width 267 height 32
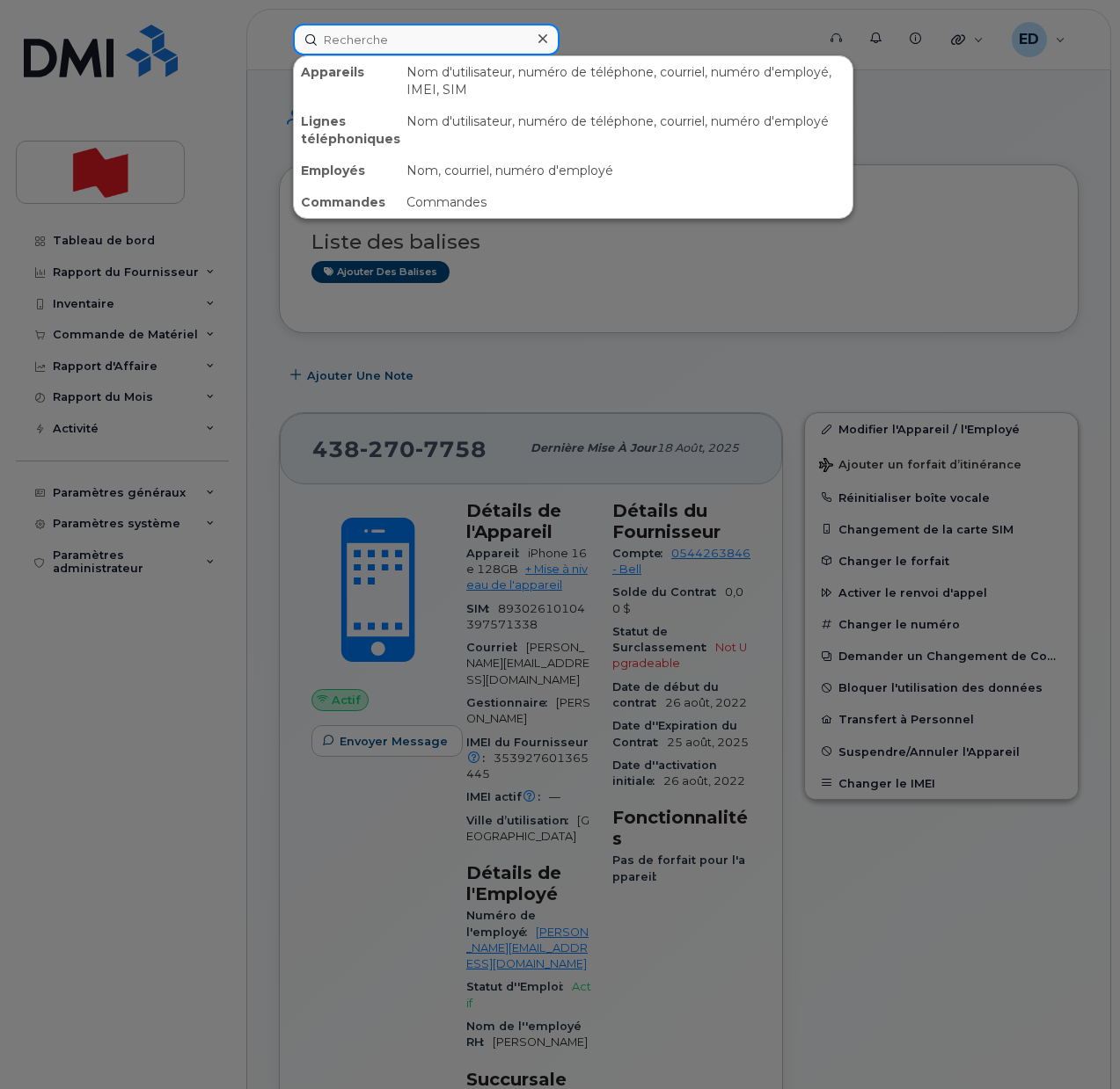
paste input "438.454.1273"
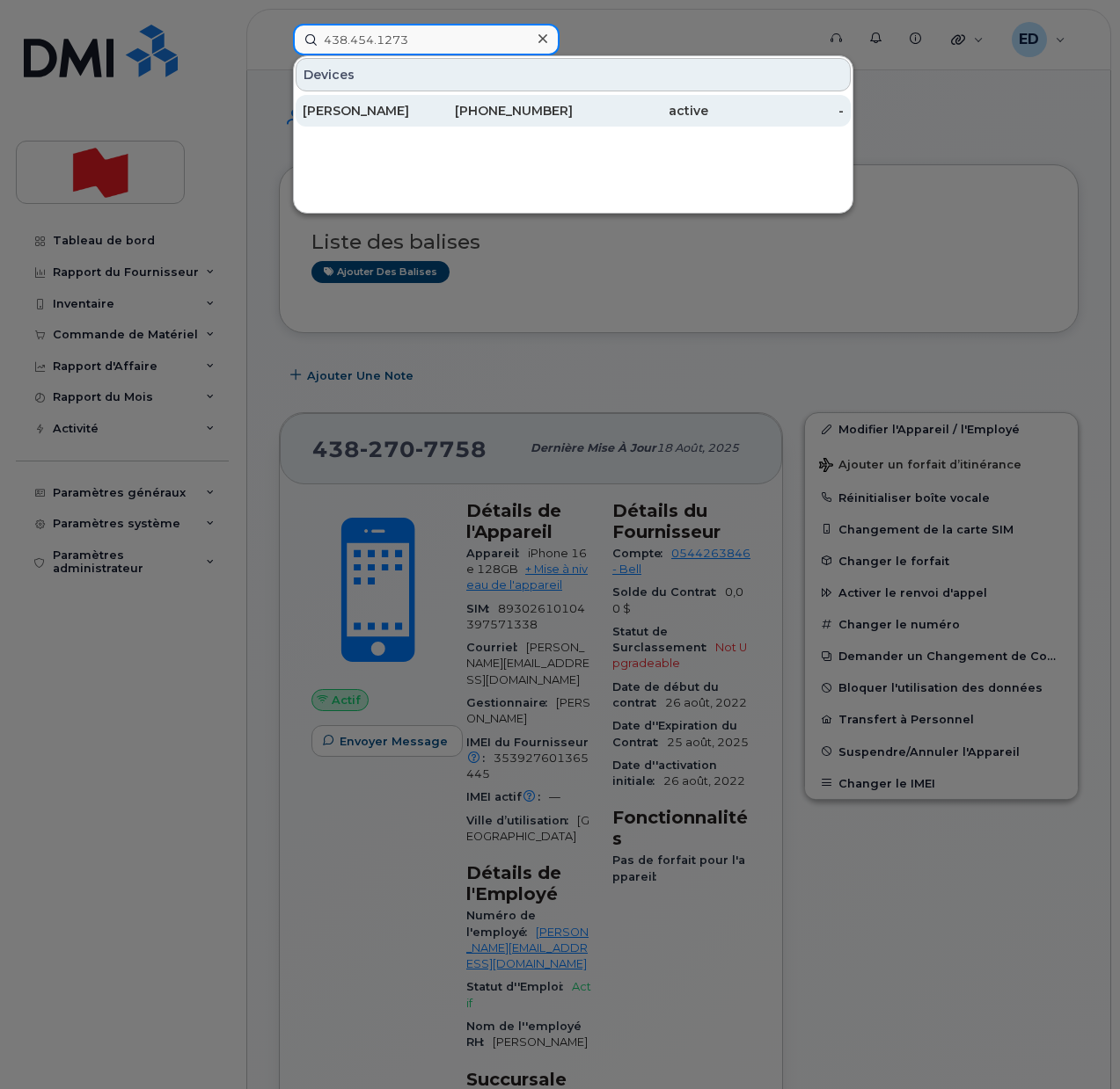
type input "438.454.1273"
click at [390, 112] on div "[PERSON_NAME]" at bounding box center [370, 111] width 136 height 17
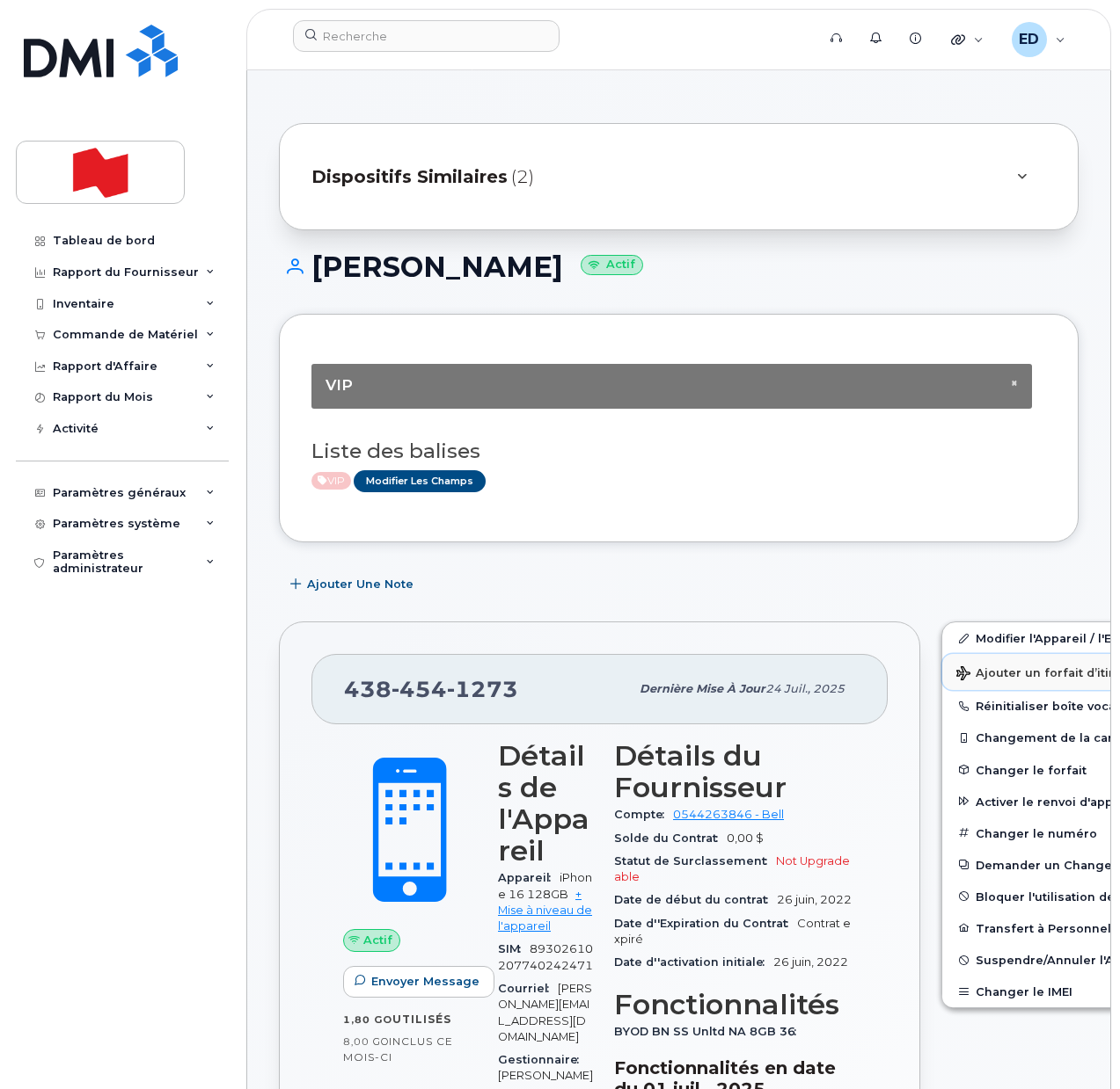
click at [983, 673] on span "Ajouter un forfait d’itinérance" at bounding box center [1058, 674] width 203 height 16
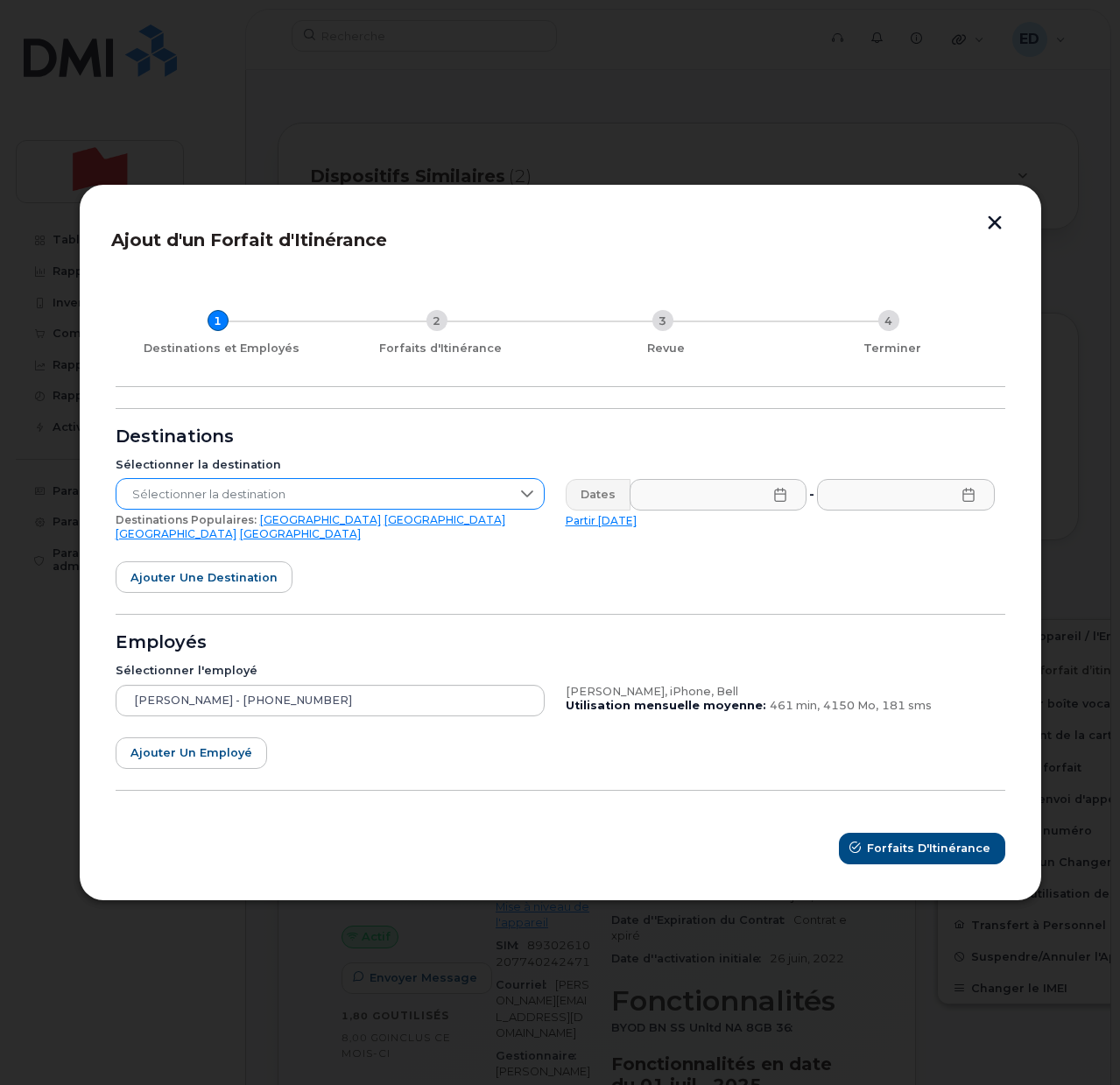
click at [525, 501] on icon at bounding box center [527, 493] width 14 height 14
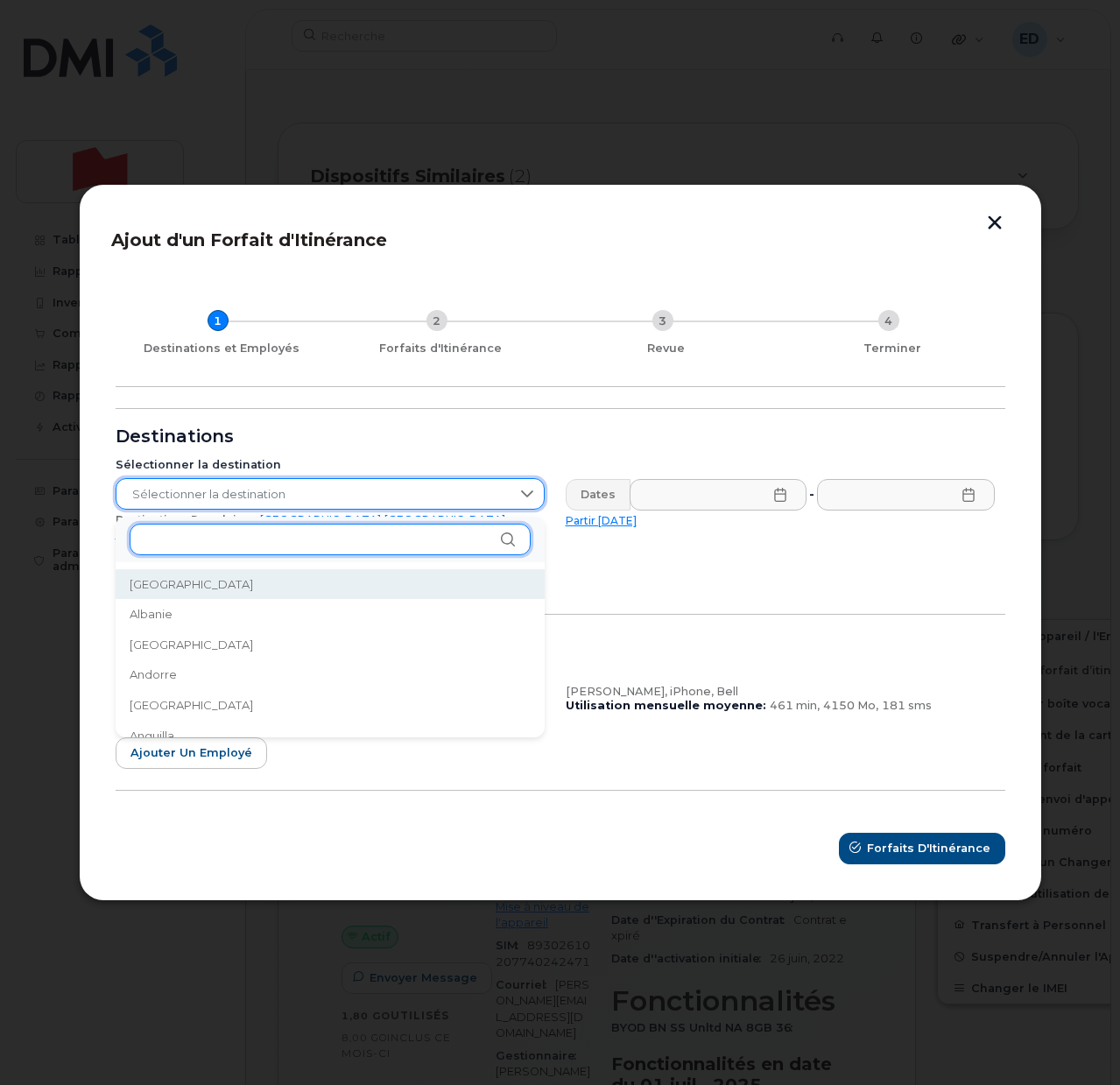
click at [223, 546] on input "text" at bounding box center [330, 539] width 401 height 31
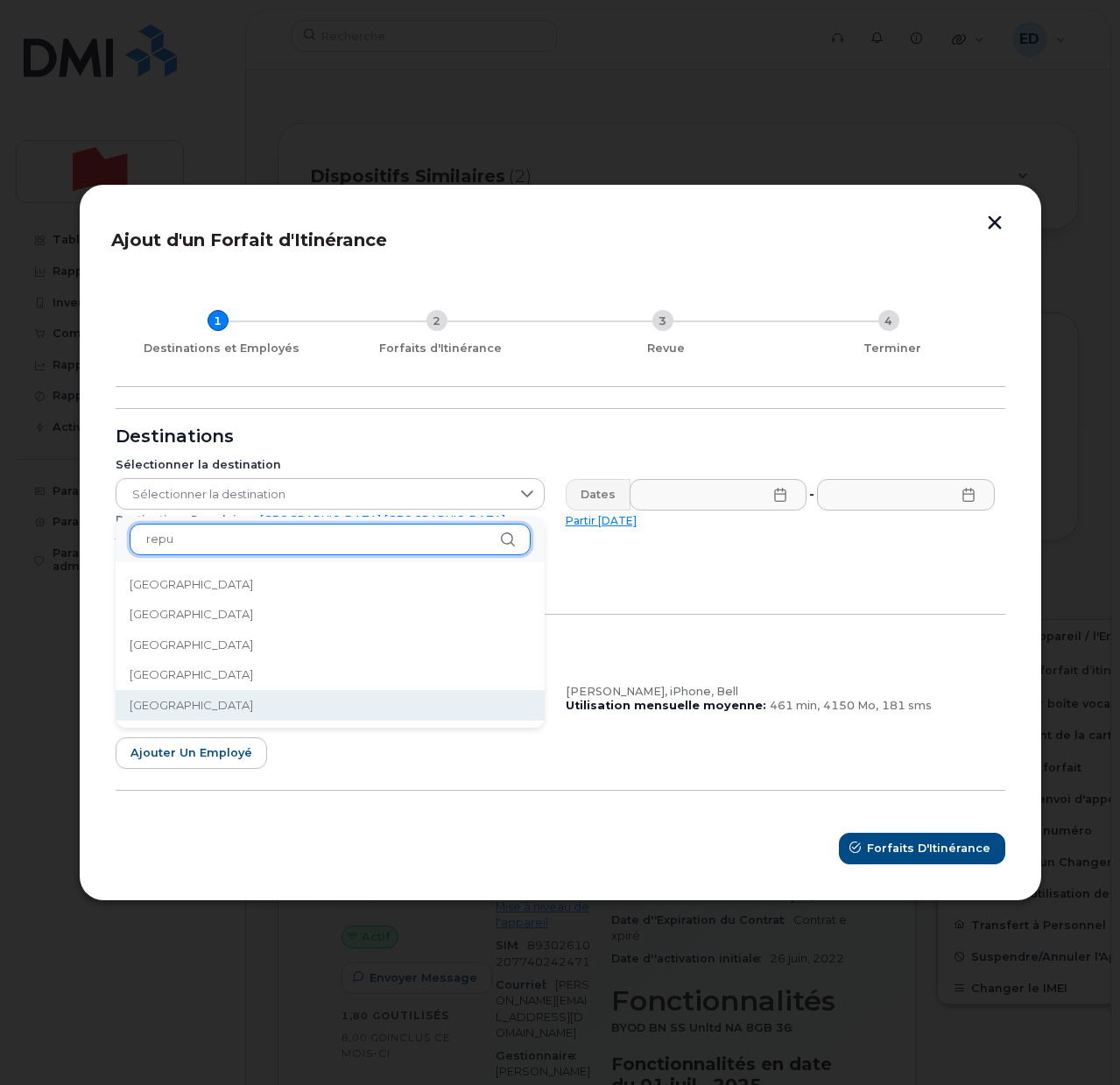
type input "repu"
click at [253, 705] on span "[GEOGRAPHIC_DATA]" at bounding box center [191, 705] width 124 height 16
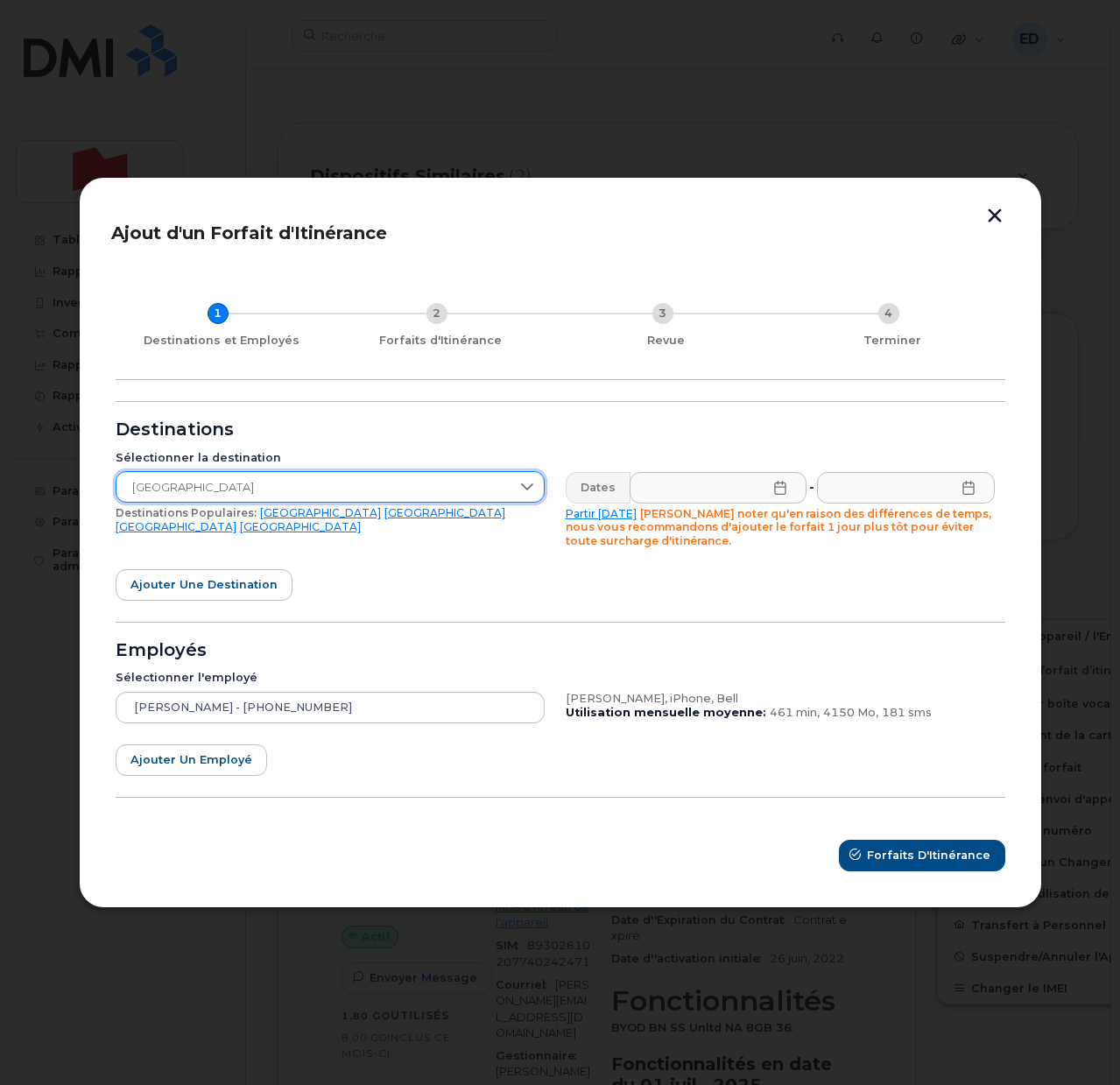
click at [778, 490] on icon at bounding box center [780, 488] width 14 height 14
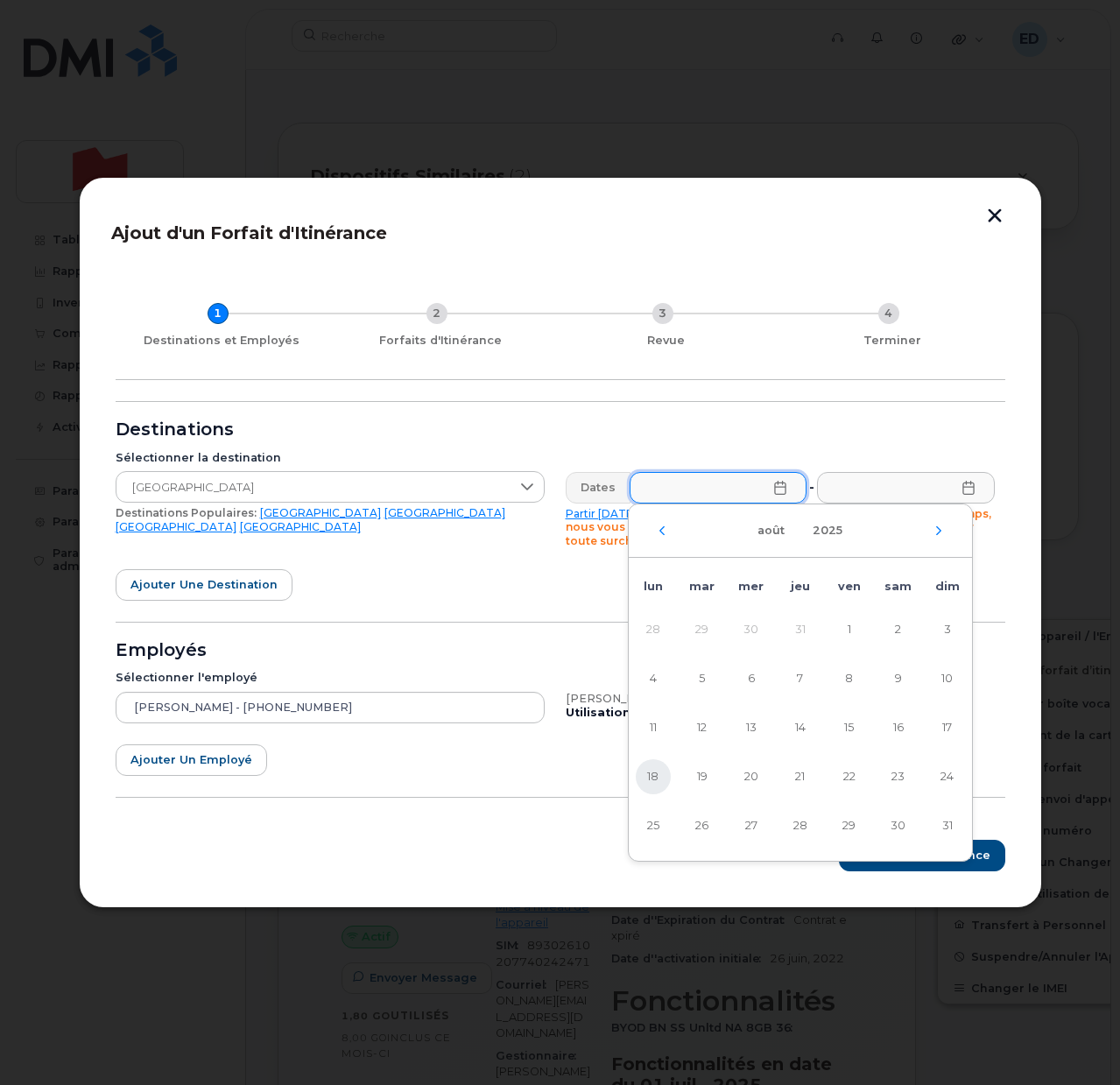
click at [655, 776] on span "18" at bounding box center [653, 776] width 35 height 35
type input "[DATE]"
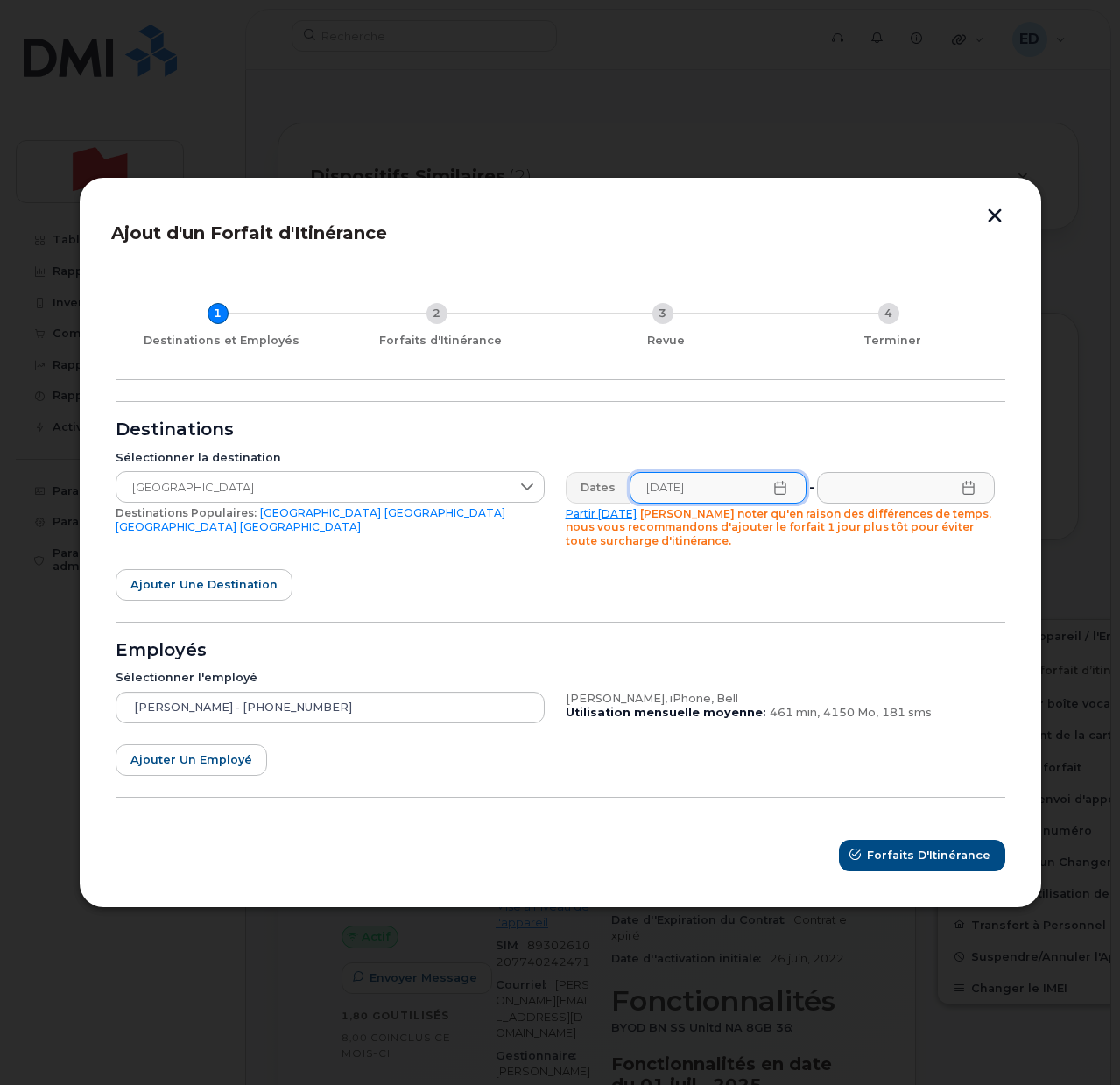
click at [965, 485] on icon at bounding box center [969, 488] width 14 height 14
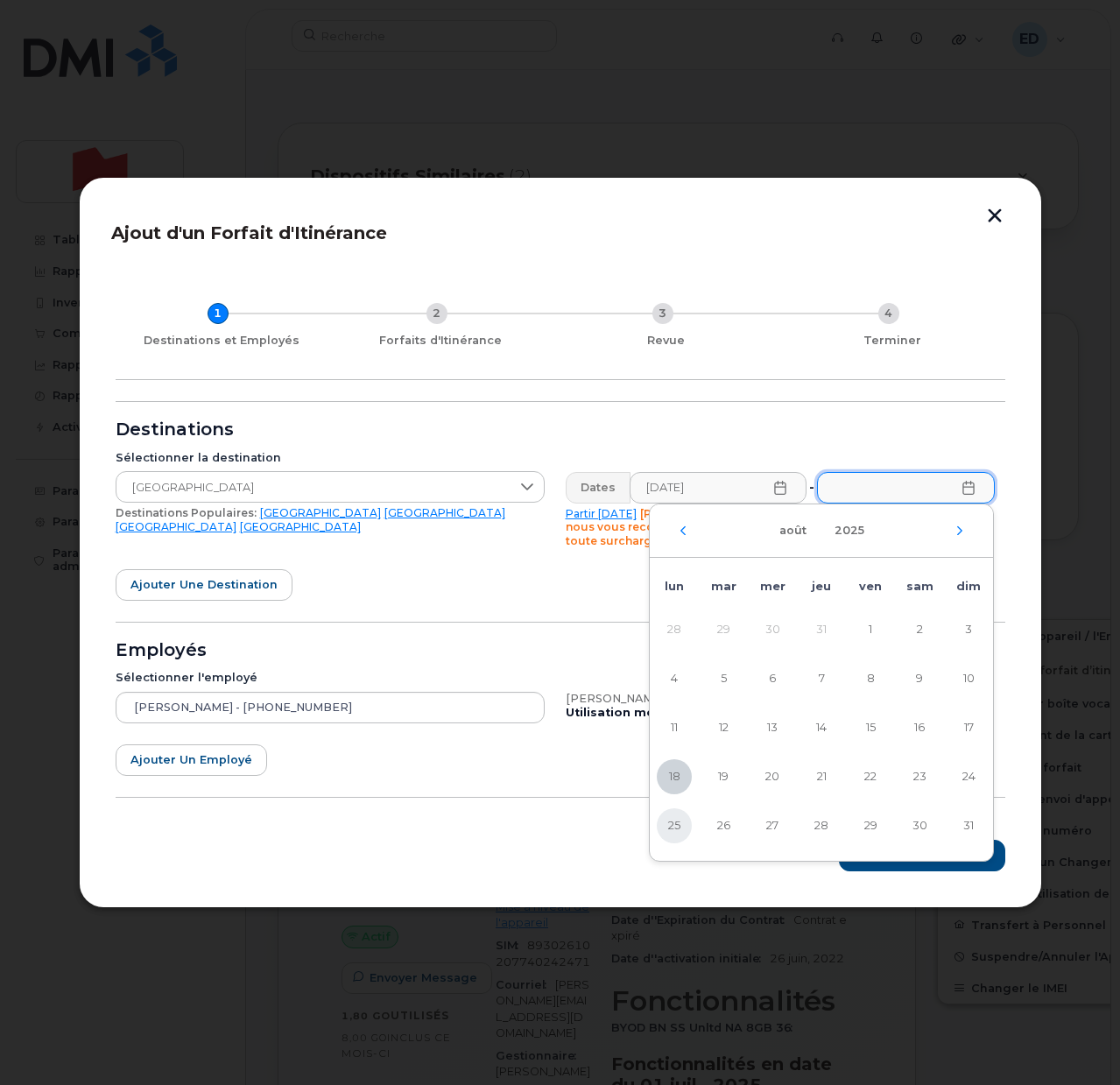
click at [676, 830] on span "25" at bounding box center [674, 826] width 35 height 35
type input "[DATE]"
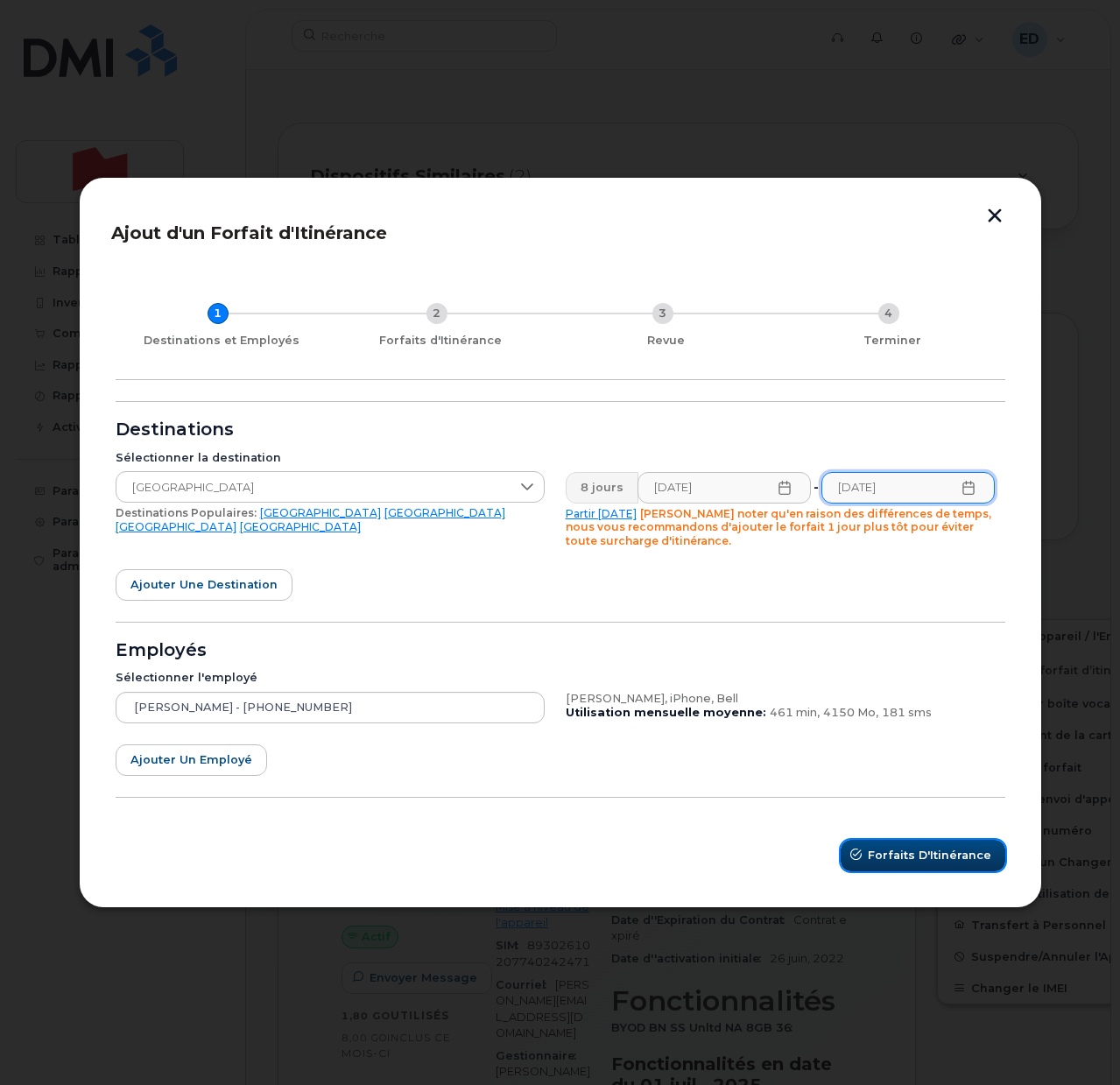
click at [886, 853] on span "Forfaits d'Itinérance" at bounding box center [930, 854] width 124 height 16
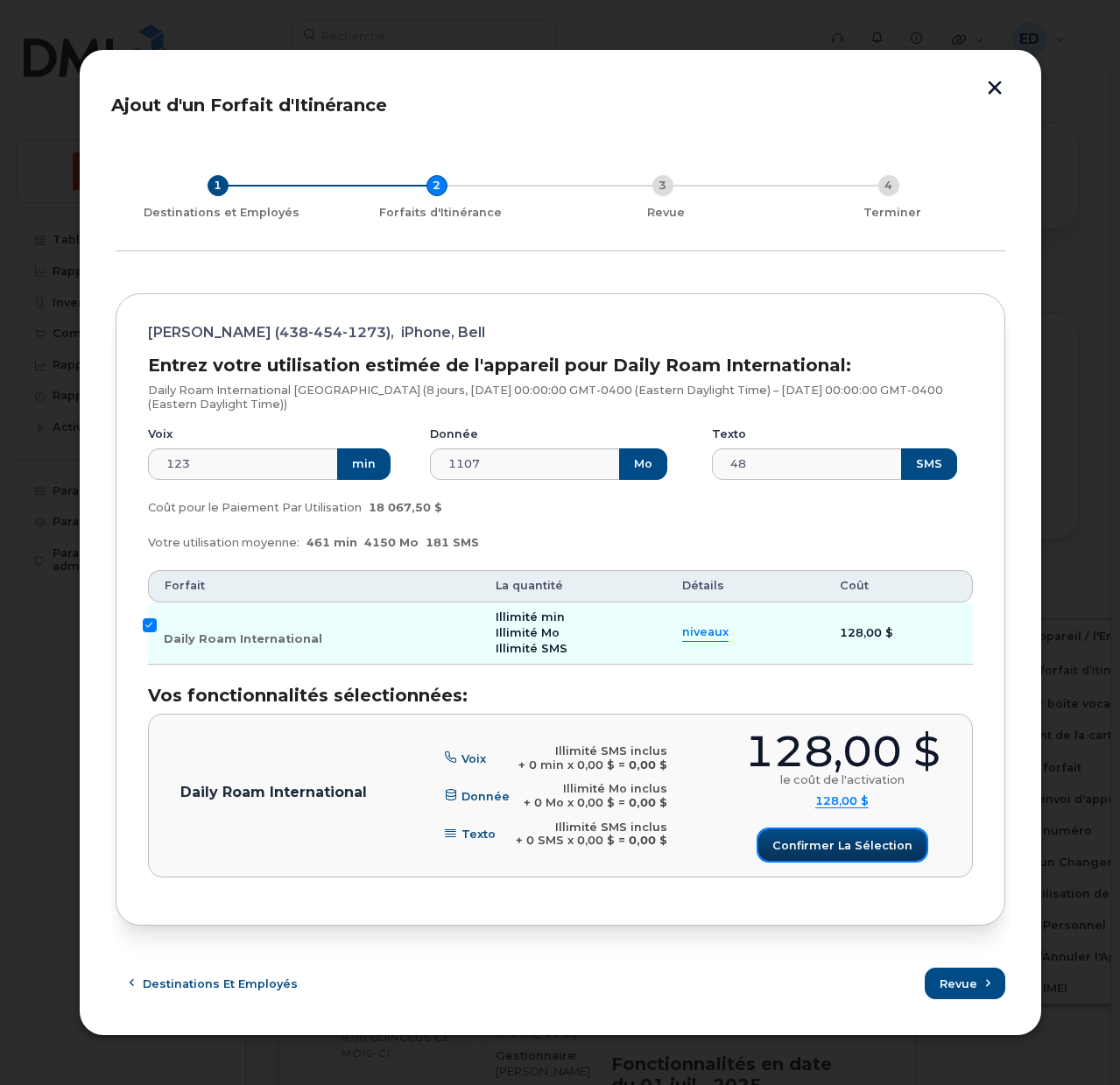
click at [792, 841] on span "Confirmer la sélection" at bounding box center [842, 845] width 140 height 16
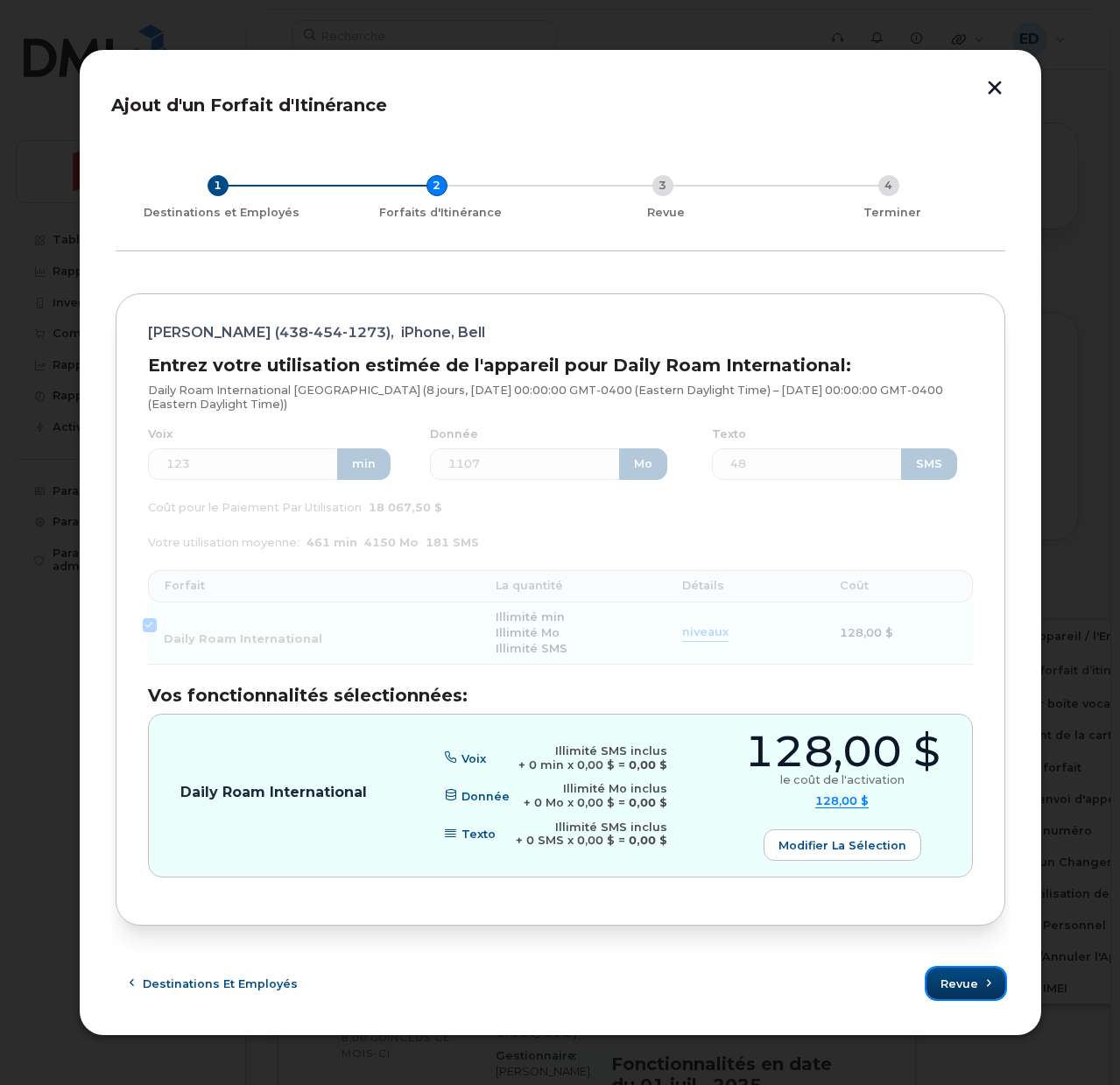
click at [966, 977] on span "Revue" at bounding box center [960, 983] width 38 height 16
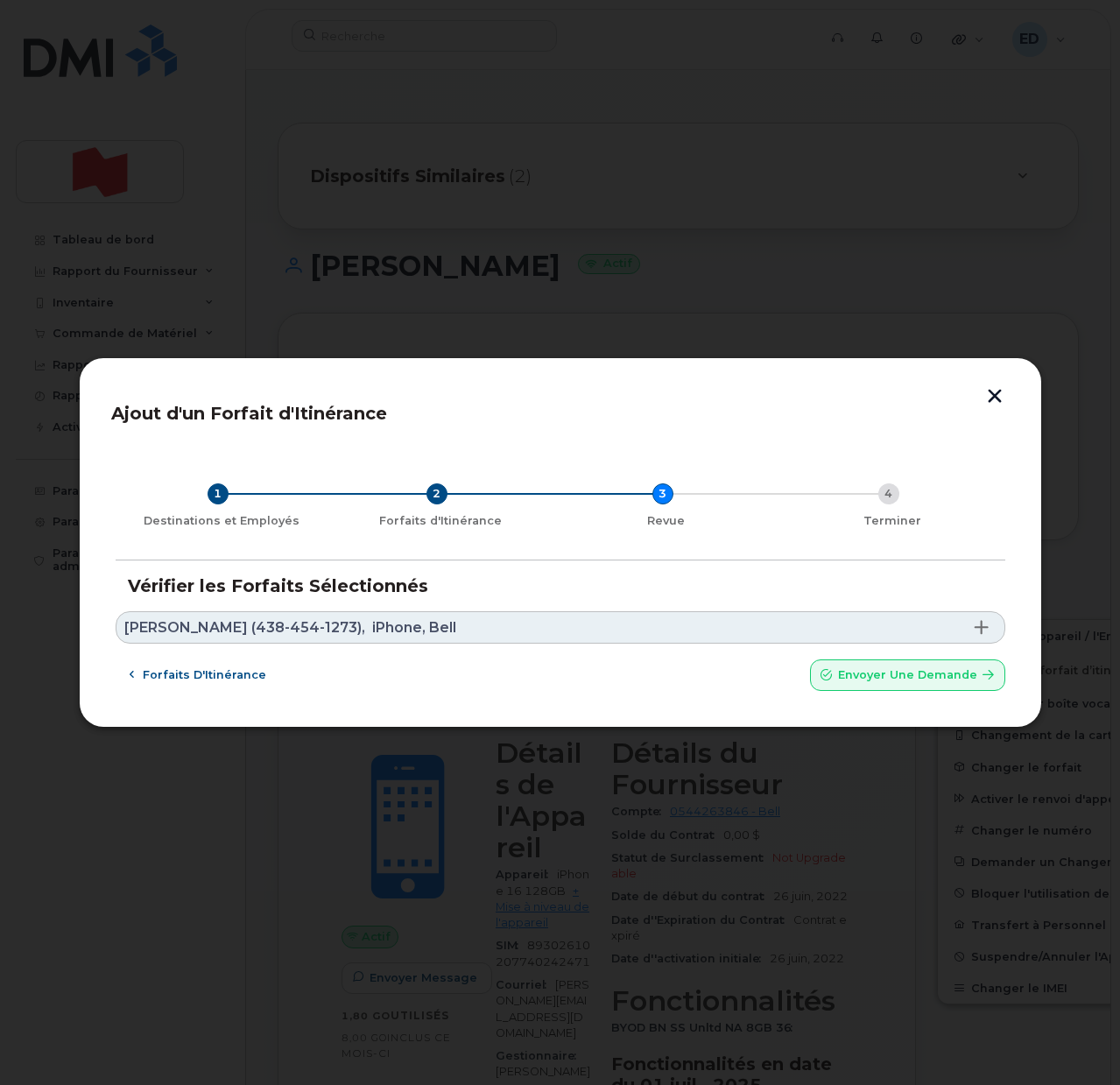
click at [459, 631] on link "[PERSON_NAME] (438-454-1273), iPhone, Bell" at bounding box center [560, 628] width 890 height 32
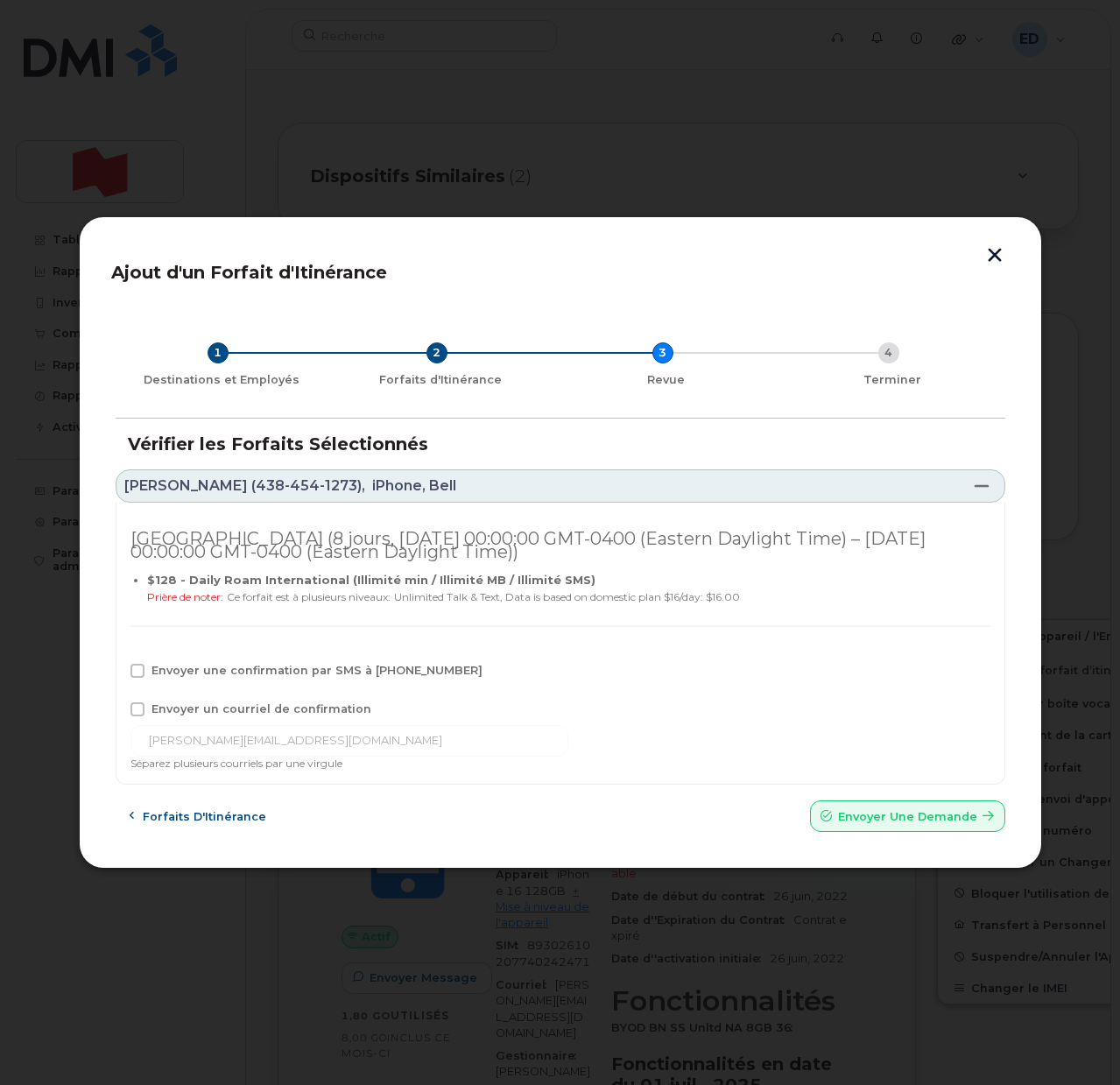
click at [162, 671] on span "Envoyer une confirmation par SMS à [PHONE_NUMBER]" at bounding box center [317, 671] width 331 height 13
click at [118, 671] on input "Envoyer une confirmation par SMS à [PHONE_NUMBER]" at bounding box center [113, 668] width 9 height 9
checkbox input "true"
click at [165, 713] on span "Envoyer un courriel de confirmation" at bounding box center [261, 709] width 220 height 13
click at [118, 712] on input "Envoyer un courriel de confirmation" at bounding box center [113, 706] width 9 height 9
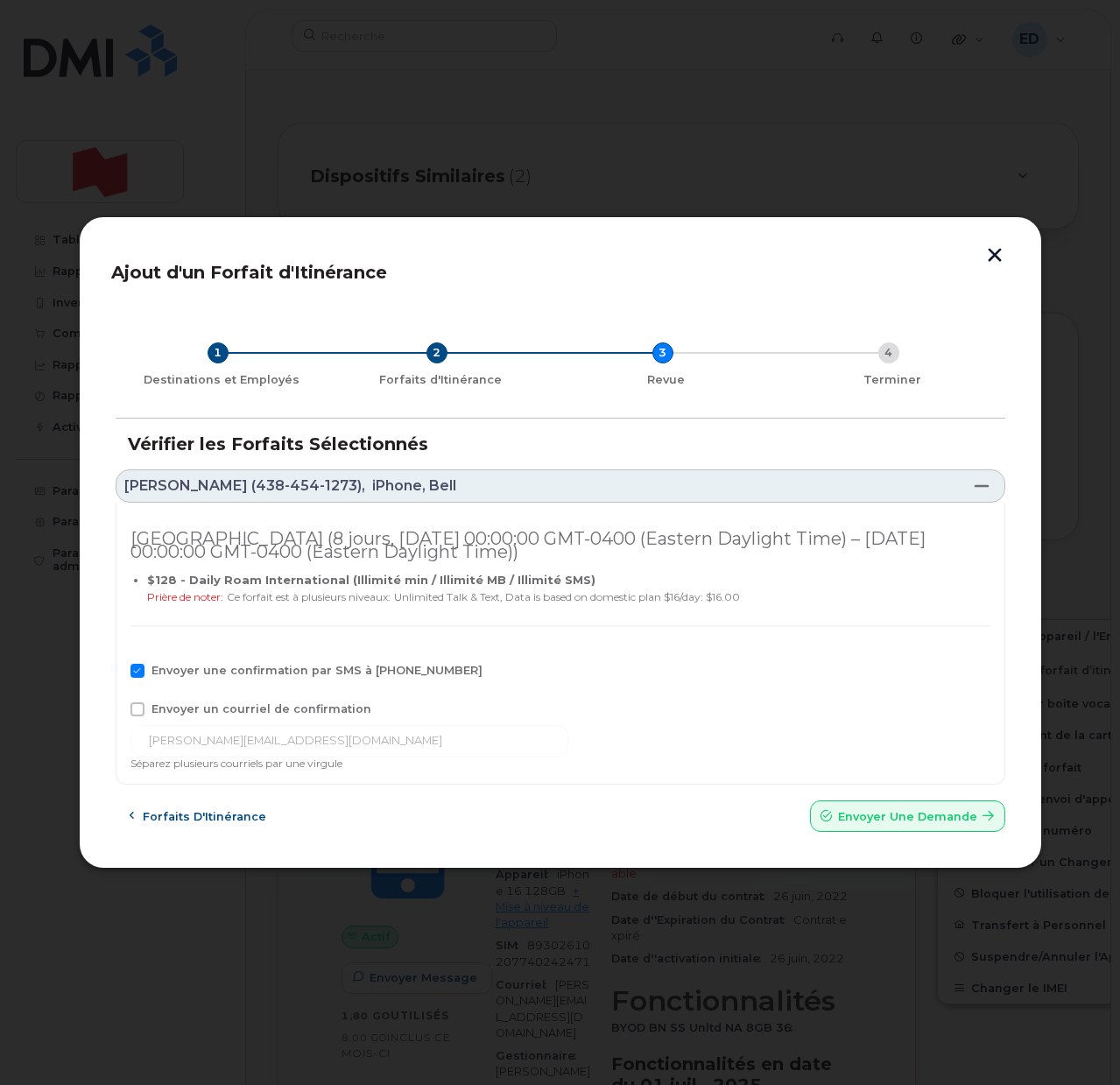
checkbox input "true"
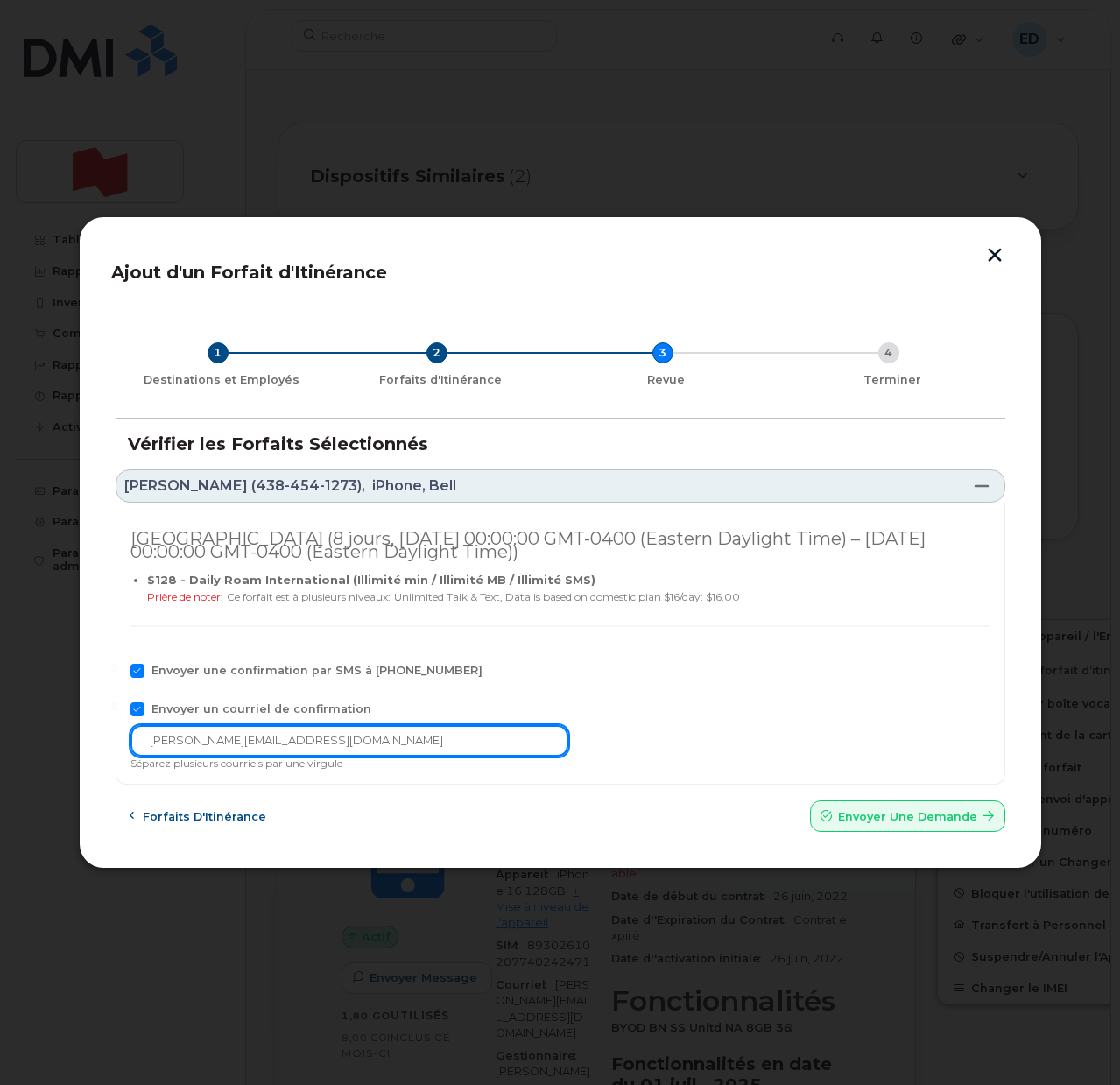
drag, startPoint x: 328, startPoint y: 746, endPoint x: 88, endPoint y: 766, distance: 240.8
click at [80, 765] on div "Ajout d'un Forfait d'Itinérance 1 Destinations et Employés 2 Forfaits d'Itinéra…" at bounding box center [561, 543] width 964 height 653
paste input "telecom-voix"
type input "[EMAIL_ADDRESS][DOMAIN_NAME]"
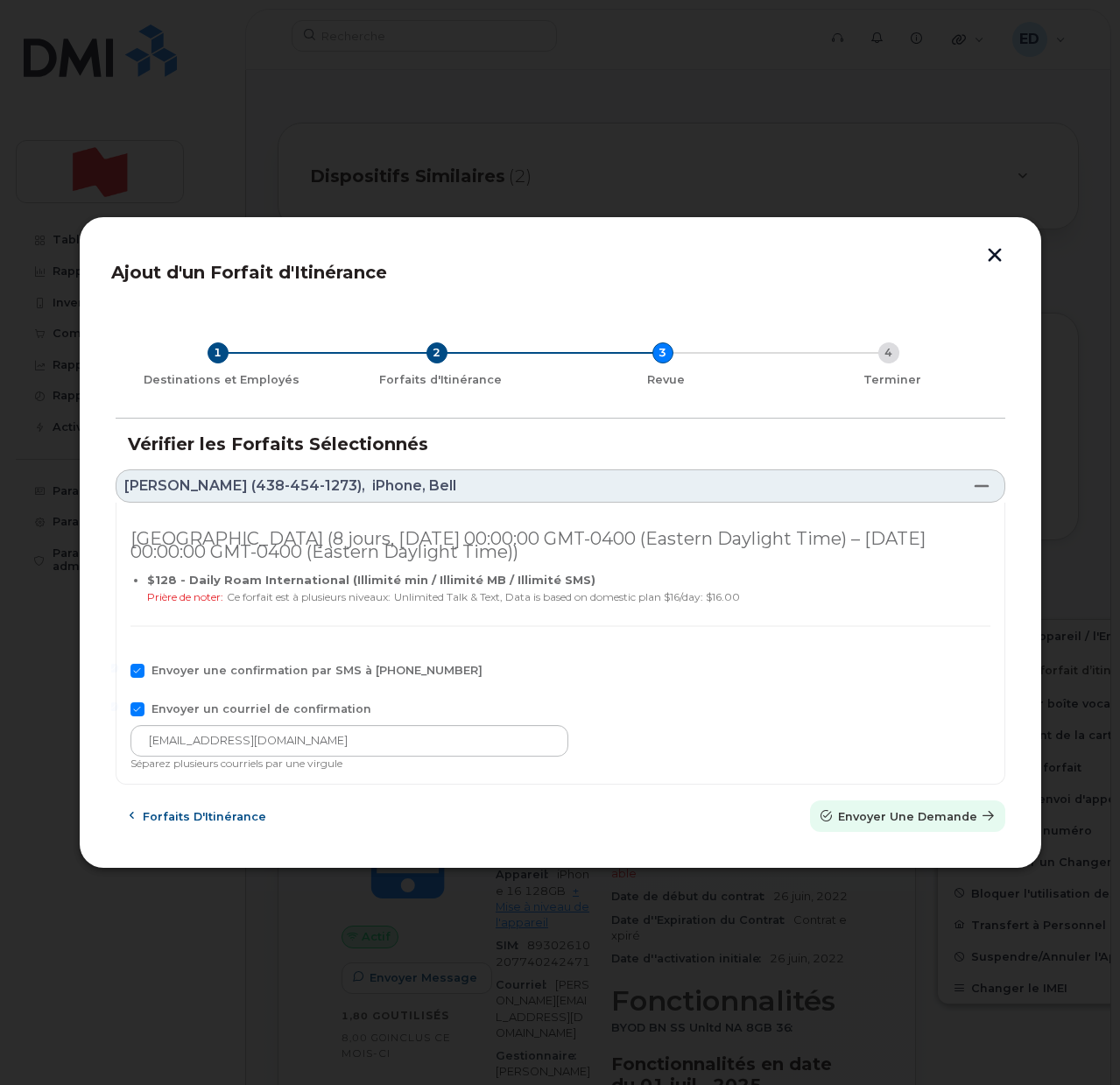
click at [919, 818] on span "Envoyer une Demande" at bounding box center [908, 816] width 139 height 16
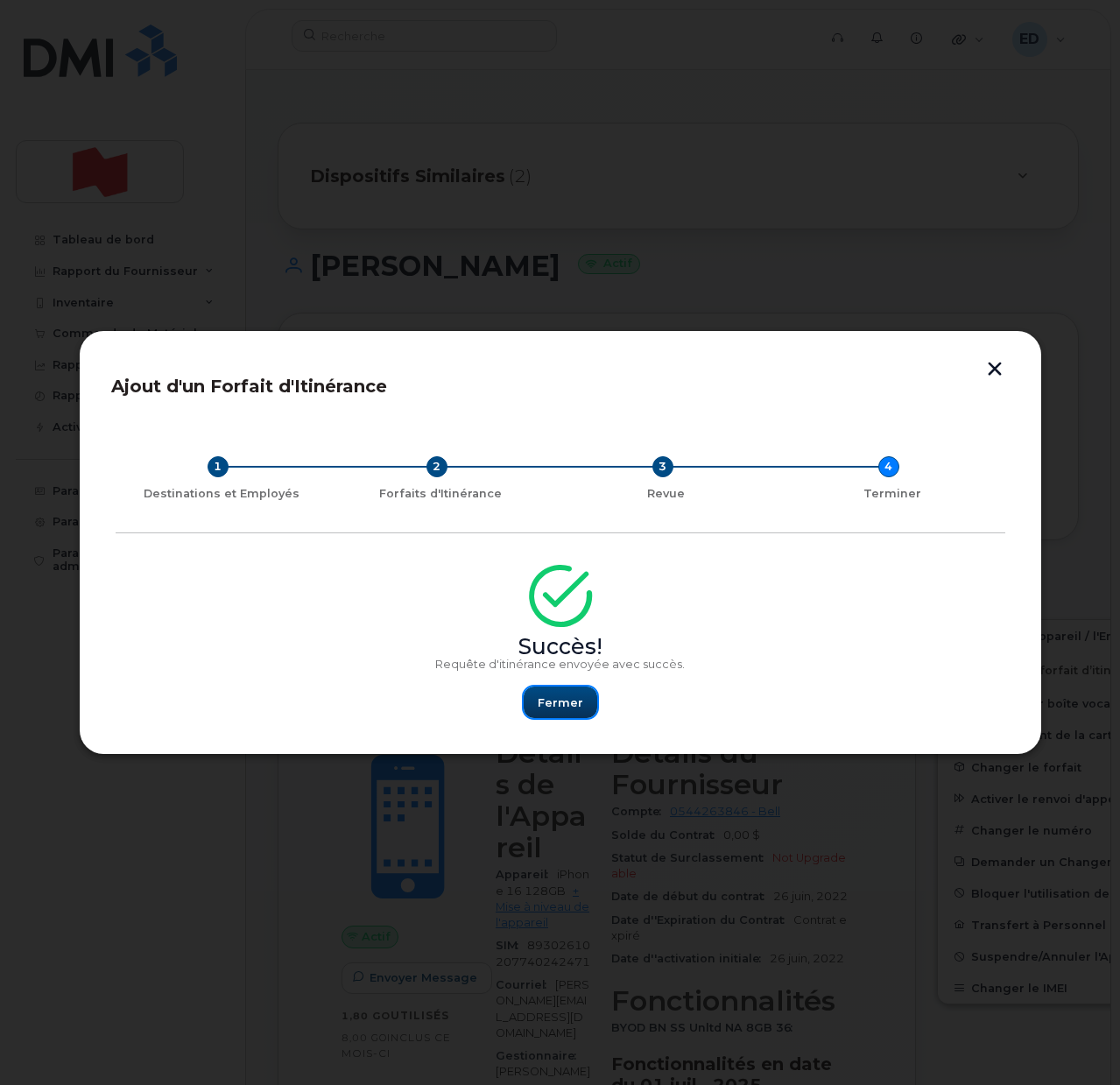
click at [564, 712] on button "Fermer" at bounding box center [560, 702] width 73 height 31
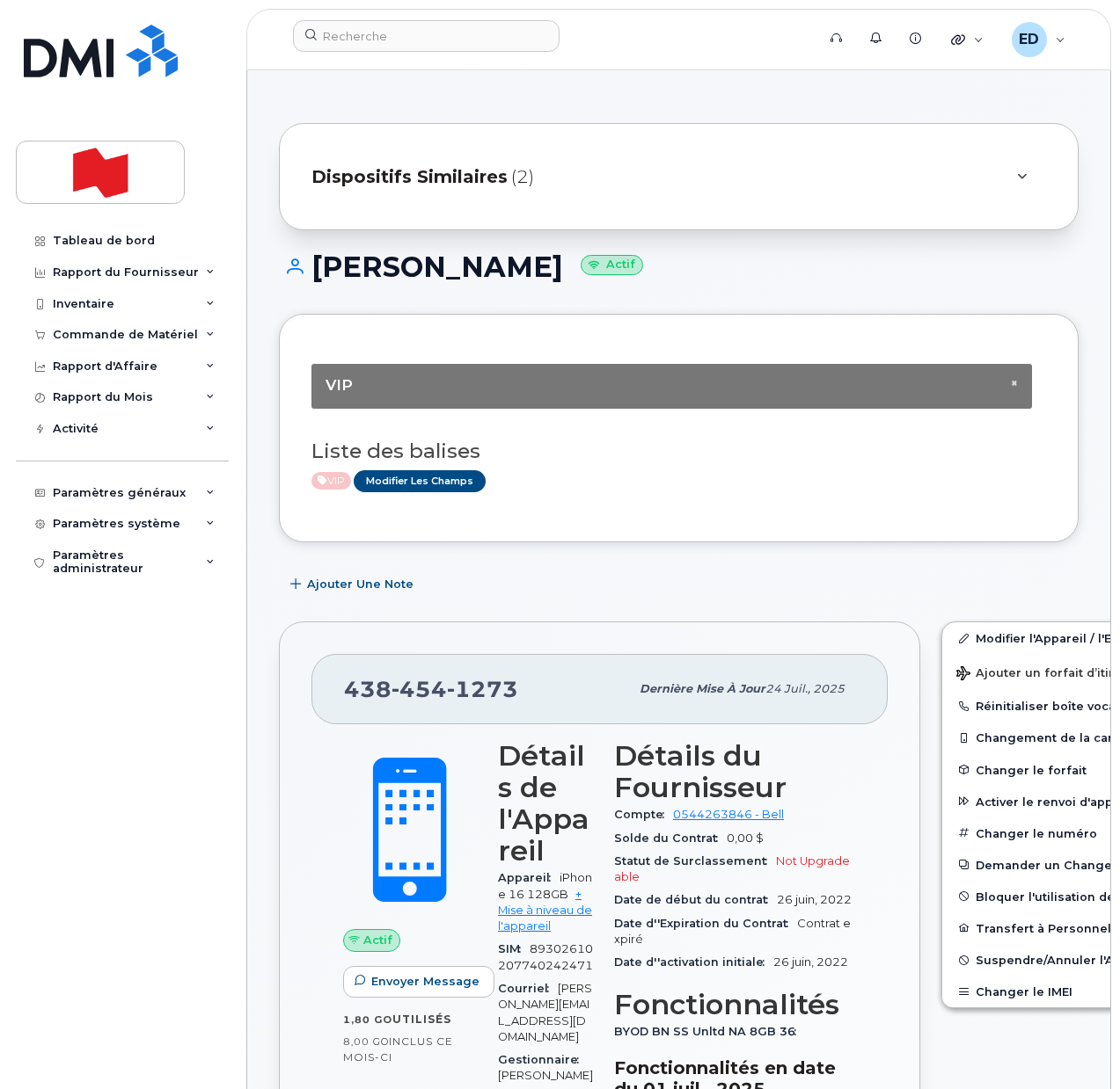
click at [680, 522] on div "× VIP Liste des balises VIP Modifier les Champs" at bounding box center [679, 427] width 800 height 229
